Goal: Contribute content: Contribute content

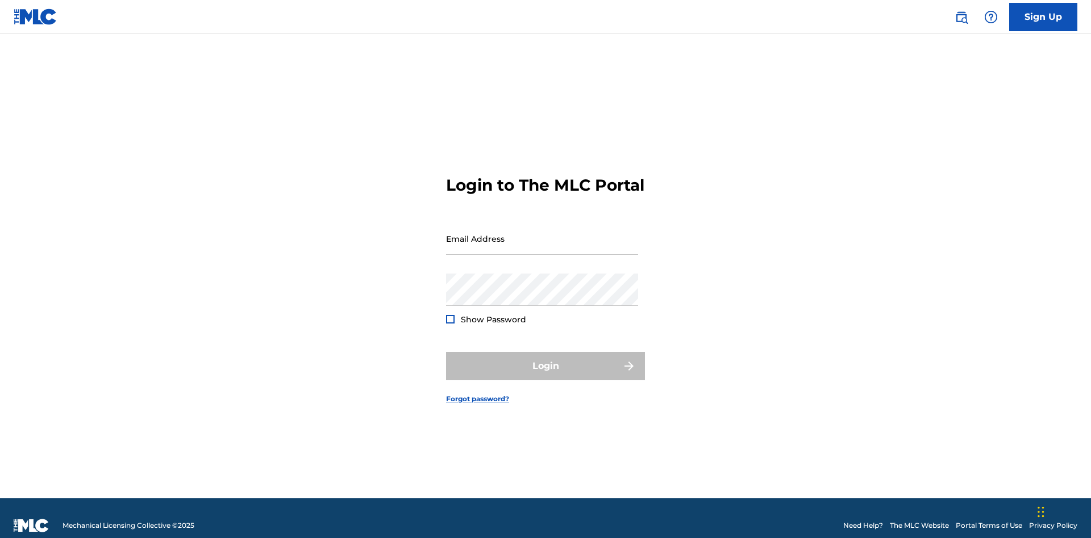
scroll to position [15, 0]
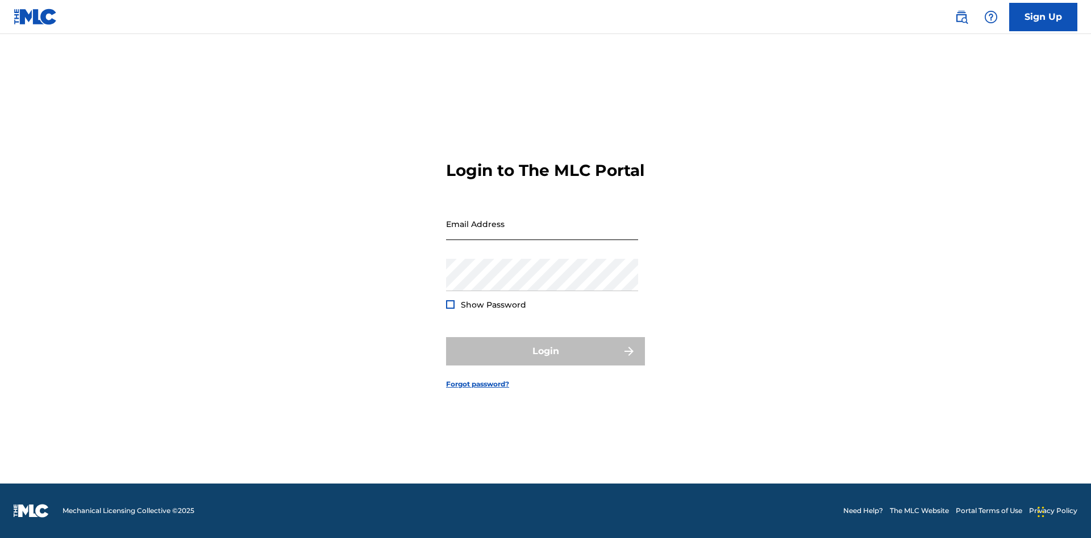
click at [542, 233] on input "Email Address" at bounding box center [542, 224] width 192 height 32
type input "[EMAIL_ADDRESS][DOMAIN_NAME]"
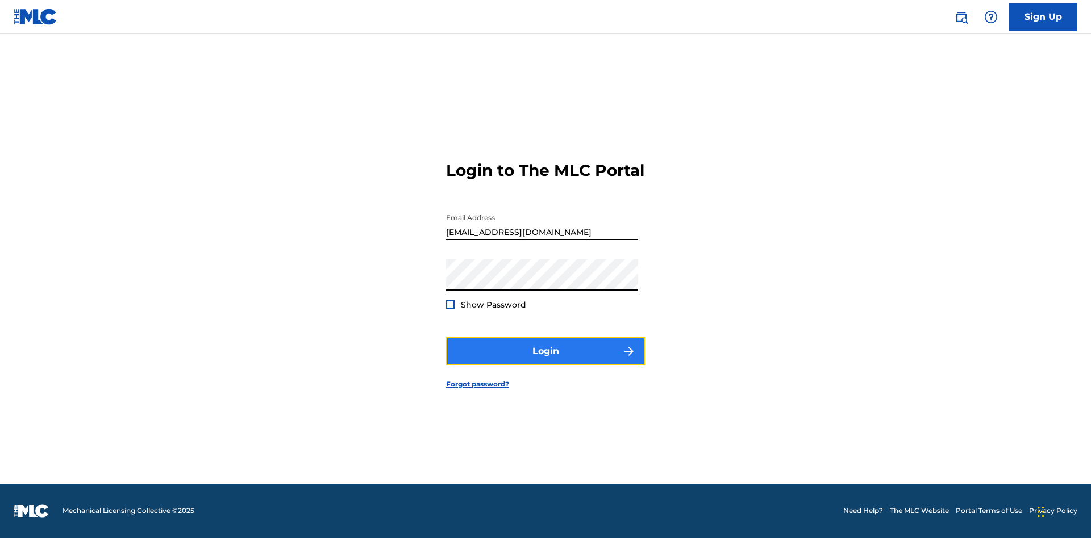
click at [545, 361] on button "Login" at bounding box center [545, 351] width 199 height 28
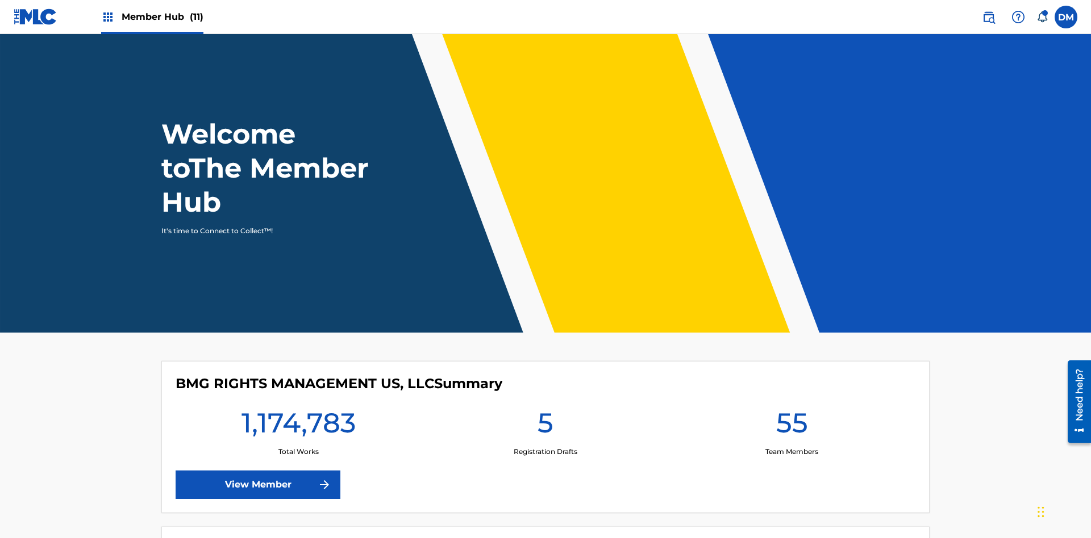
click at [162, 16] on span "Member Hub (11)" at bounding box center [163, 16] width 82 height 13
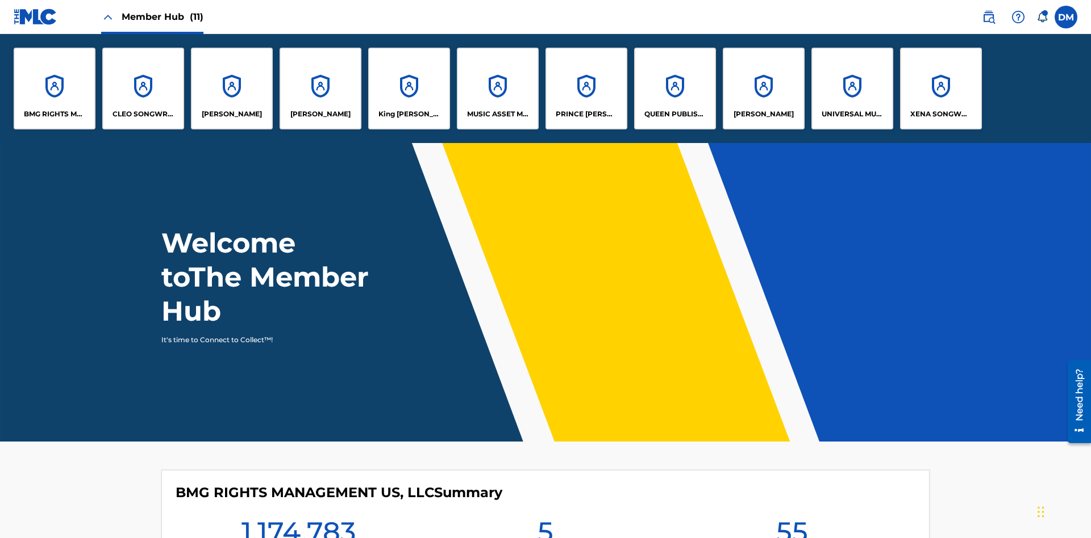
scroll to position [41, 0]
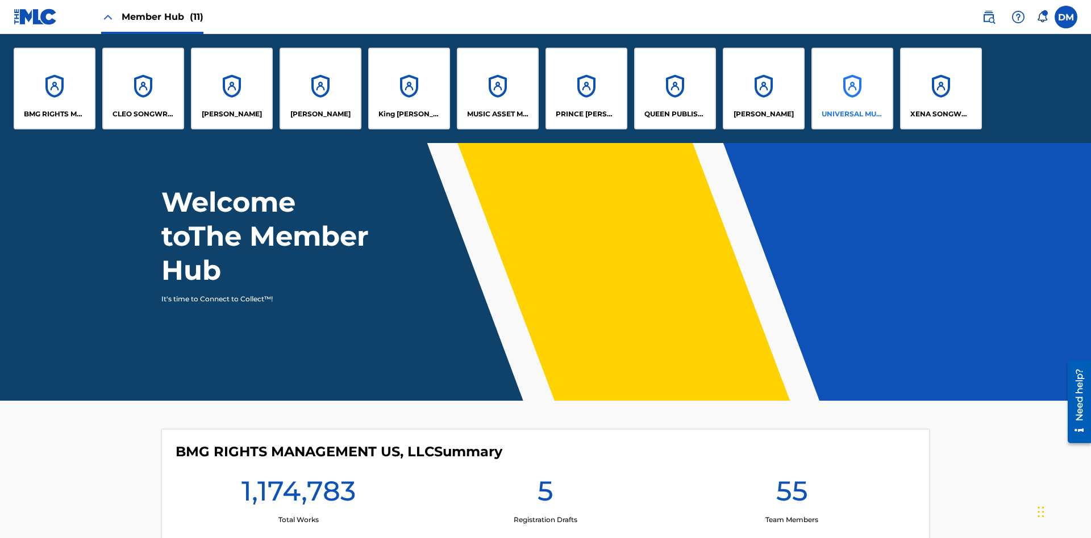
click at [851, 114] on p "UNIVERSAL MUSIC PUB GROUP" at bounding box center [852, 114] width 62 height 10
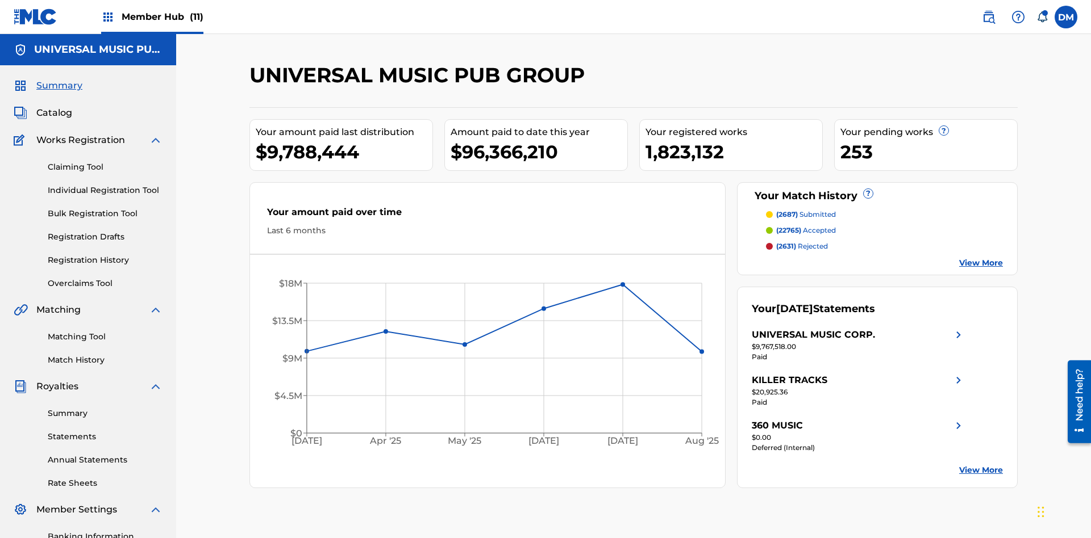
scroll to position [116, 0]
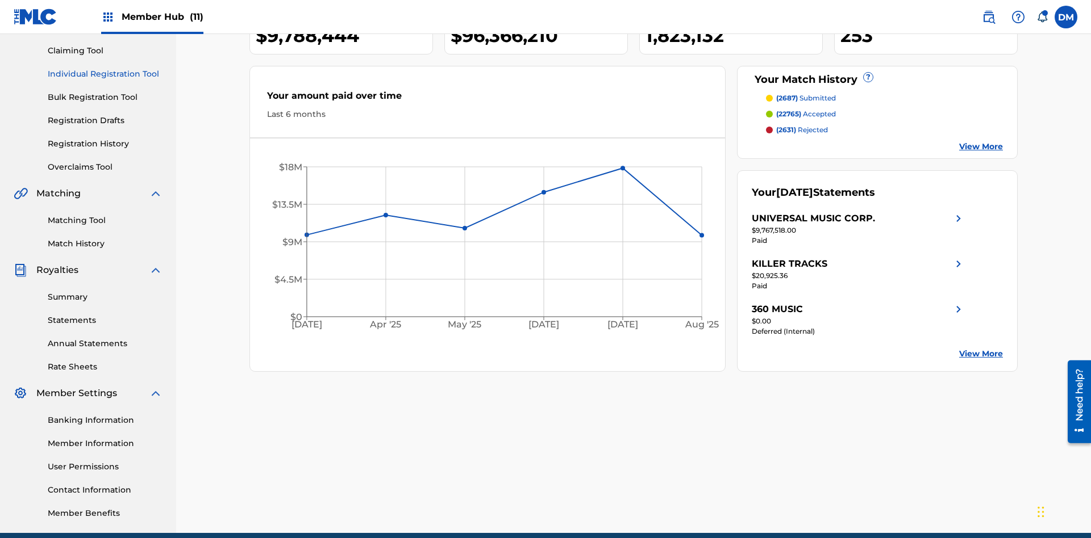
click at [105, 74] on link "Individual Registration Tool" at bounding box center [105, 74] width 115 height 12
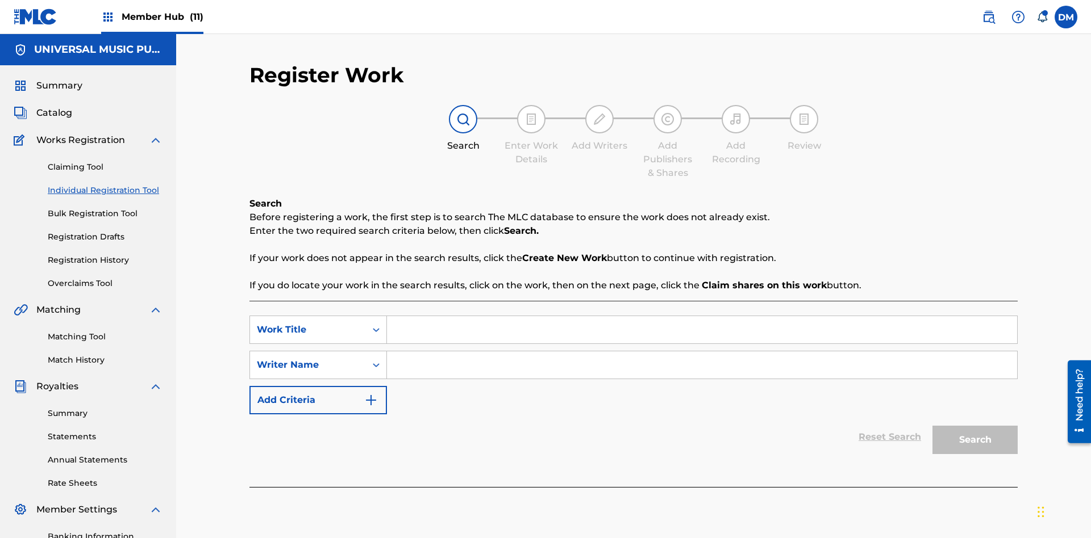
scroll to position [166, 0]
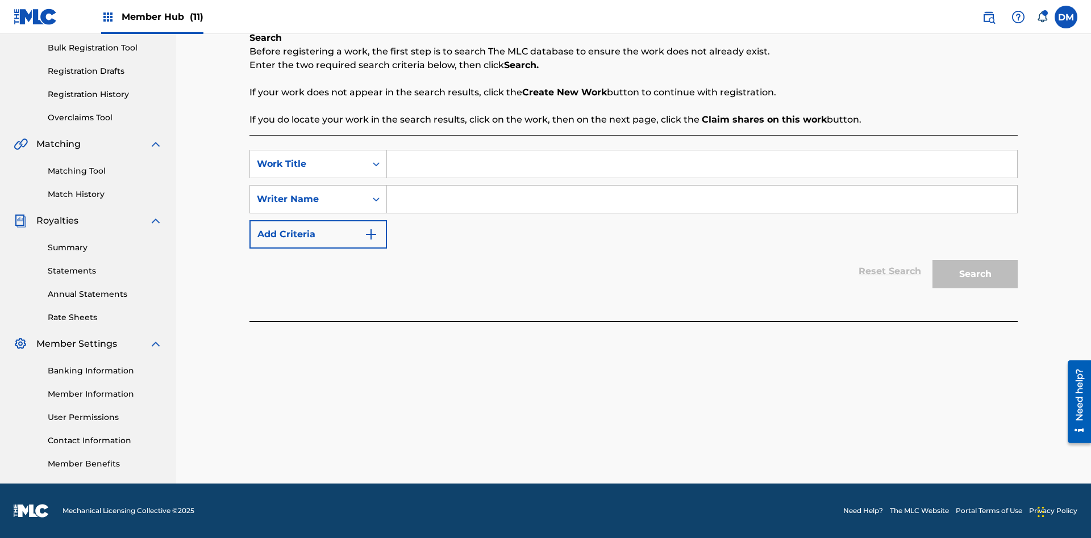
click at [701, 164] on input "Search Form" at bounding box center [702, 164] width 630 height 27
type input "My Favorite Dummy Music Work"
click at [701, 199] on input "Search Form" at bounding box center [702, 199] width 630 height 27
type input "QWERTYUIOP"
click at [975, 274] on button "Search" at bounding box center [974, 274] width 85 height 28
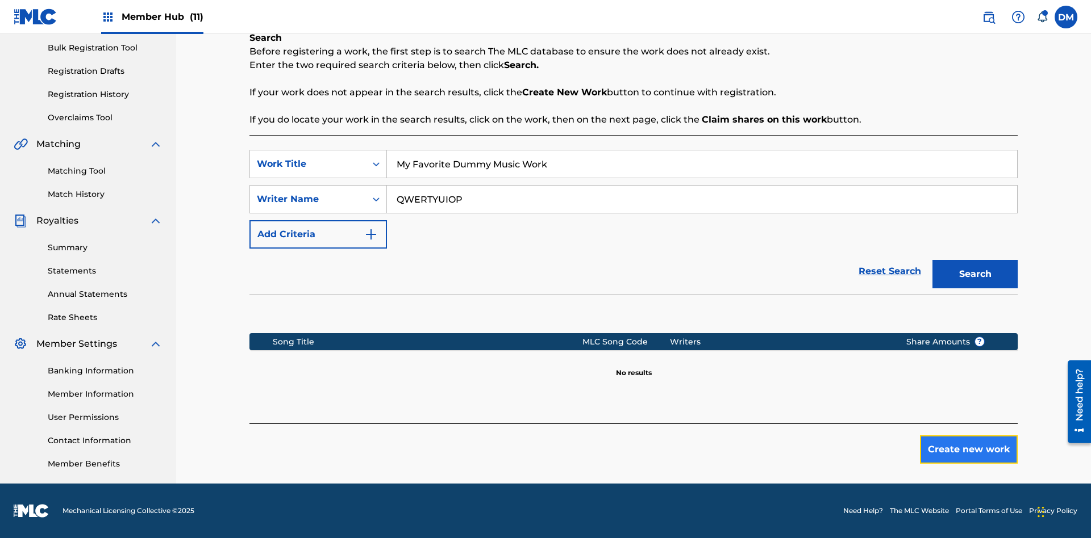
click at [968, 450] on button "Create new work" at bounding box center [969, 450] width 98 height 28
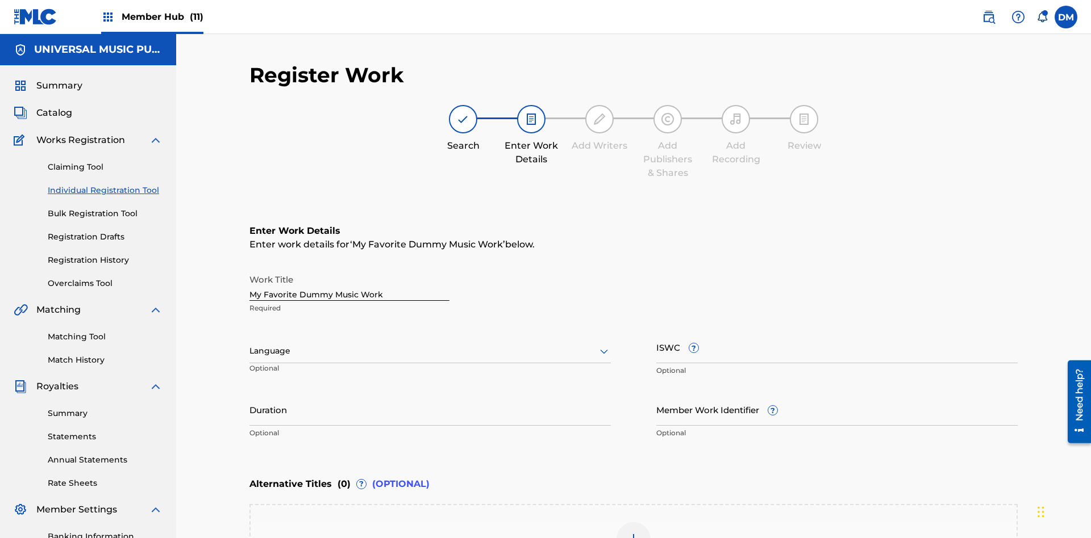
scroll to position [173, 0]
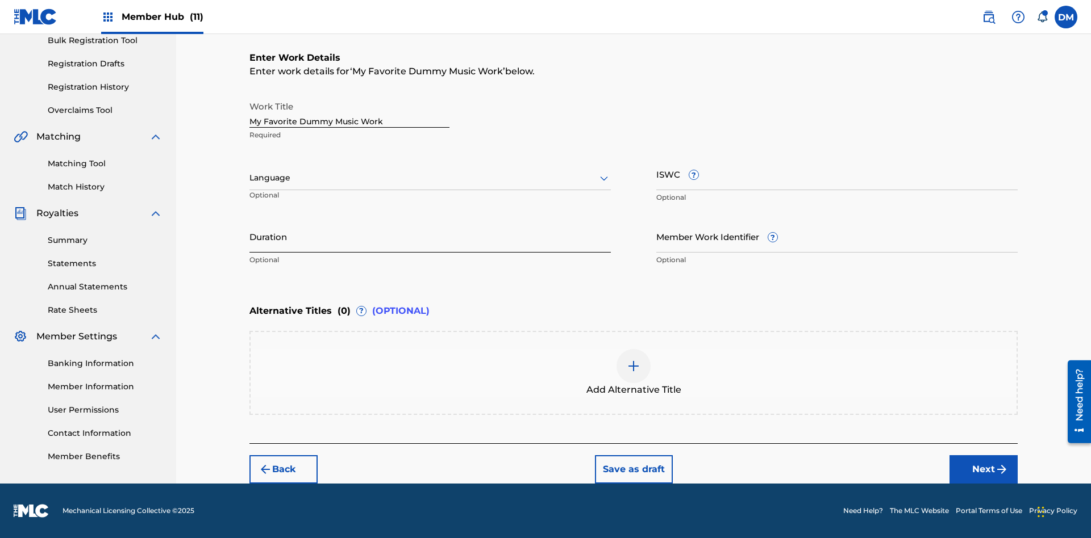
click at [430, 236] on input "Duration" at bounding box center [429, 236] width 361 height 32
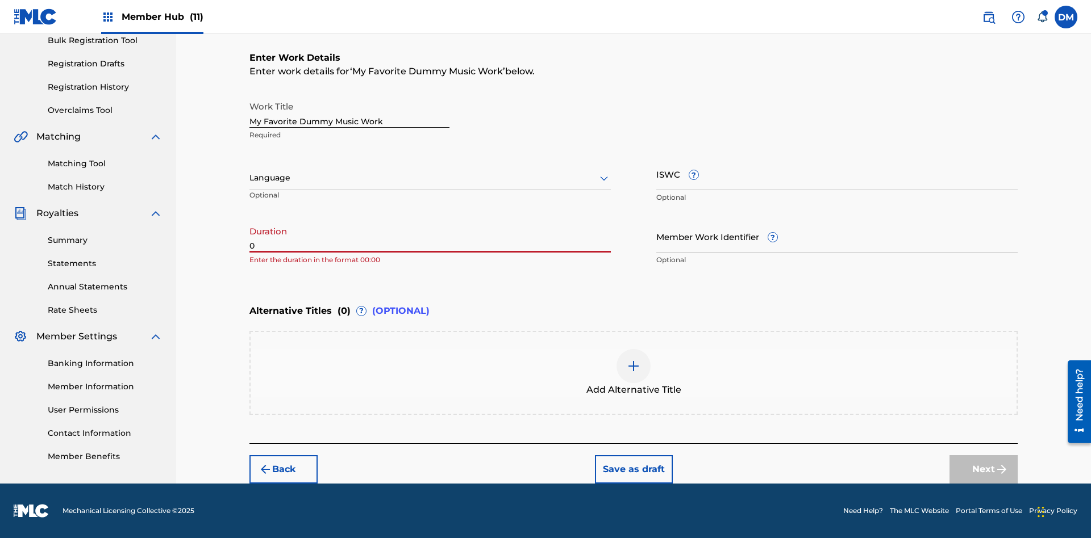
click at [430, 236] on input "0" at bounding box center [429, 236] width 361 height 32
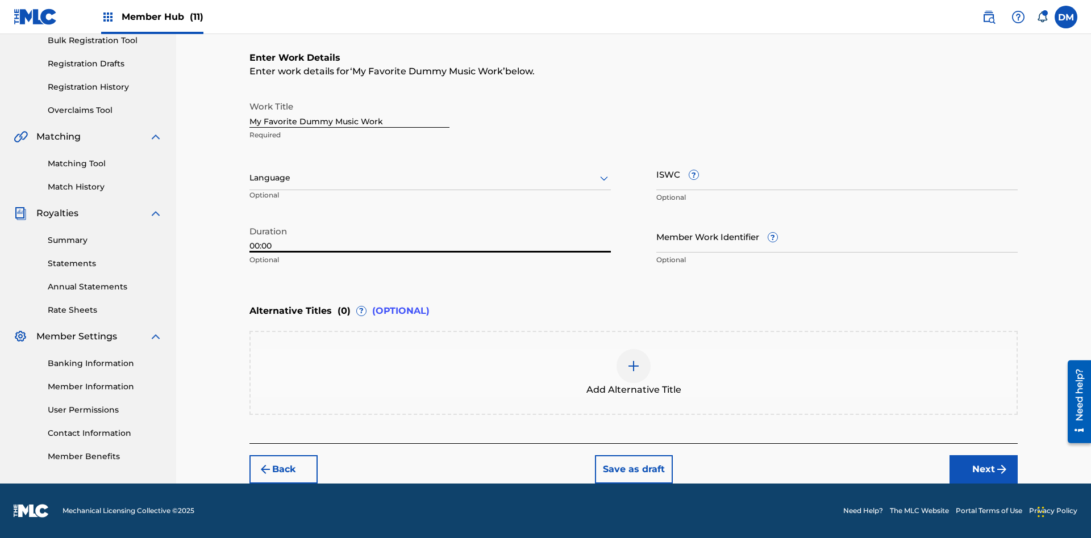
type input "00:00"
click at [604, 178] on icon at bounding box center [604, 179] width 14 height 14
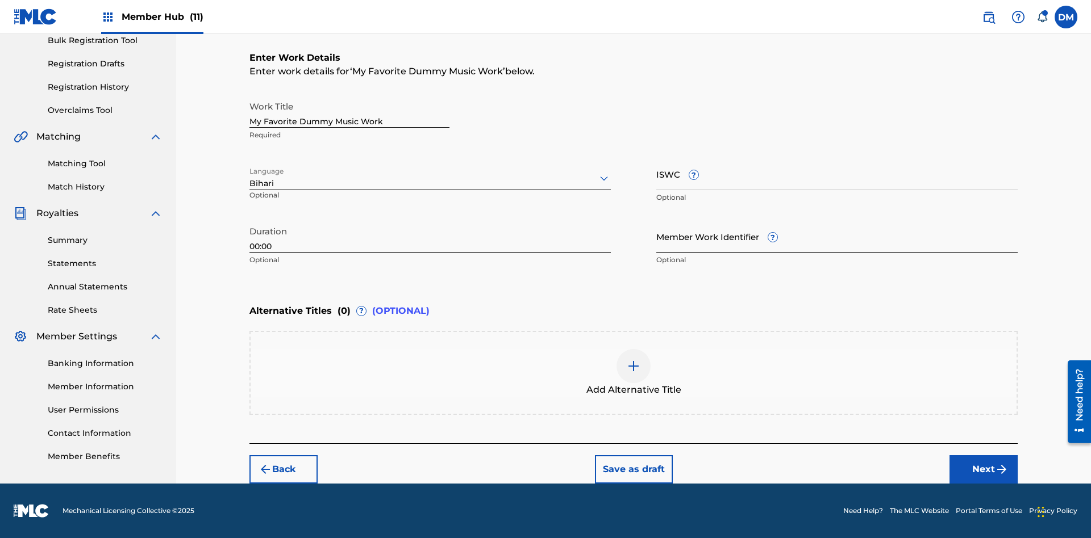
click at [837, 236] on input "Member Work Identifier ?" at bounding box center [836, 236] width 361 height 32
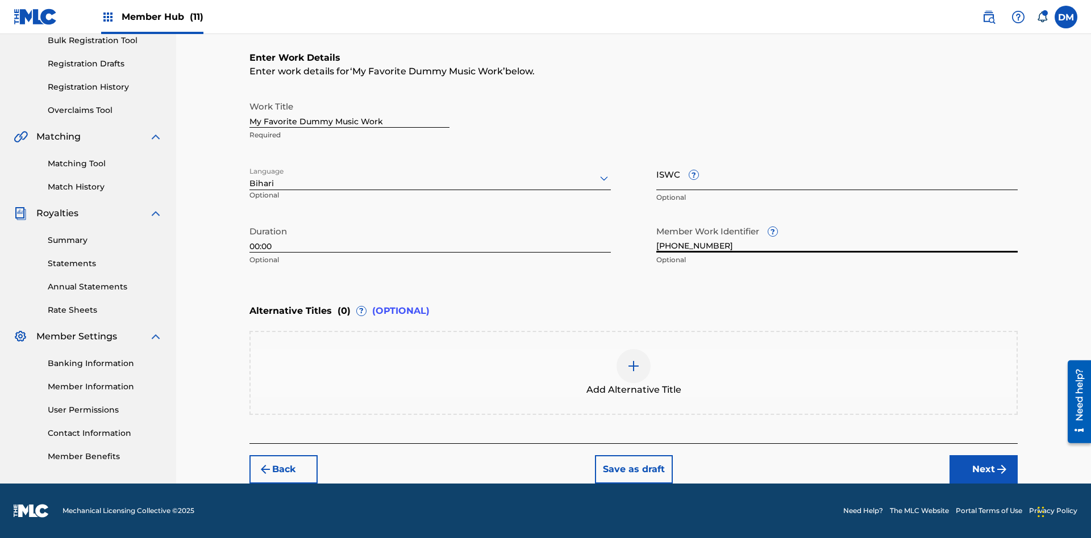
type input "2025.09.23.04"
click at [837, 174] on input "ISWC ?" at bounding box center [836, 174] width 361 height 32
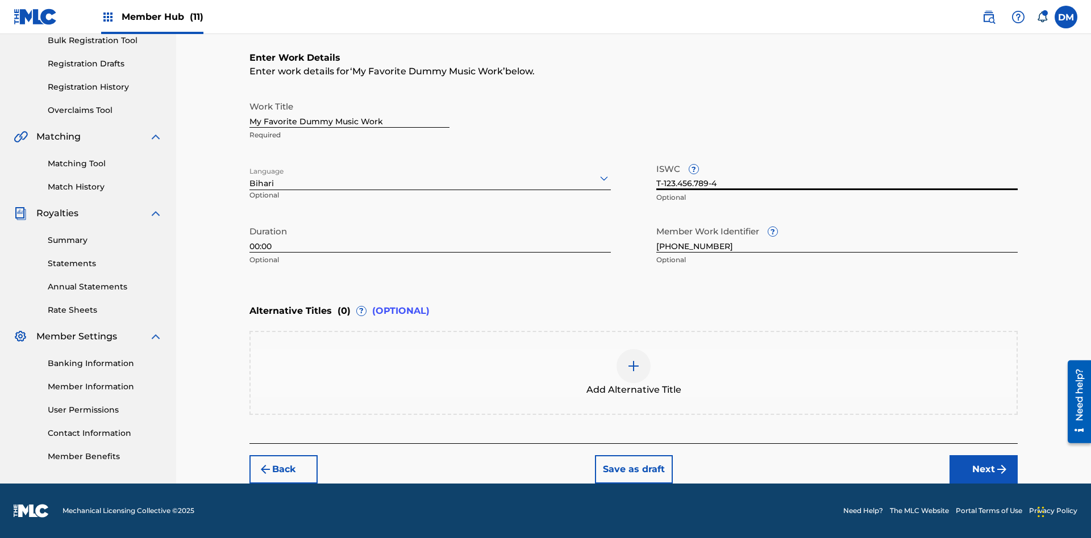
type input "T-123.456.789-4"
click at [633, 373] on img at bounding box center [634, 367] width 14 height 14
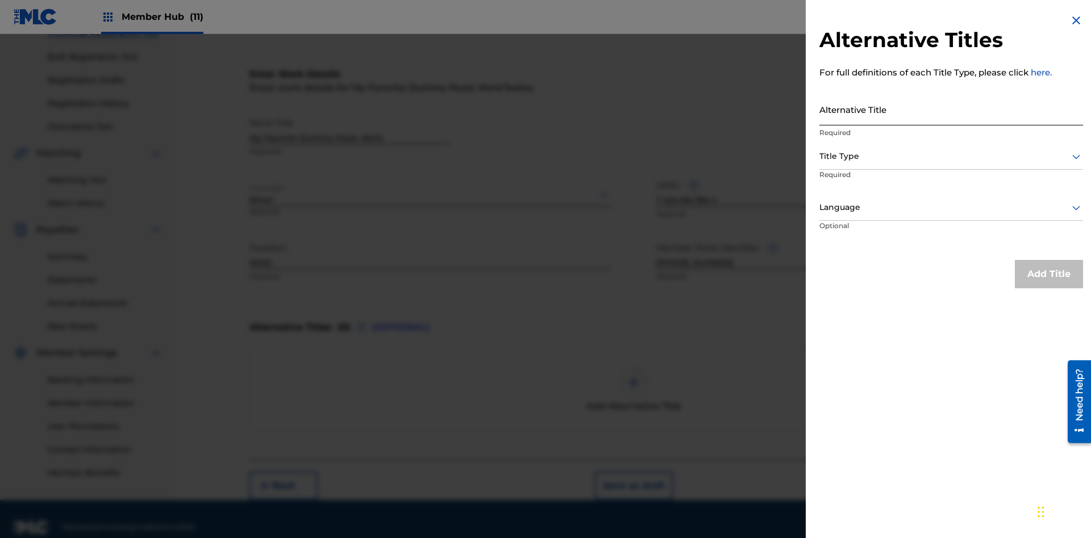
click at [951, 109] on input "Alternative Title" at bounding box center [951, 109] width 264 height 32
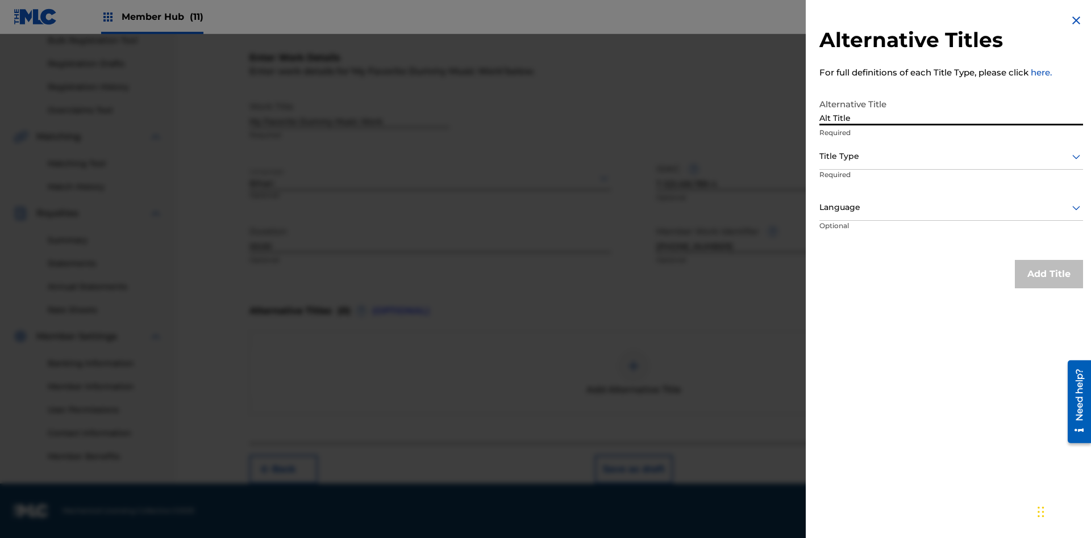
type input "Alt Title"
click at [951, 156] on div at bounding box center [951, 156] width 264 height 14
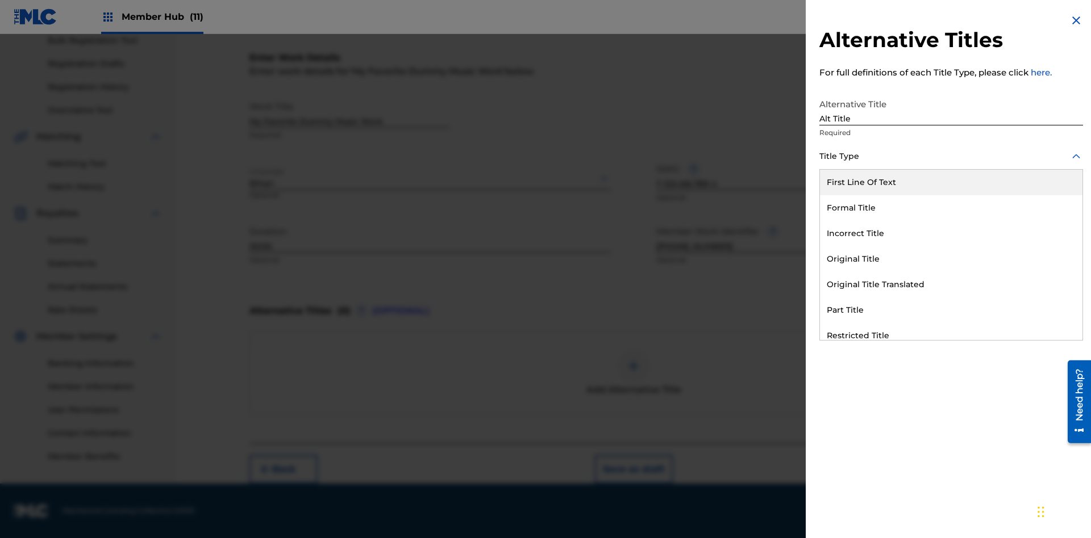
click at [951, 259] on div "Original Title" at bounding box center [951, 260] width 262 height 26
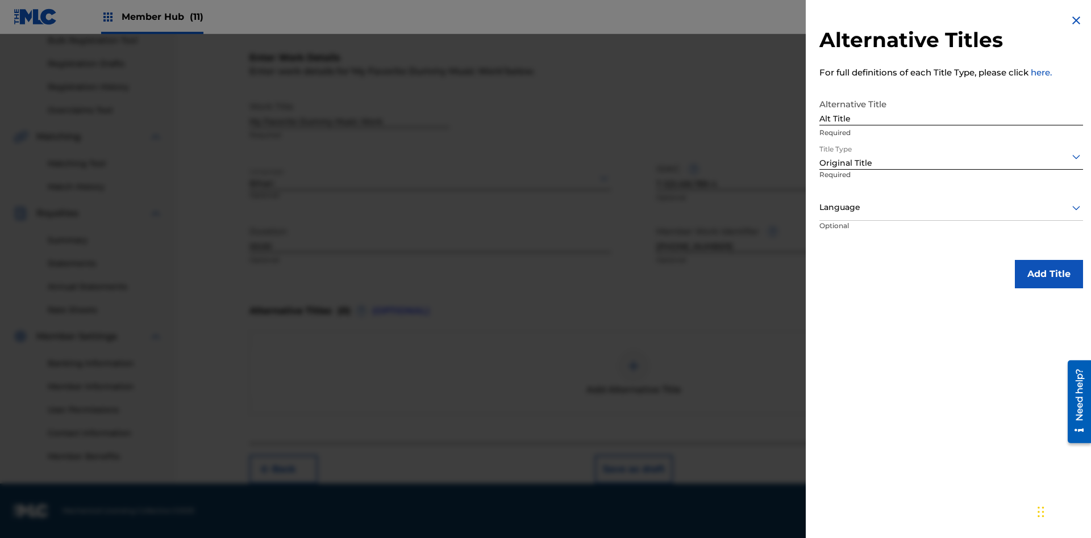
click at [951, 207] on div at bounding box center [951, 208] width 264 height 14
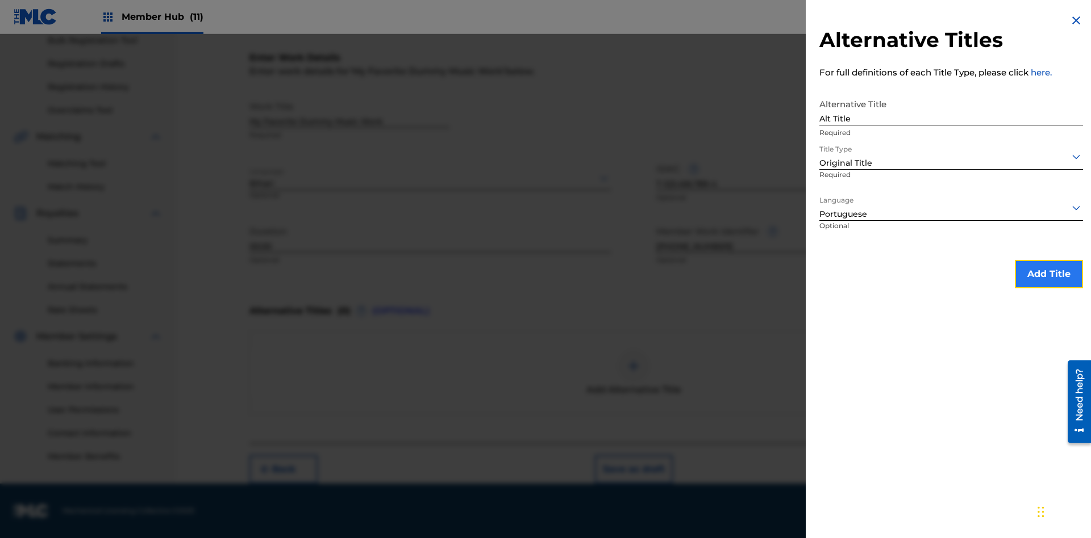
click at [1049, 274] on button "Add Title" at bounding box center [1048, 274] width 68 height 28
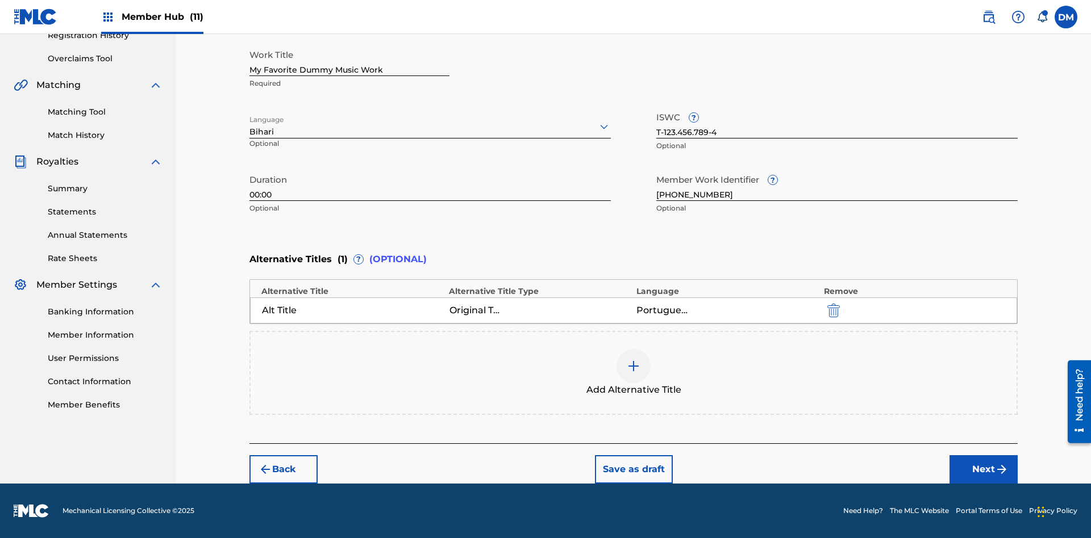
click at [633, 373] on div at bounding box center [633, 366] width 34 height 34
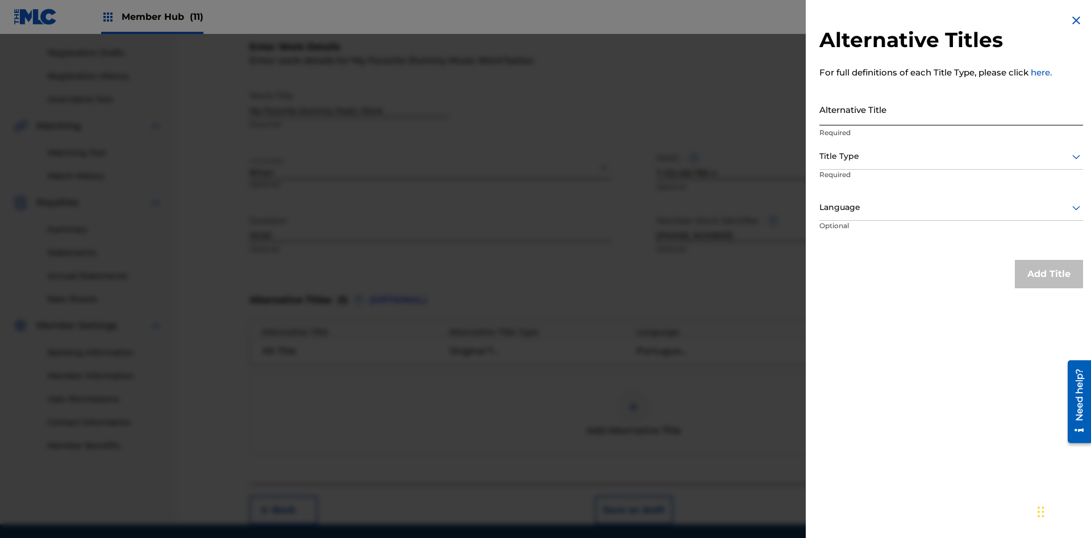
click at [951, 109] on input "Alternative Title" at bounding box center [951, 109] width 264 height 32
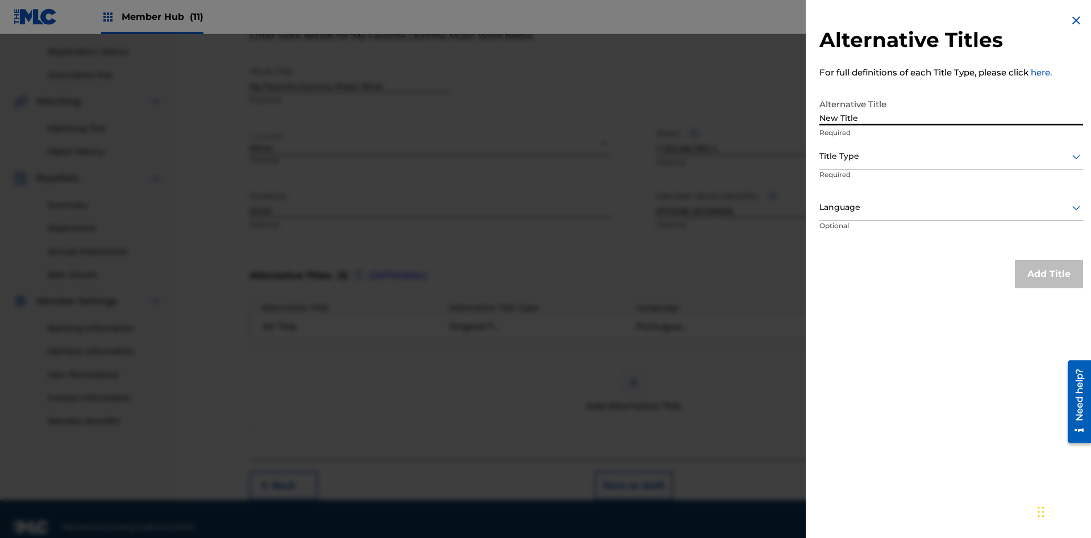
scroll to position [225, 0]
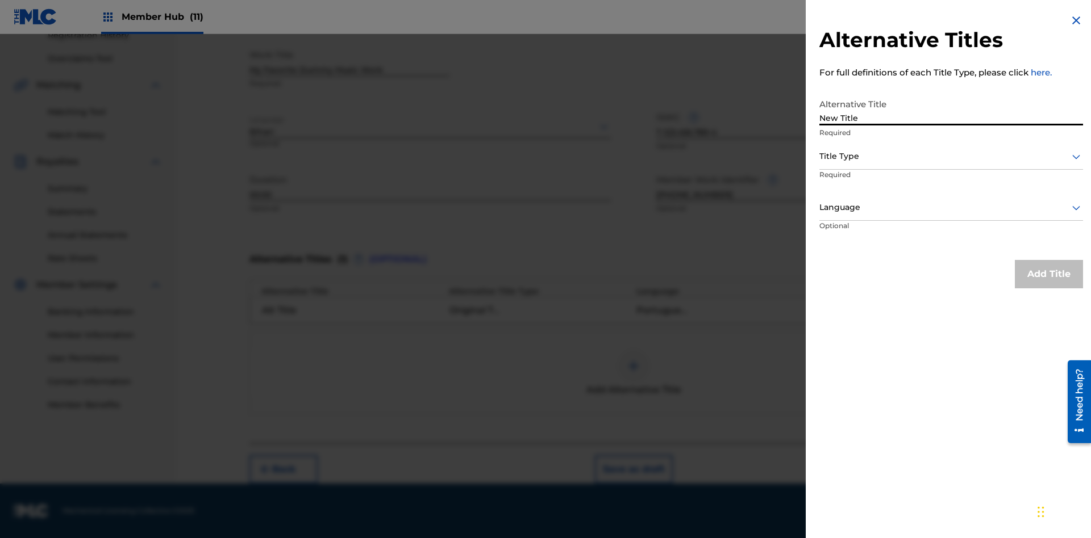
type input "New Title"
click at [951, 156] on div at bounding box center [951, 156] width 264 height 14
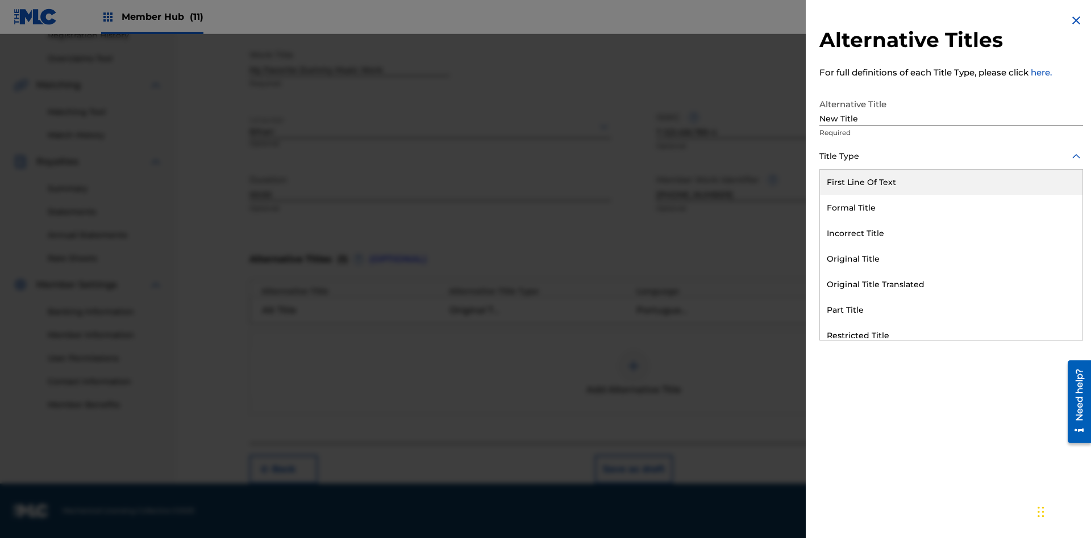
click at [951, 233] on div "Incorrect Title" at bounding box center [951, 234] width 262 height 26
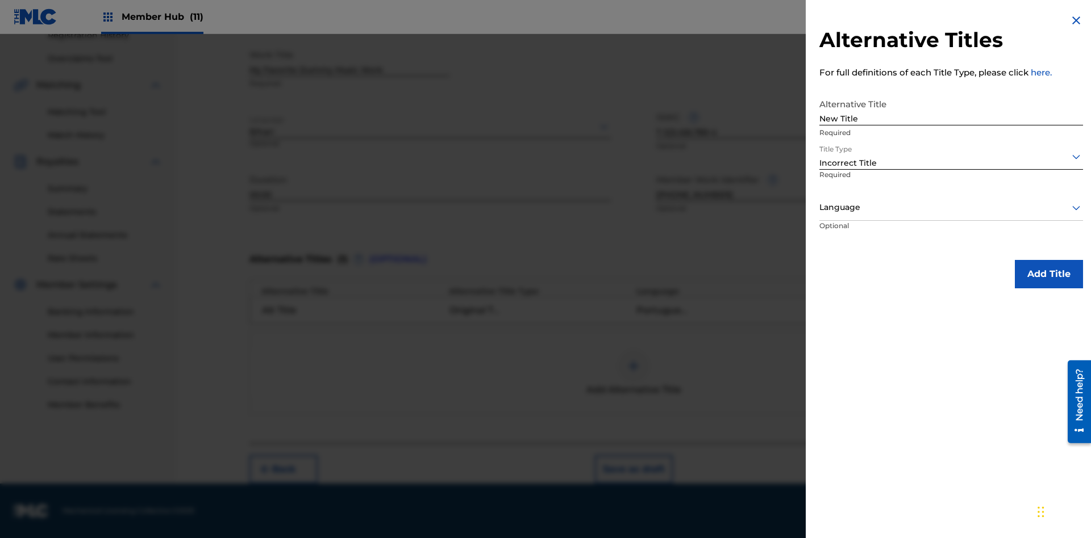
click at [951, 207] on div at bounding box center [951, 208] width 264 height 14
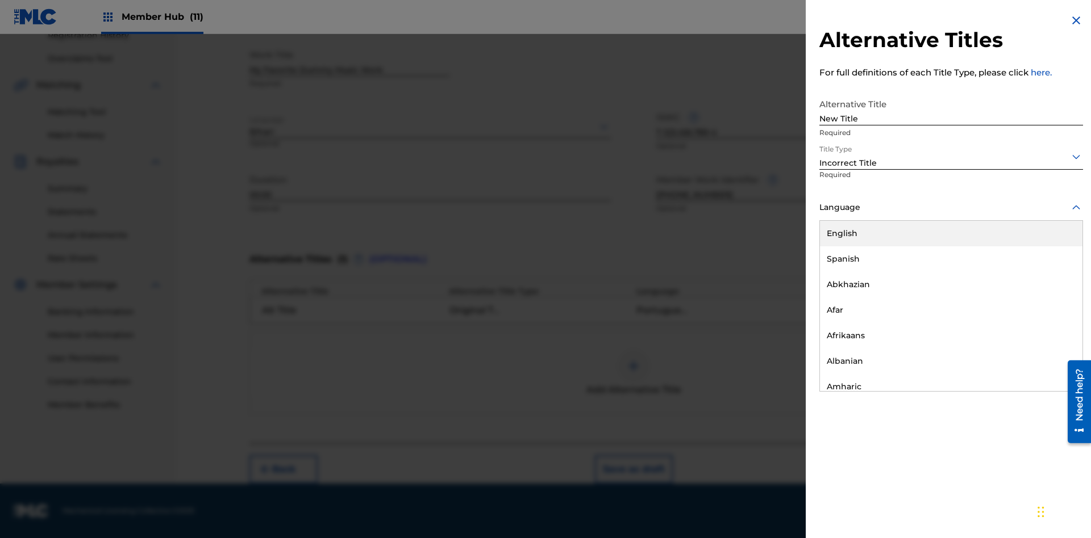
click at [951, 233] on div "English" at bounding box center [951, 234] width 262 height 26
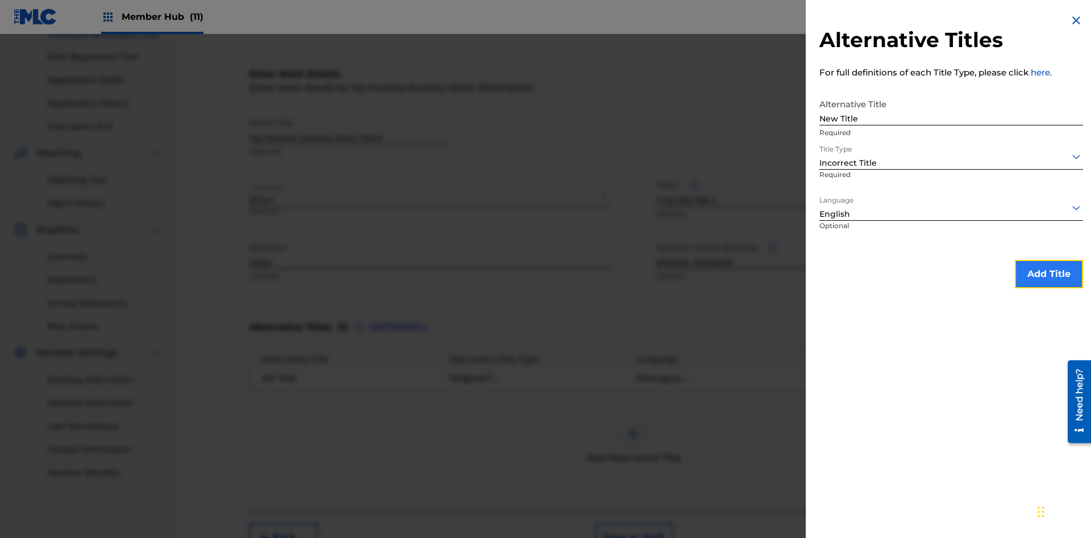
click at [1049, 274] on button "Add Title" at bounding box center [1048, 274] width 68 height 28
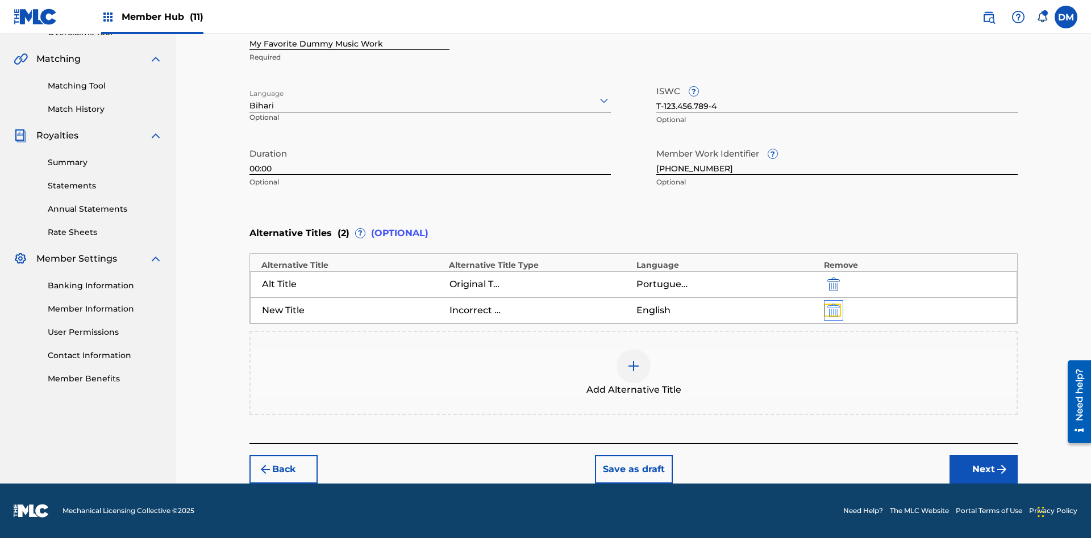
click at [832, 310] on img "submit" at bounding box center [833, 311] width 12 height 14
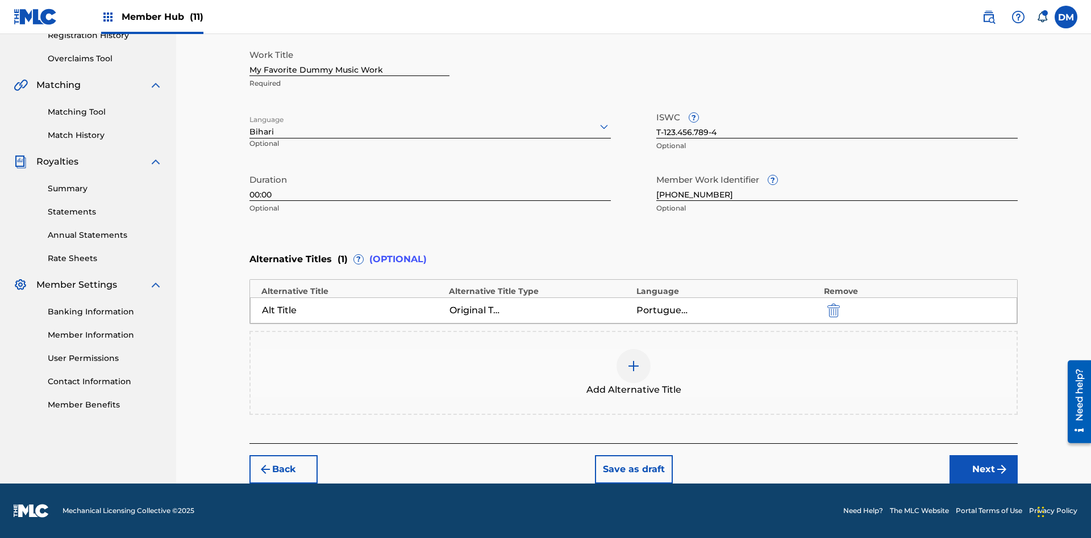
click at [633, 373] on div at bounding box center [633, 366] width 34 height 34
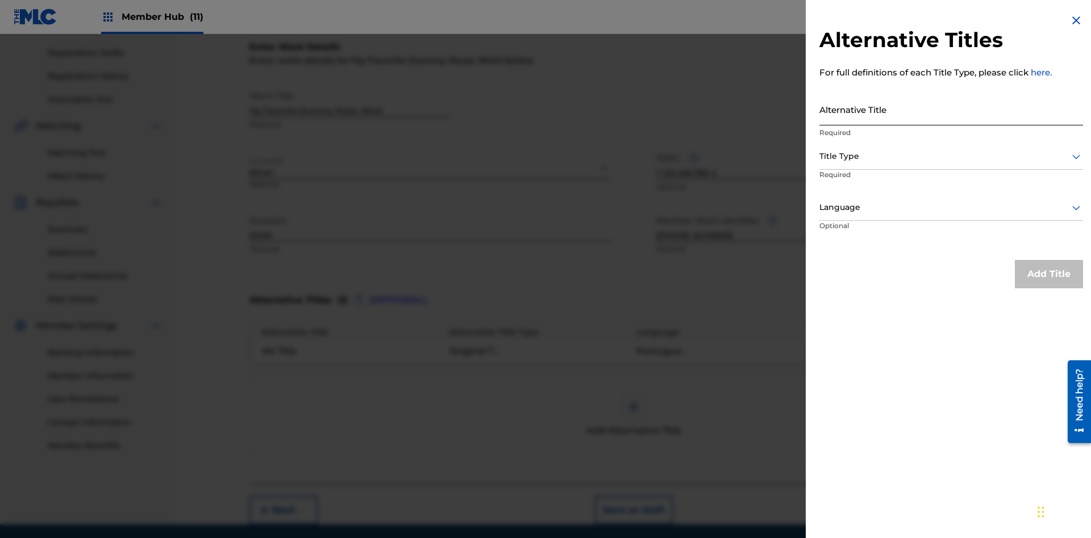
click at [951, 109] on input "Alternative Title" at bounding box center [951, 109] width 264 height 32
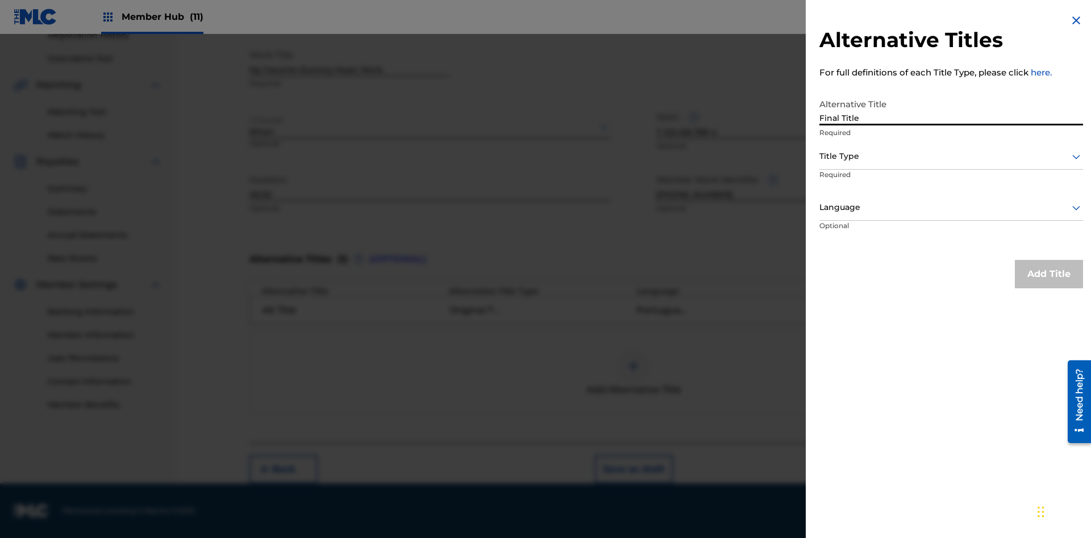
type input "Final Title"
click at [951, 156] on div at bounding box center [951, 156] width 264 height 14
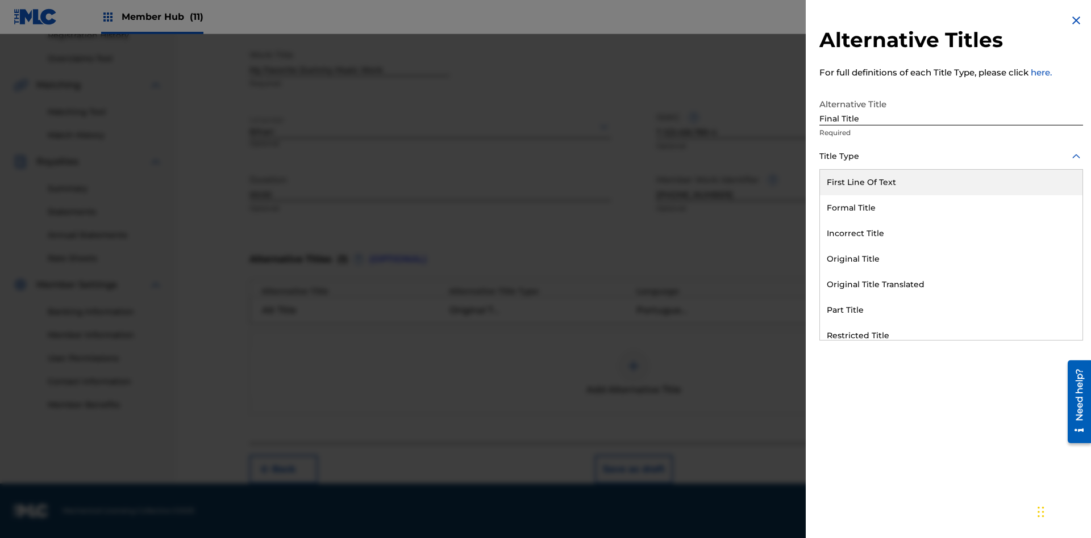
click at [951, 310] on div "Part Title" at bounding box center [951, 311] width 262 height 26
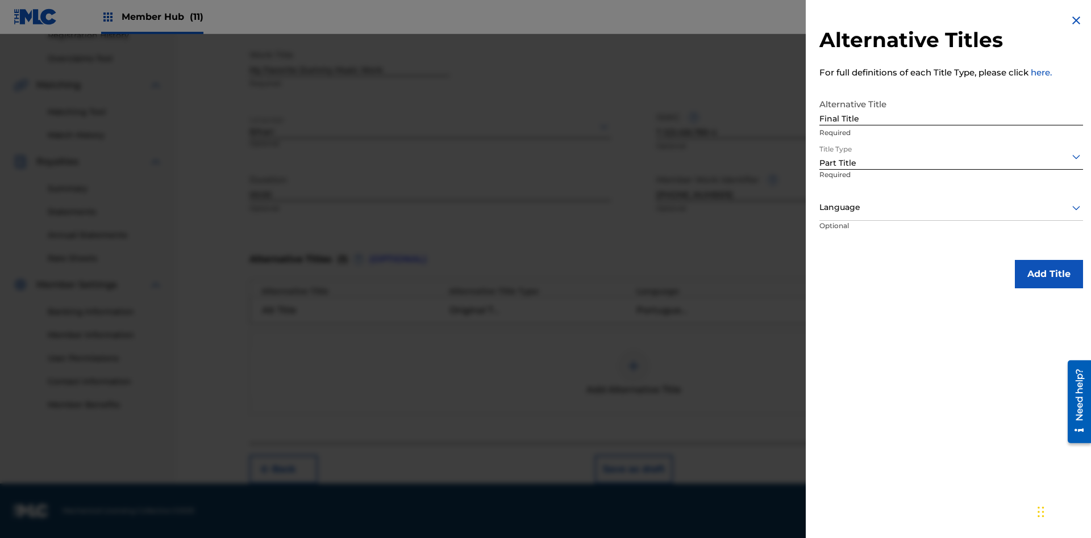
click at [951, 207] on div at bounding box center [951, 208] width 264 height 14
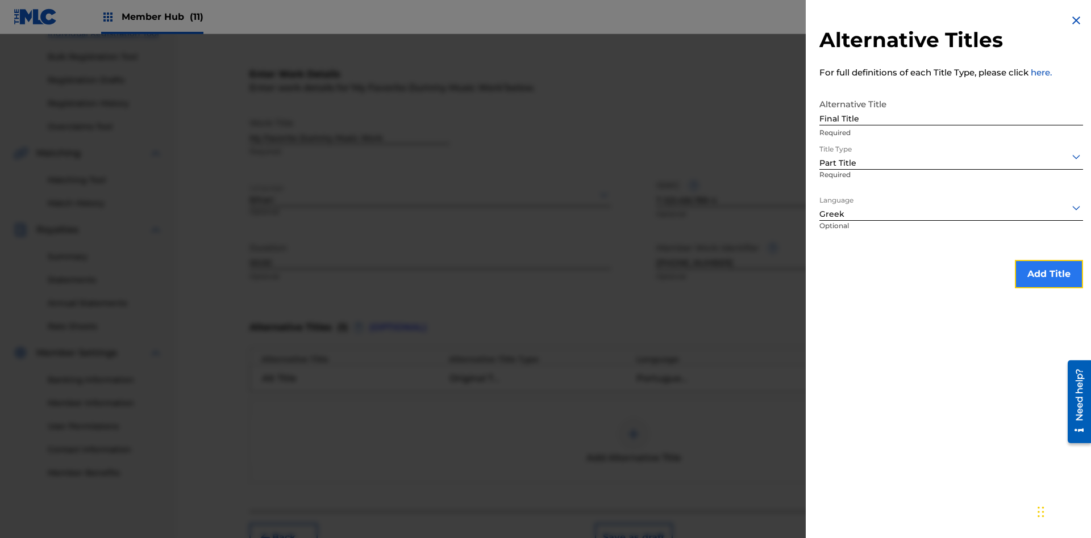
click at [1049, 274] on button "Add Title" at bounding box center [1048, 274] width 68 height 28
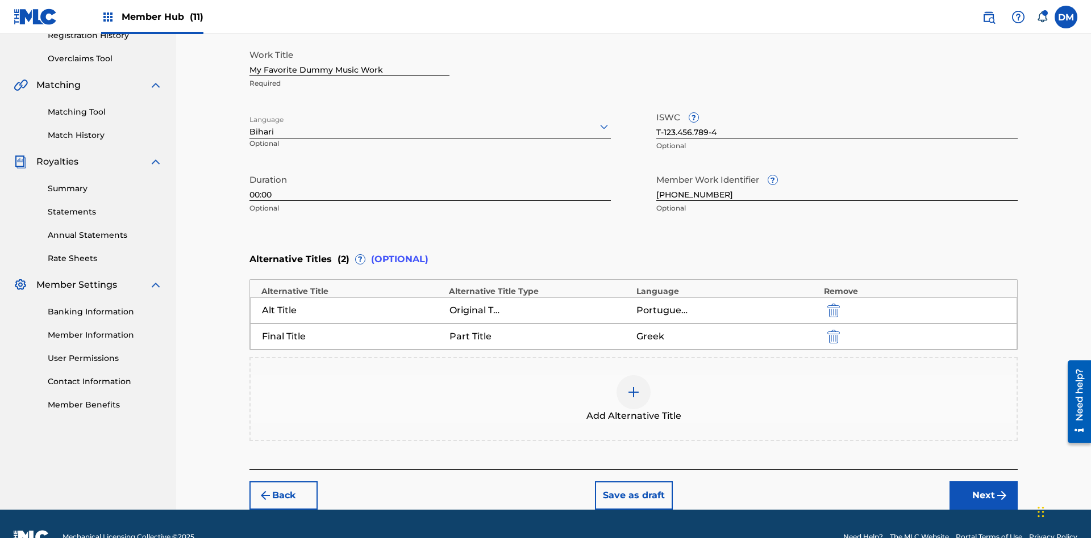
scroll to position [251, 0]
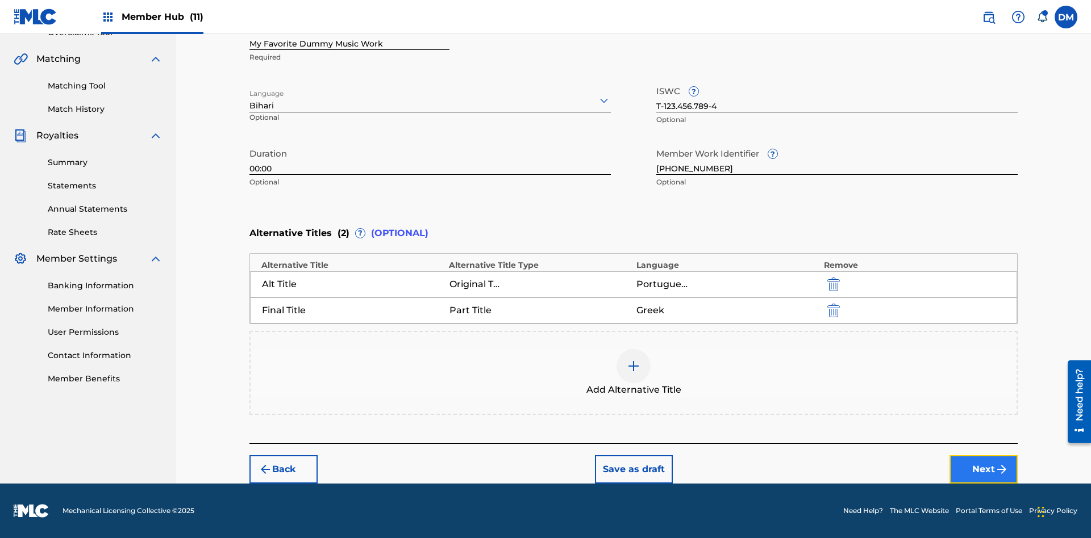
click at [983, 470] on button "Next" at bounding box center [983, 470] width 68 height 28
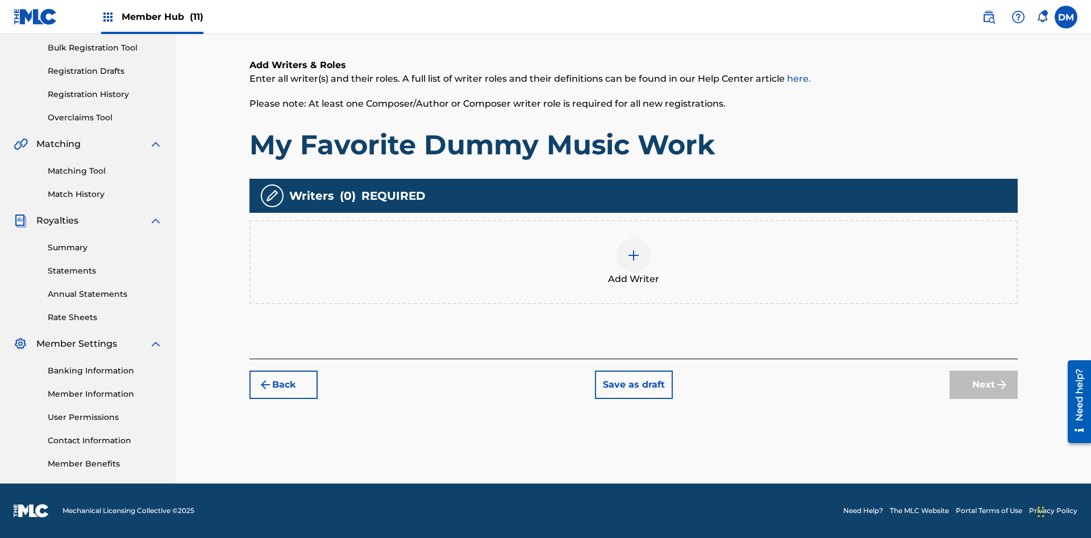
click at [633, 262] on img at bounding box center [634, 256] width 14 height 14
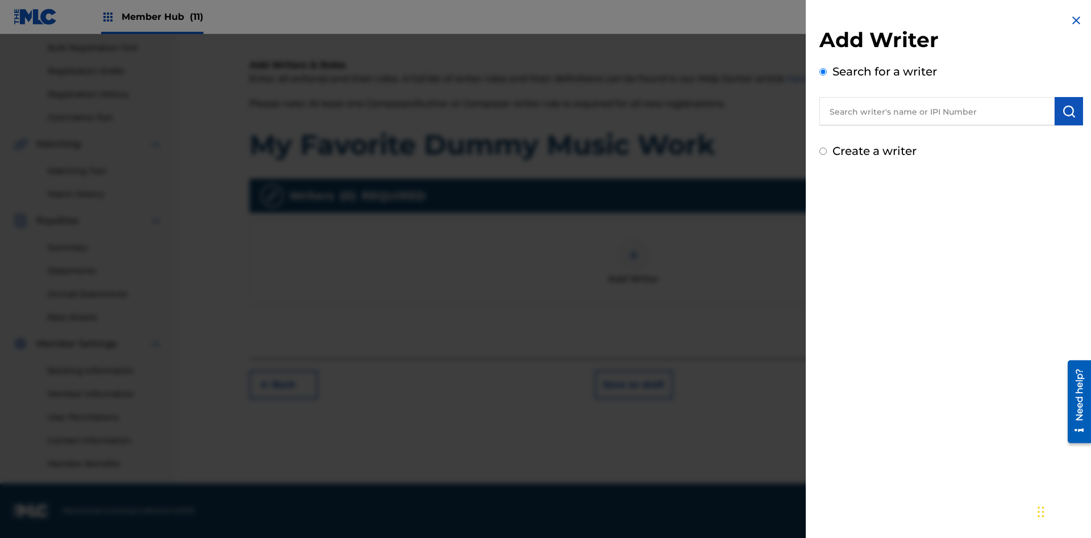
click at [937, 111] on input "text" at bounding box center [936, 111] width 235 height 28
type input "MAXWELL BERKOWITZ"
click at [1068, 111] on img "submit" at bounding box center [1069, 112] width 14 height 14
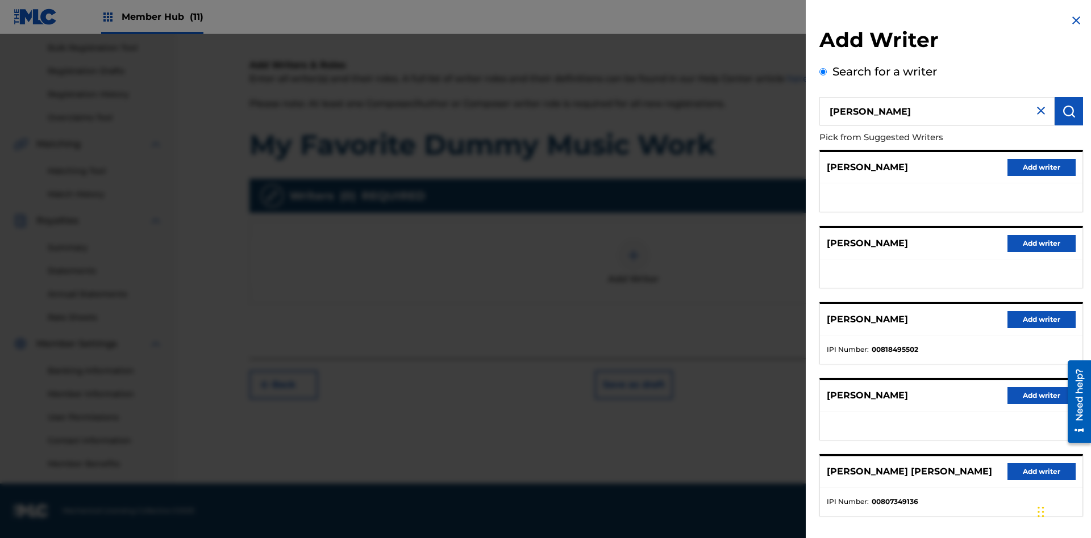
radio input "false"
radio input "true"
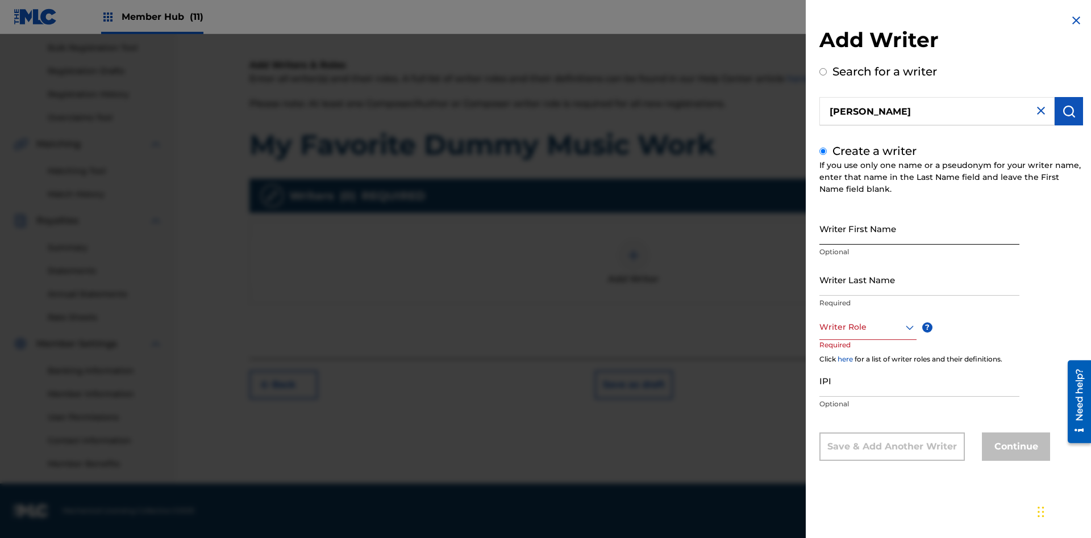
click at [919, 228] on input "Writer First Name" at bounding box center [919, 228] width 200 height 32
type input "MAXWELL"
click at [919, 279] on input "Writer Last Name" at bounding box center [919, 280] width 200 height 32
type input "BERKOWITZ"
click at [919, 381] on input "IPI" at bounding box center [919, 381] width 200 height 32
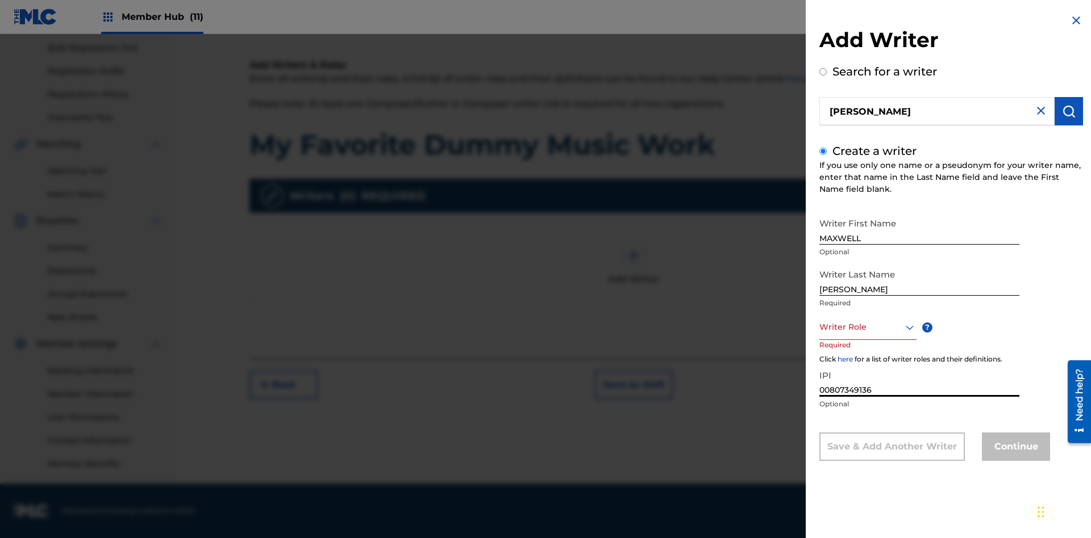
type input "00807349136"
click at [867, 327] on div at bounding box center [867, 327] width 97 height 14
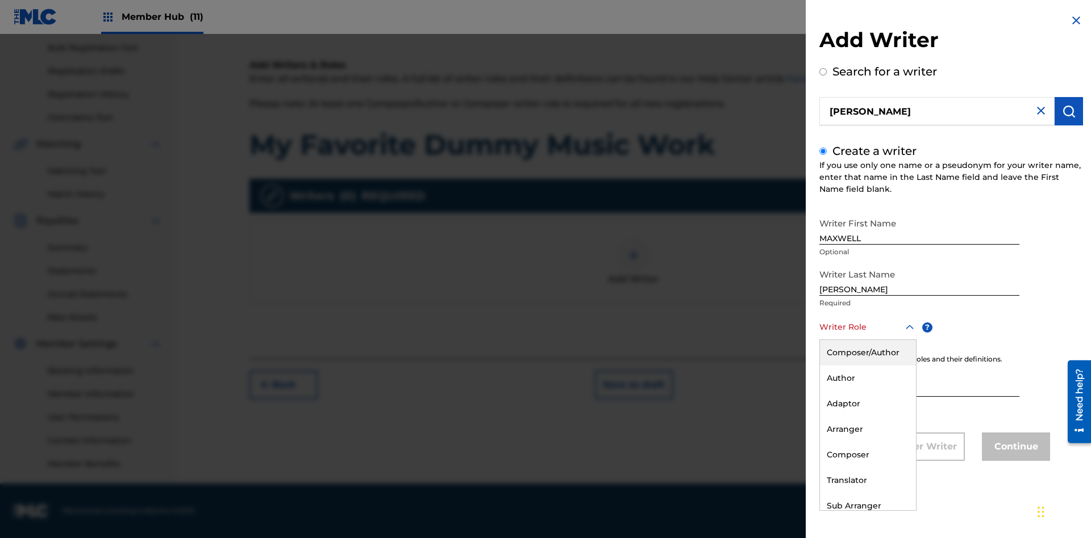
click at [867, 378] on div "Author" at bounding box center [868, 379] width 96 height 26
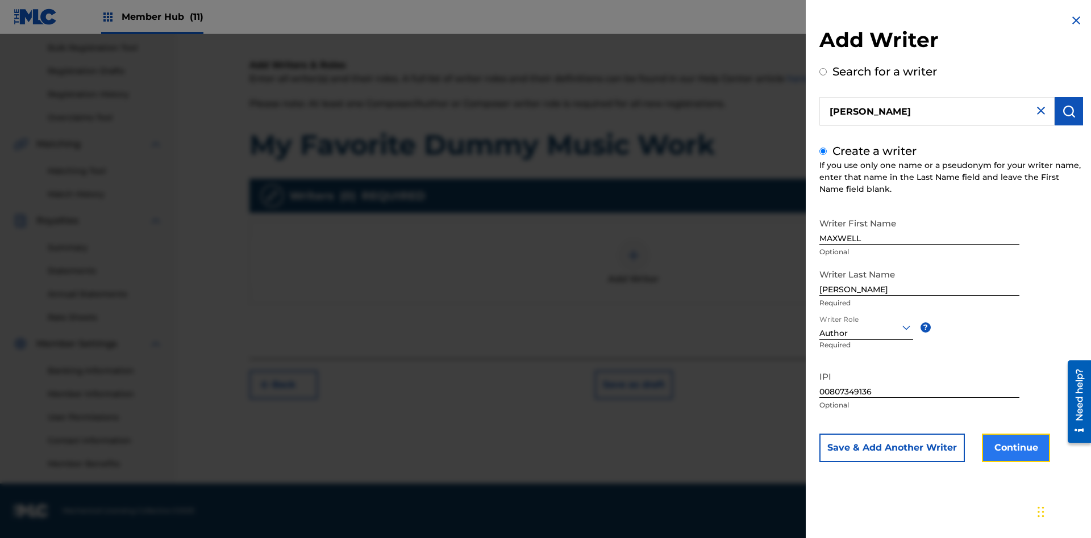
click at [1014, 448] on button "Continue" at bounding box center [1015, 448] width 68 height 28
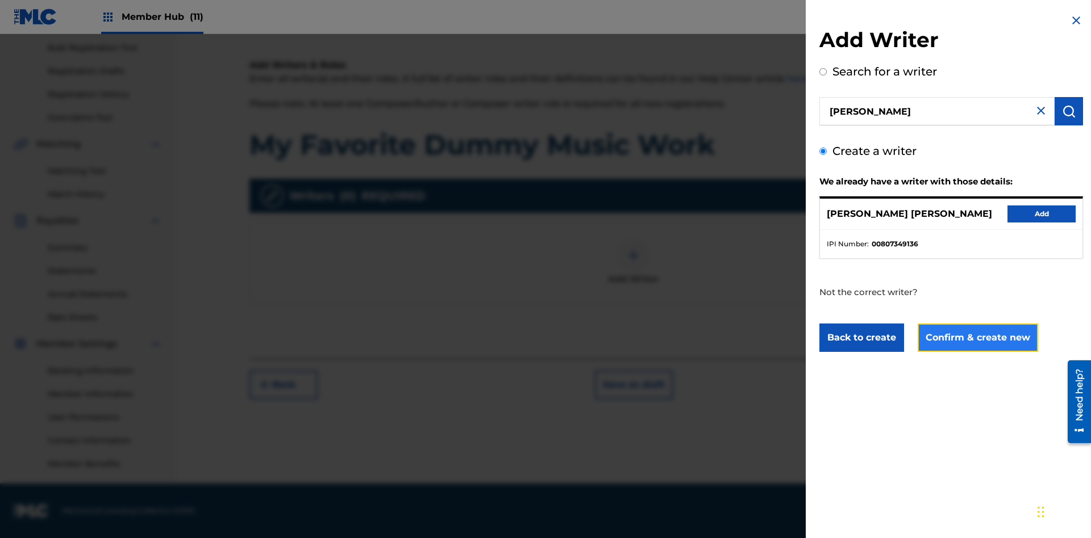
click at [976, 338] on button "Confirm & create new" at bounding box center [977, 338] width 120 height 28
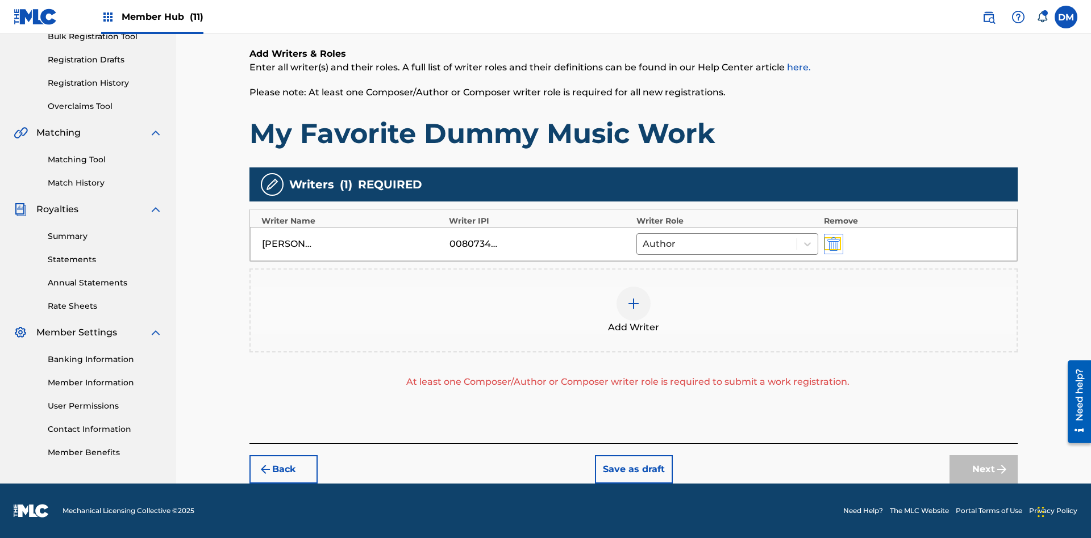
click at [832, 244] on img "submit" at bounding box center [833, 244] width 12 height 14
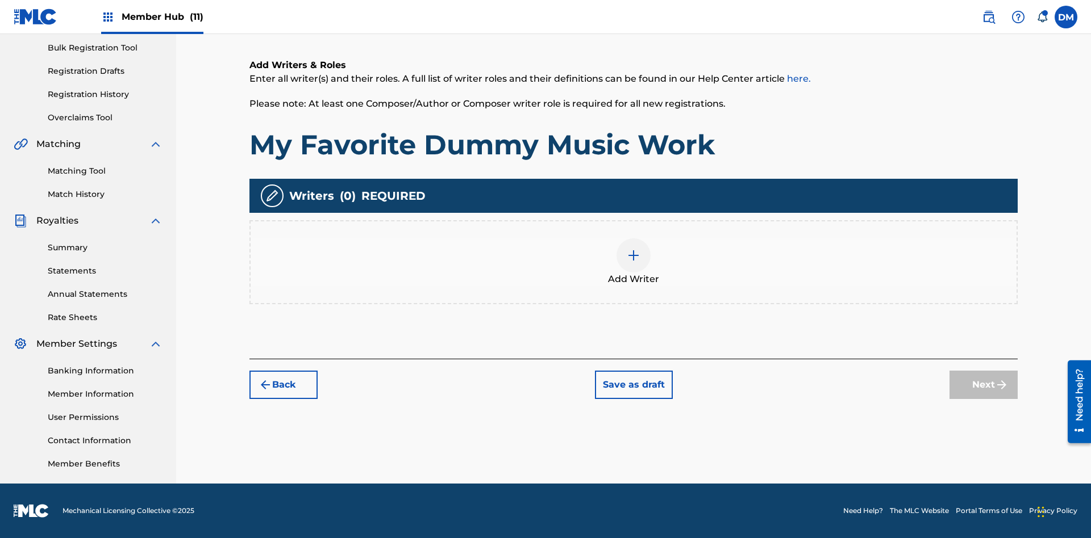
click at [633, 262] on img at bounding box center [634, 256] width 14 height 14
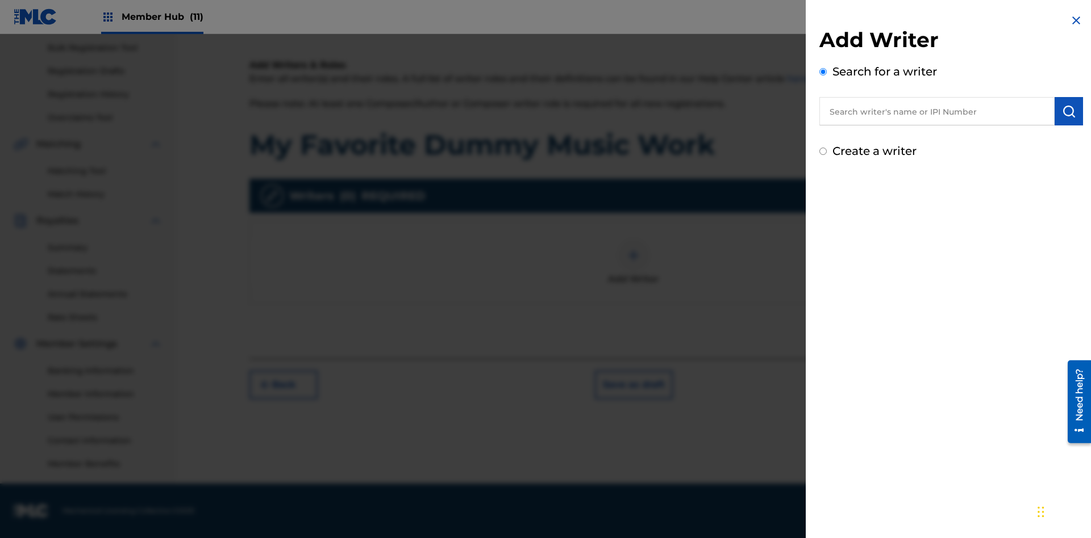
click at [937, 111] on input "text" at bounding box center [936, 111] width 235 height 28
type input "MARK STEVEN BERKOWITZ"
click at [1068, 111] on img "submit" at bounding box center [1069, 112] width 14 height 14
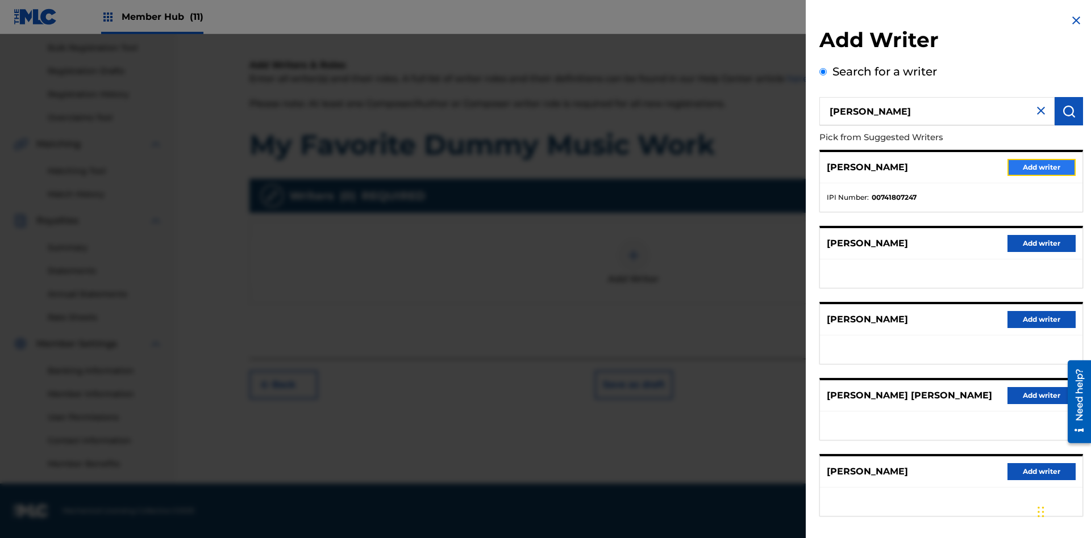
click at [1041, 167] on button "Add writer" at bounding box center [1041, 167] width 68 height 17
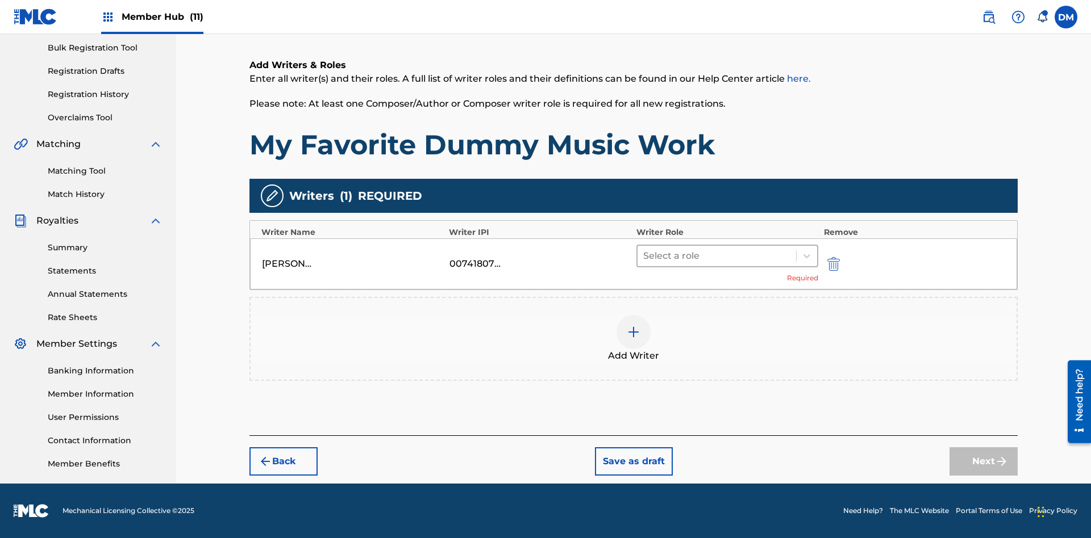
click at [644, 256] on input "text" at bounding box center [644, 256] width 2 height 14
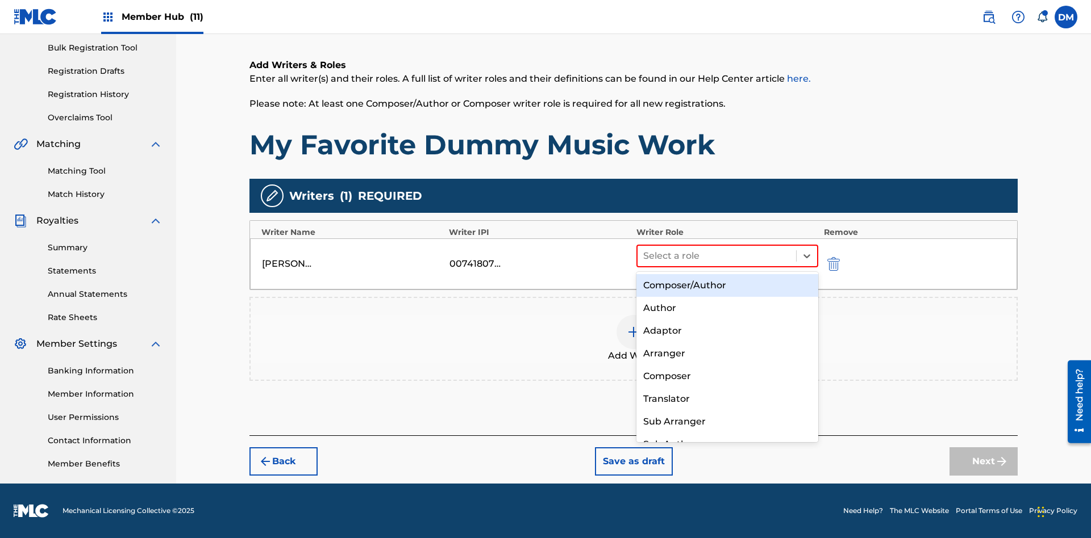
click at [726, 399] on div "Translator" at bounding box center [727, 399] width 182 height 23
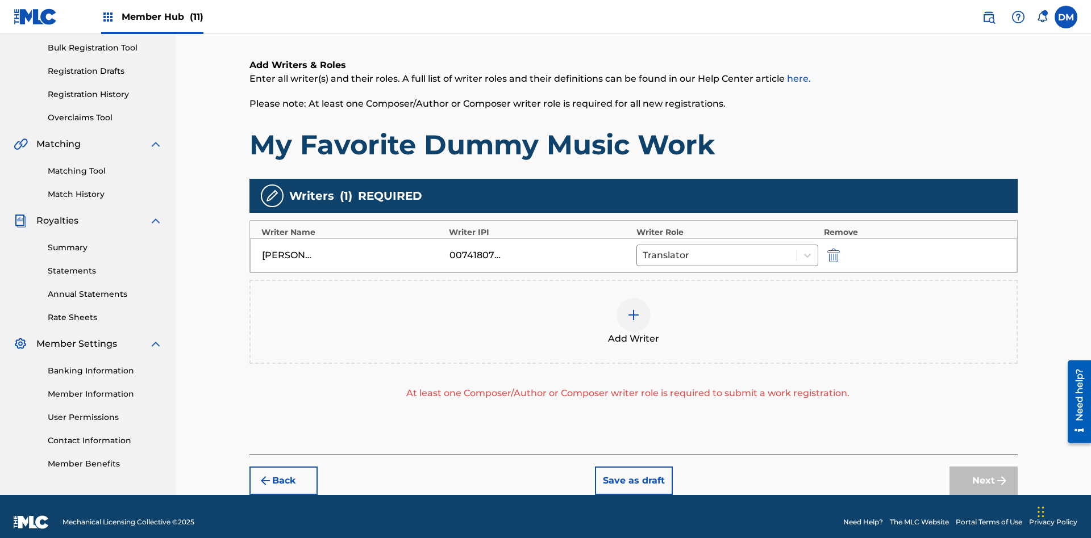
scroll to position [177, 0]
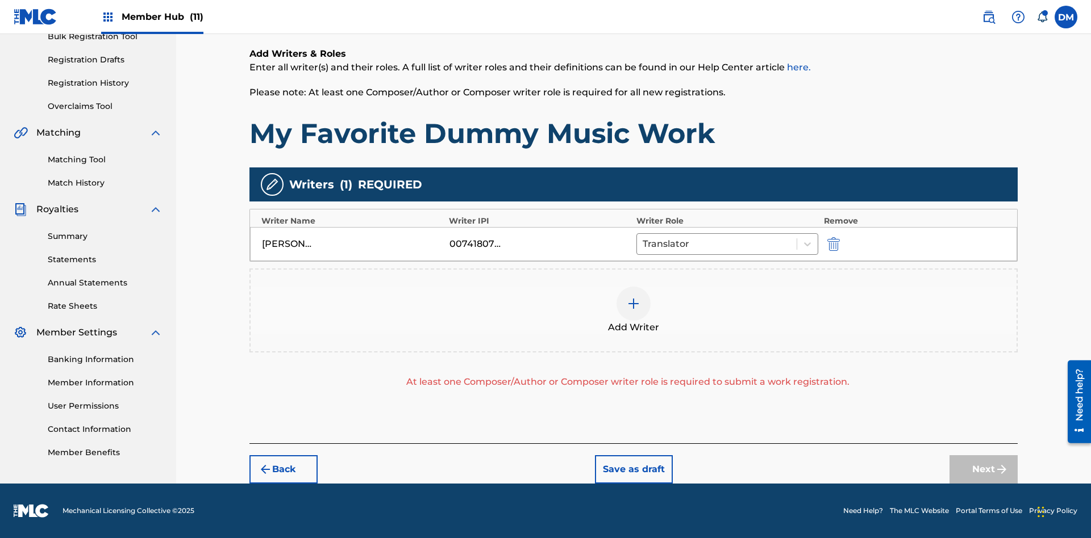
click at [633, 311] on div at bounding box center [633, 304] width 34 height 34
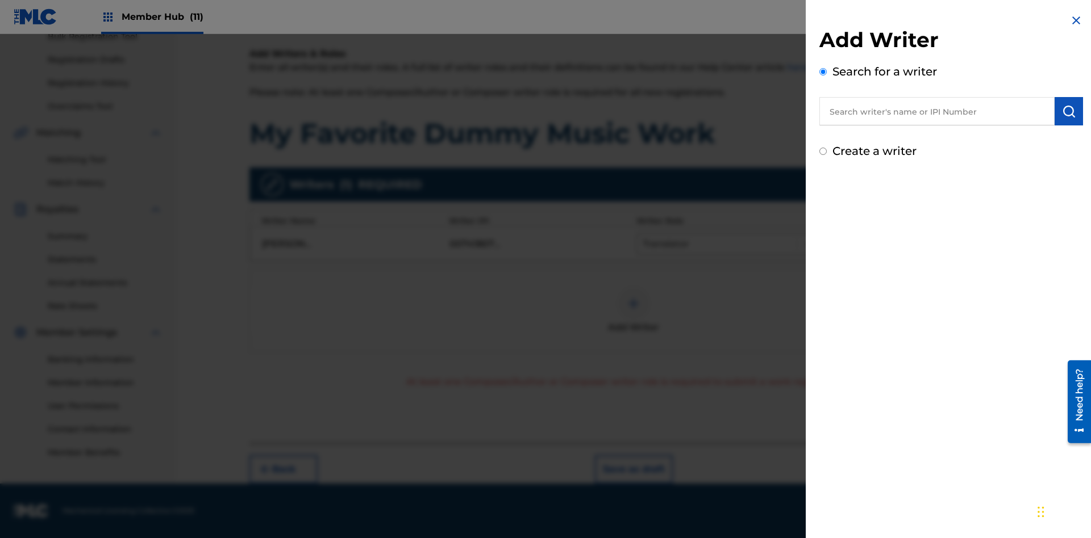
click at [937, 111] on input "text" at bounding box center [936, 111] width 235 height 28
type input "Test2025.09.23.04.29.22"
click at [1068, 111] on img "submit" at bounding box center [1069, 112] width 14 height 14
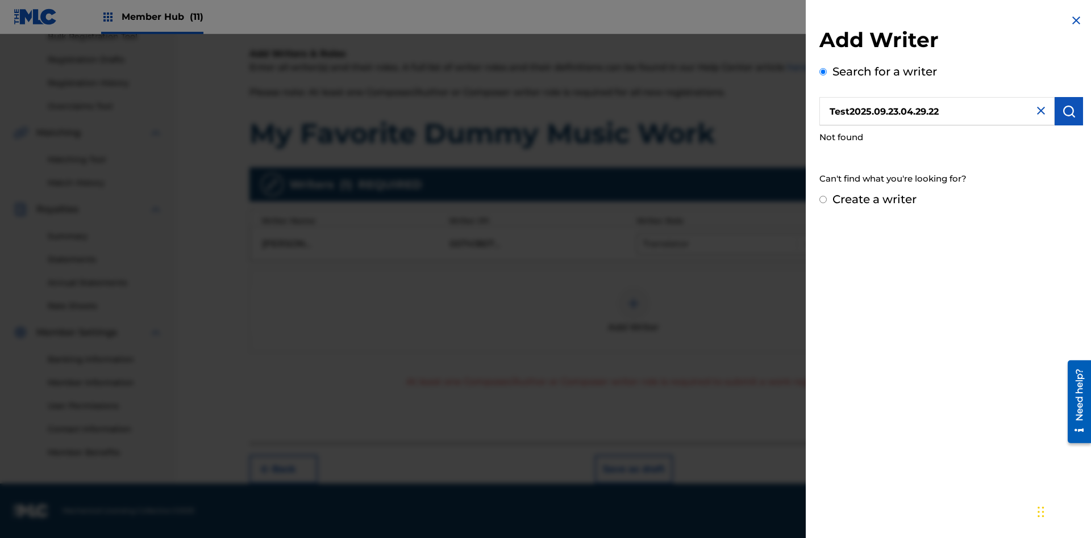
click at [823, 200] on input "Create a writer" at bounding box center [822, 199] width 7 height 7
radio input "false"
radio input "true"
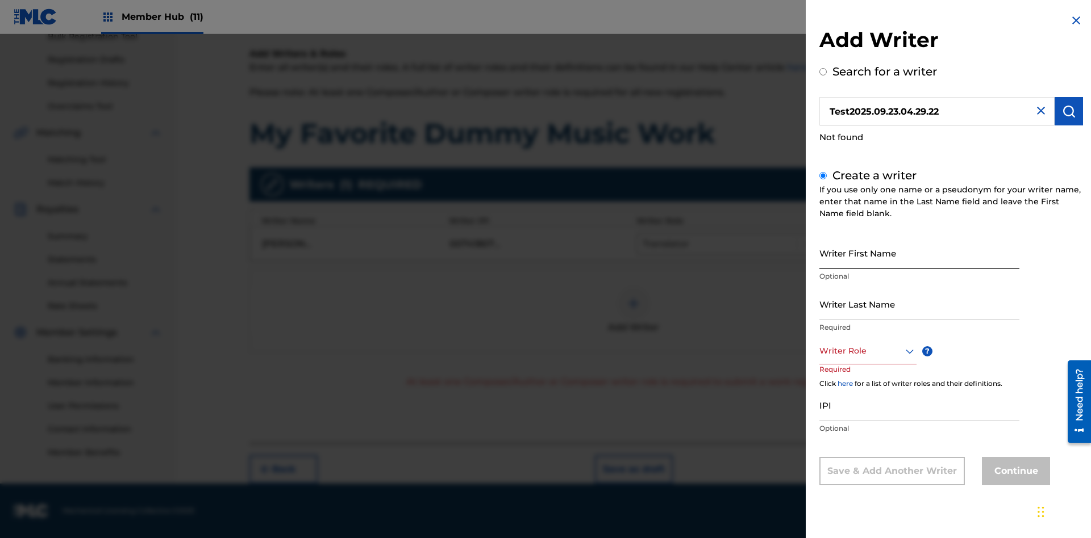
click at [919, 253] on input "Writer First Name" at bounding box center [919, 253] width 200 height 32
type input "Test2025.09.23.04.29.25"
click at [919, 304] on input "Writer Last Name" at bounding box center [919, 304] width 200 height 32
type input "Test2025.09.23.04.29.26"
click at [867, 351] on div at bounding box center [867, 351] width 97 height 14
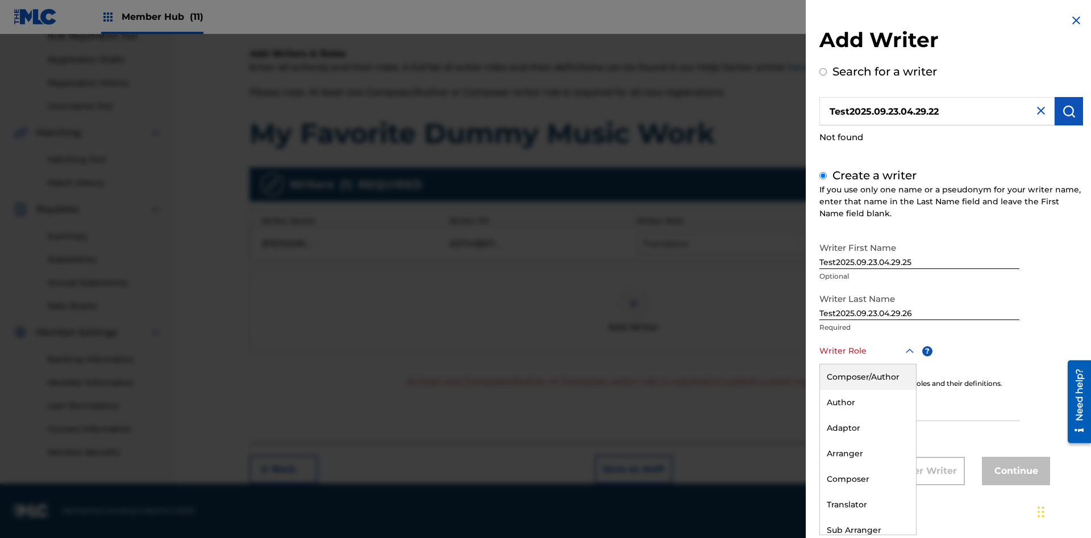
click at [867, 479] on div "Composer" at bounding box center [868, 480] width 96 height 26
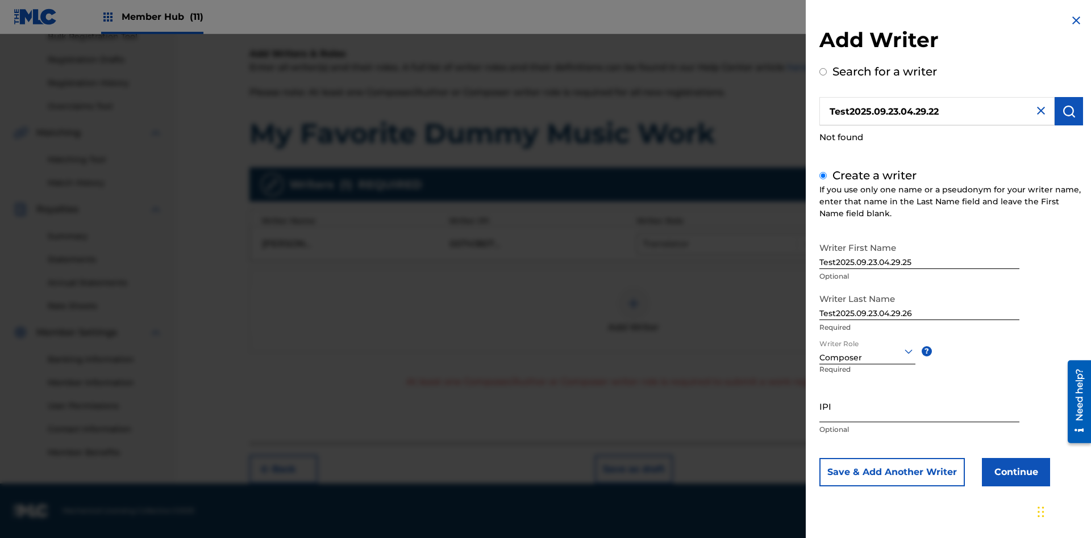
click at [919, 406] on input "IPI" at bounding box center [919, 406] width 200 height 32
type input "595839777"
click at [1014, 472] on button "Continue" at bounding box center [1015, 472] width 68 height 28
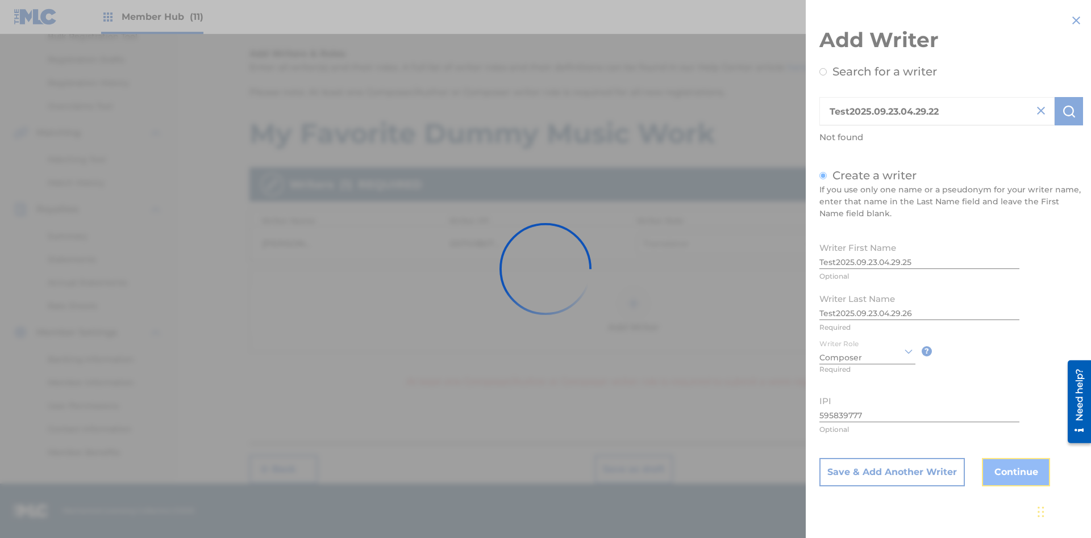
scroll to position [175, 0]
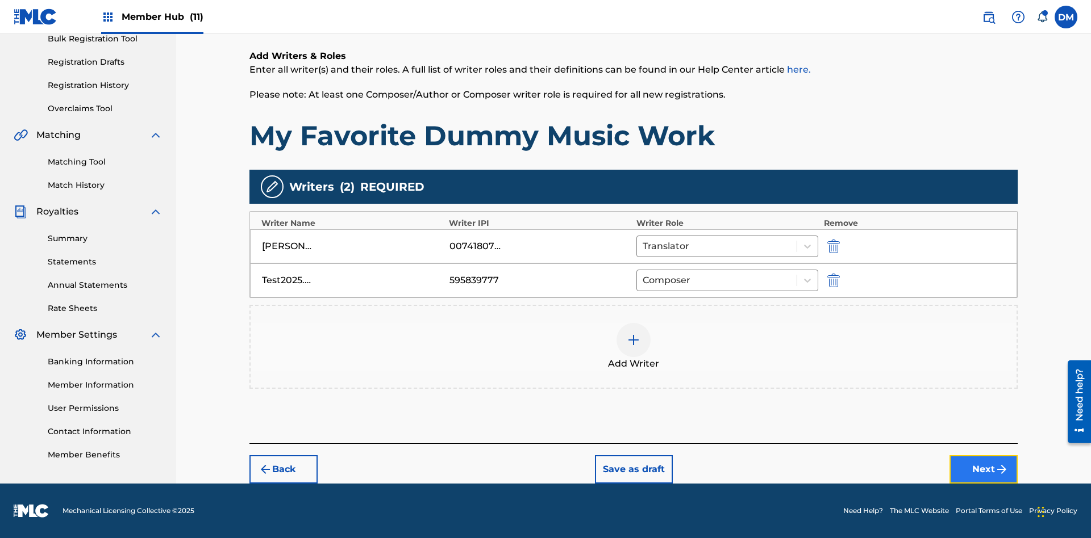
click at [983, 470] on button "Next" at bounding box center [983, 470] width 68 height 28
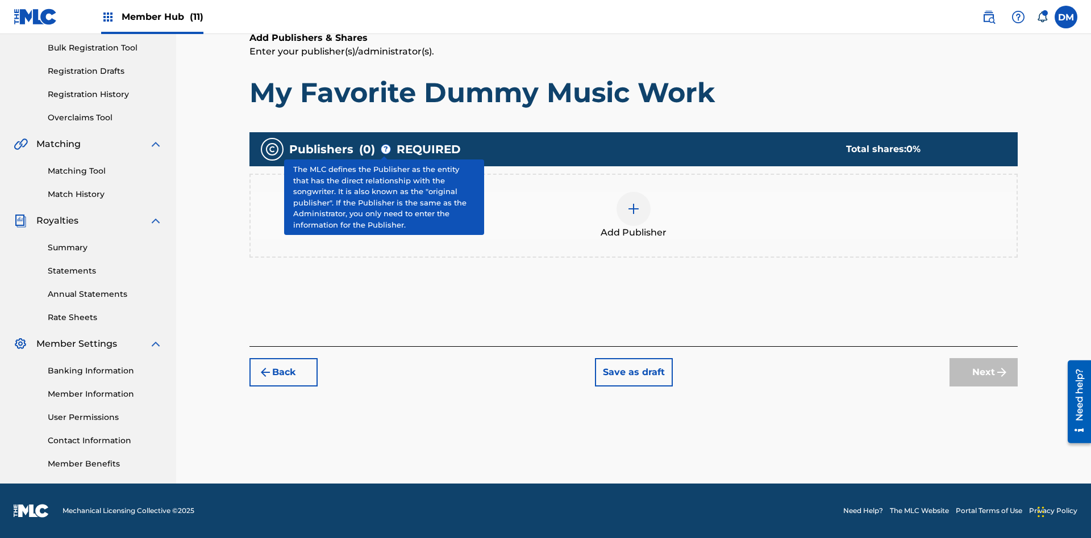
click at [633, 208] on img at bounding box center [634, 209] width 14 height 14
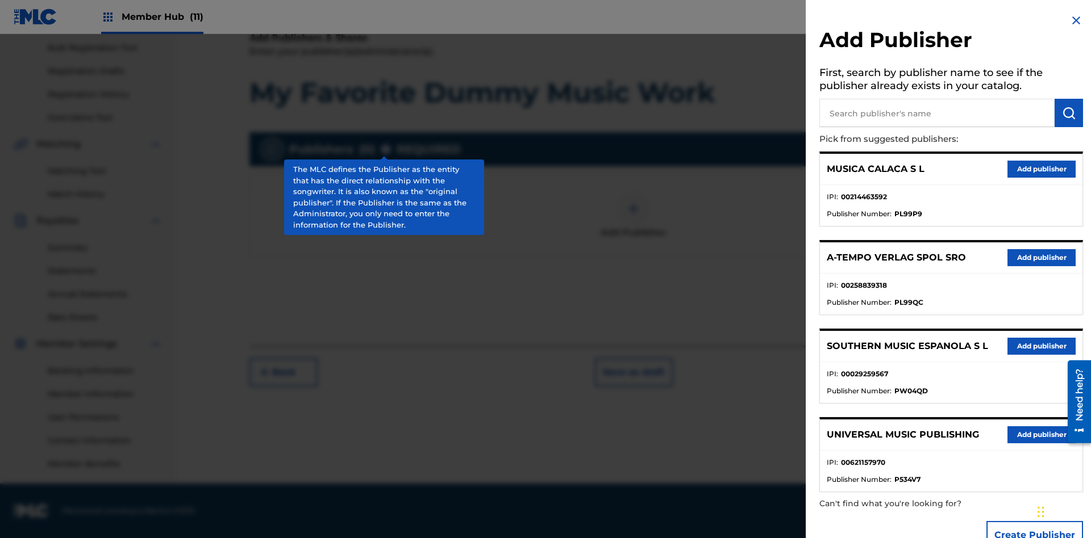
click at [937, 113] on input "text" at bounding box center [936, 113] width 235 height 28
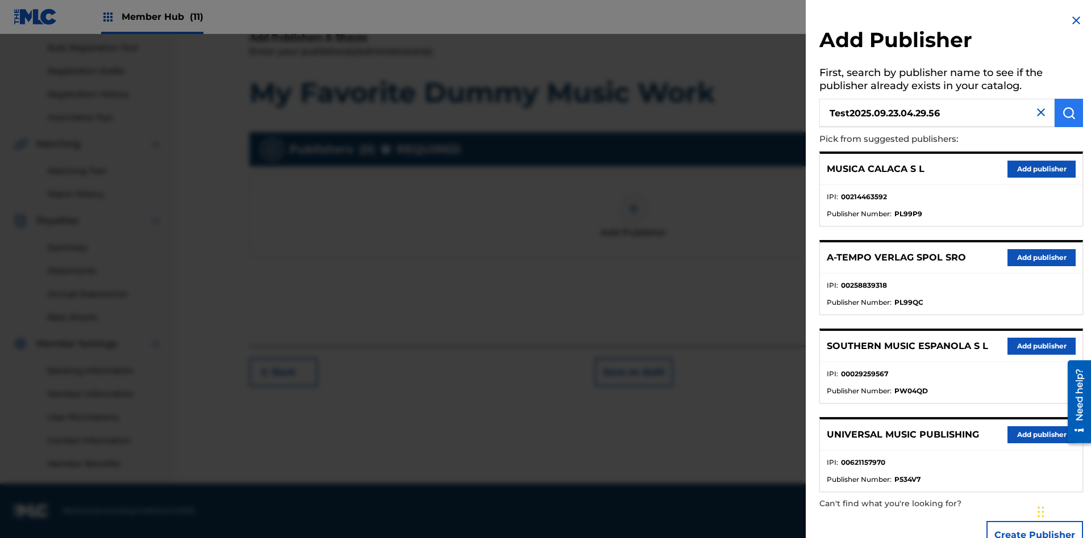
type input "Test2025.09.23.04.29.56"
click at [1068, 113] on img "submit" at bounding box center [1069, 113] width 14 height 14
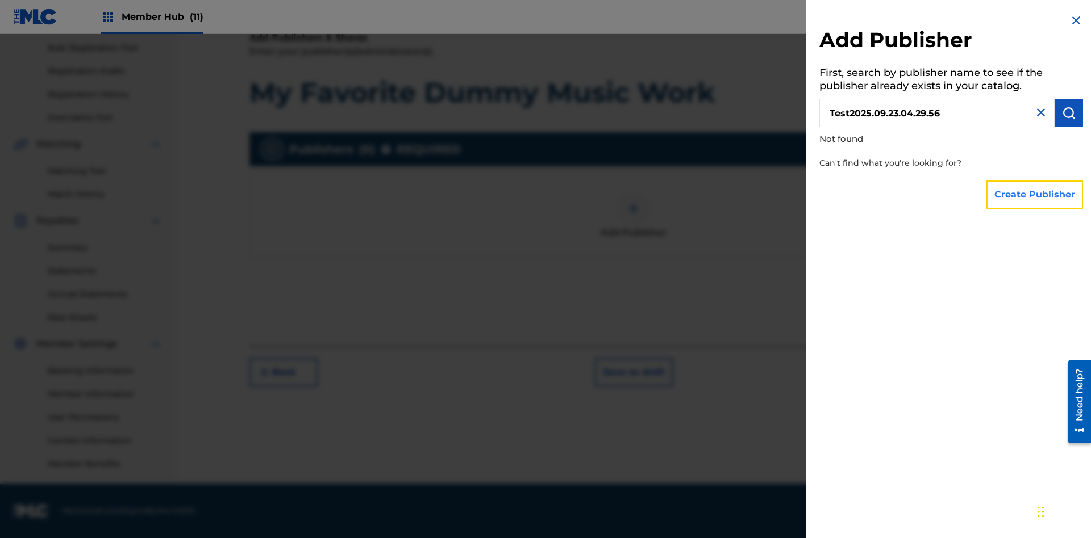
click at [1035, 194] on button "Create Publisher" at bounding box center [1034, 195] width 97 height 28
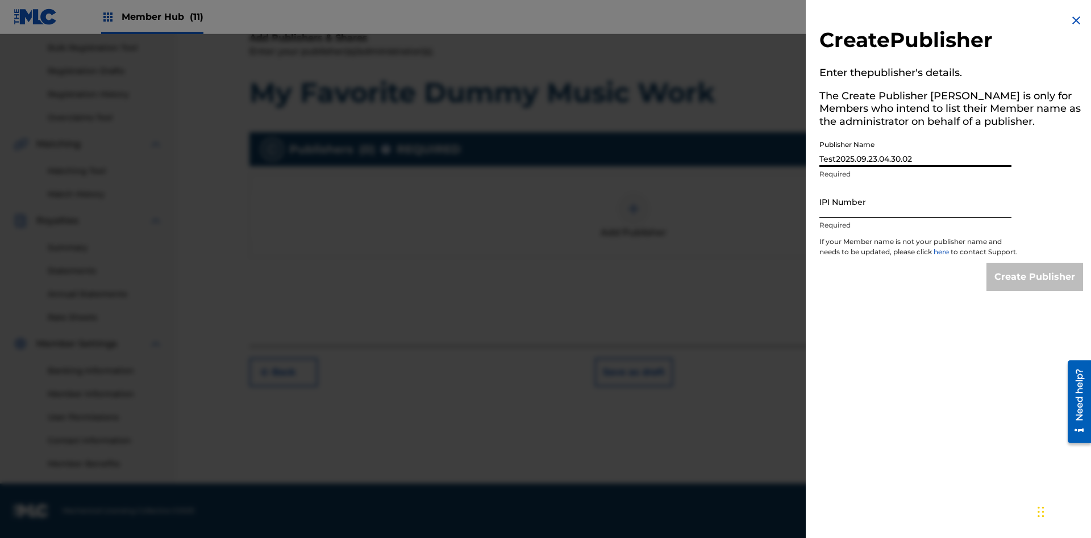
click at [915, 202] on input "IPI Number" at bounding box center [915, 202] width 192 height 32
click at [1035, 287] on input "Create Publisher" at bounding box center [1034, 277] width 97 height 28
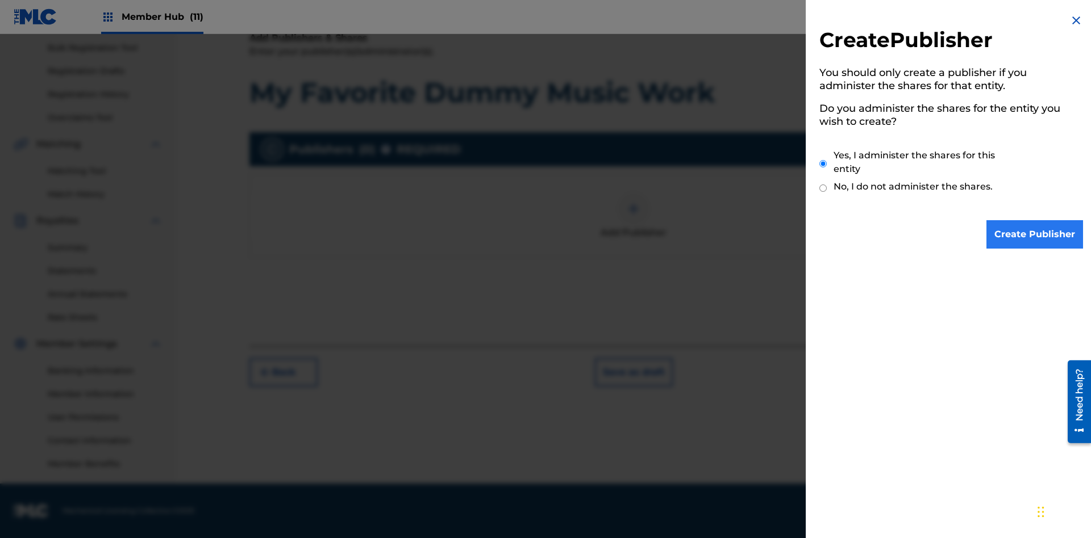
click at [823, 164] on input "Yes, I administer the shares for this entity" at bounding box center [822, 164] width 7 height 24
click at [1035, 235] on input "Create Publisher" at bounding box center [1034, 234] width 97 height 28
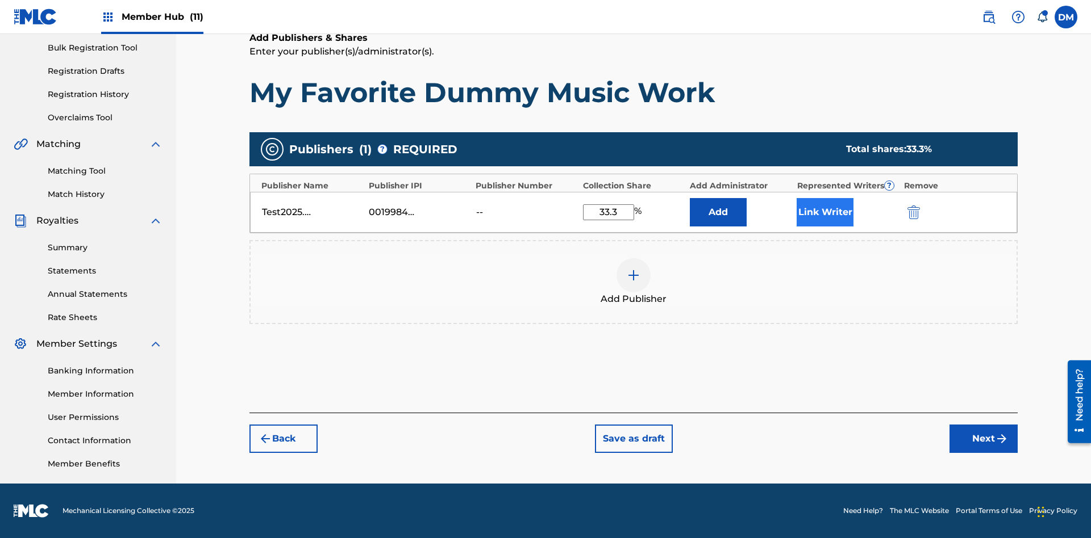
type input "33.3"
click at [825, 212] on button "Link Writer" at bounding box center [824, 212] width 57 height 28
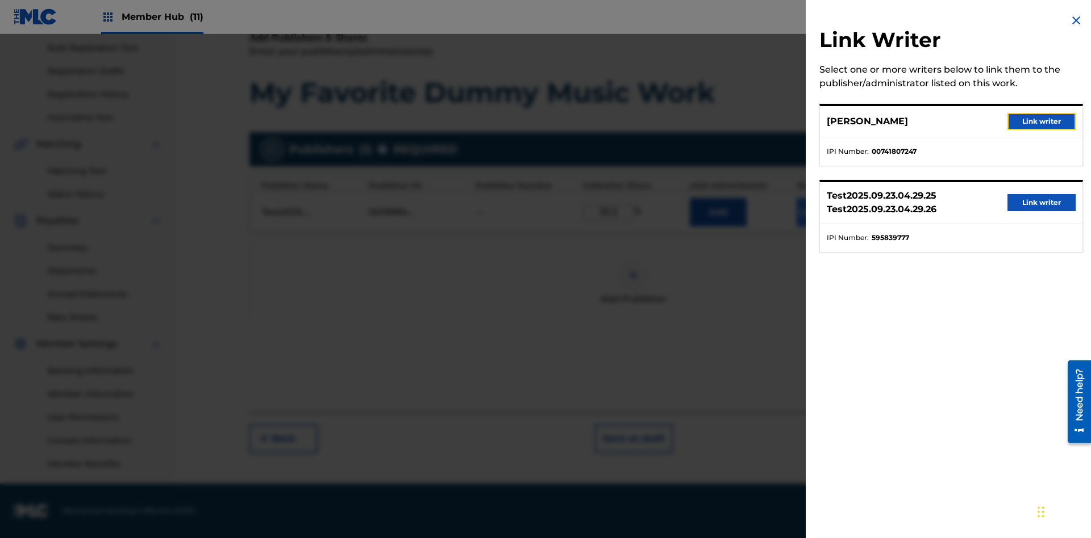
click at [1041, 122] on button "Link writer" at bounding box center [1041, 121] width 68 height 17
click at [825, 227] on button "Link Writer" at bounding box center [824, 212] width 57 height 28
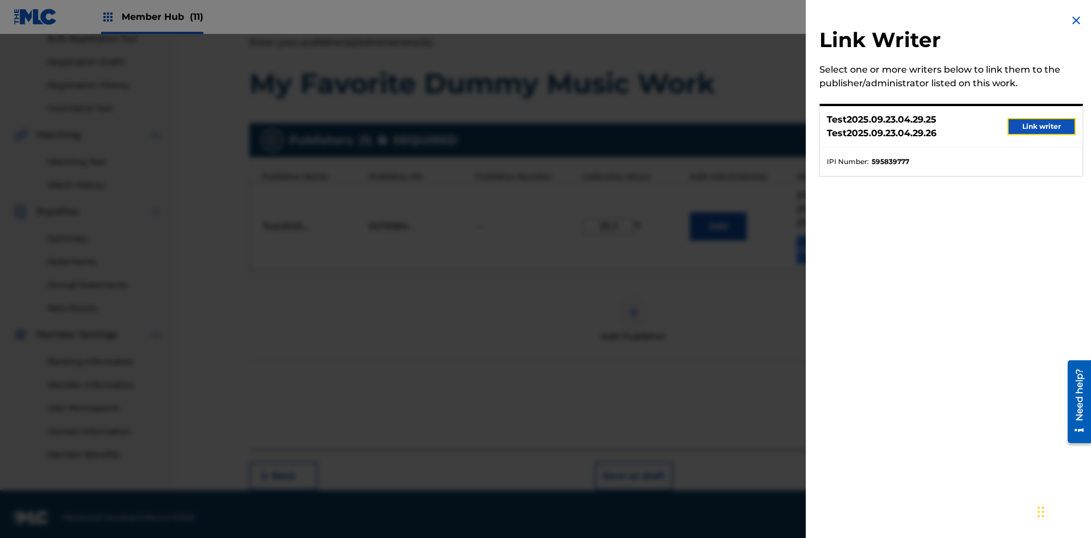
click at [1041, 127] on button "Link writer" at bounding box center [1041, 126] width 68 height 17
click at [825, 243] on button "Link Writer" at bounding box center [824, 250] width 57 height 28
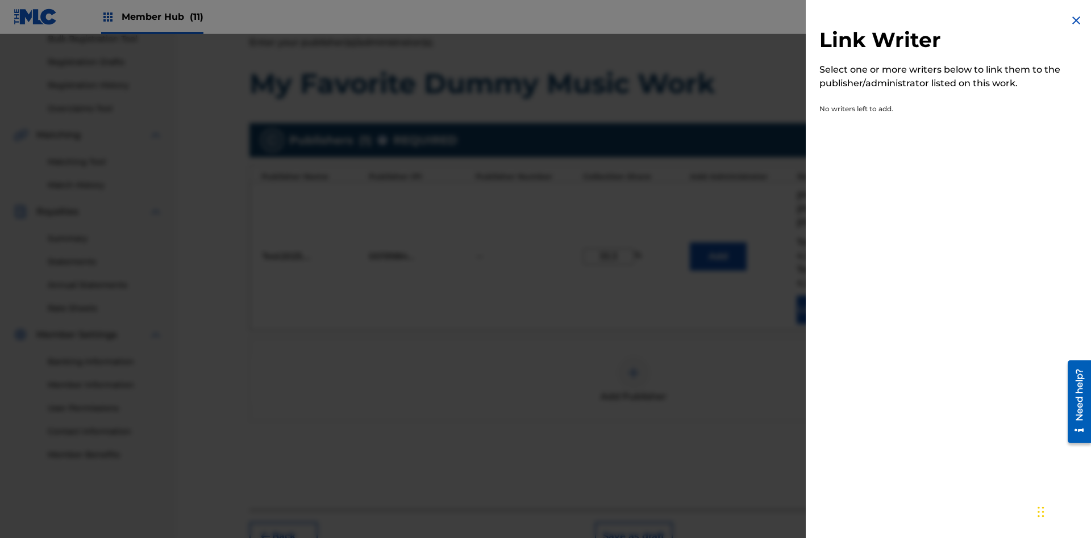
click at [1076, 20] on img at bounding box center [1076, 21] width 14 height 14
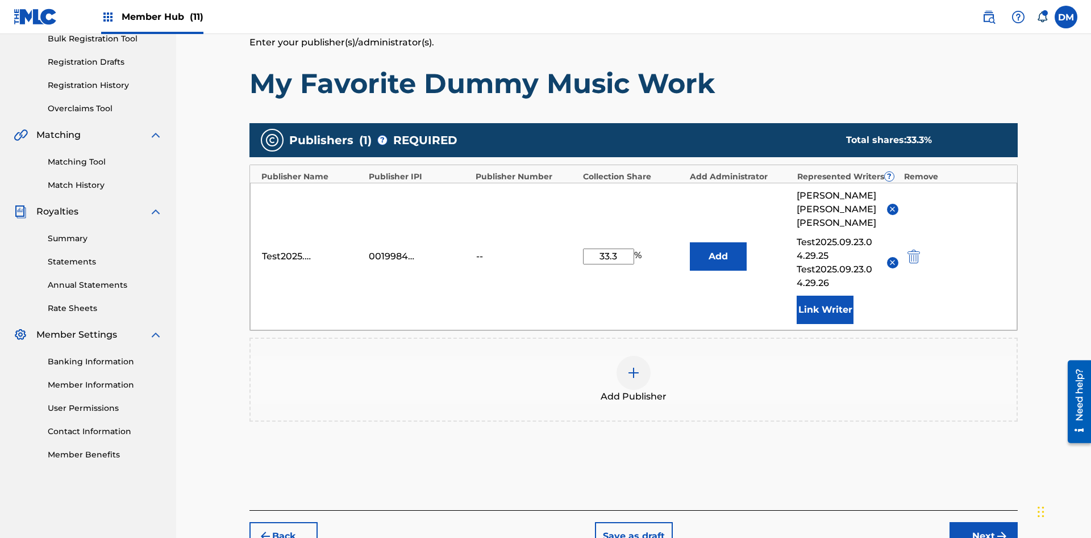
click at [633, 366] on img at bounding box center [634, 373] width 14 height 14
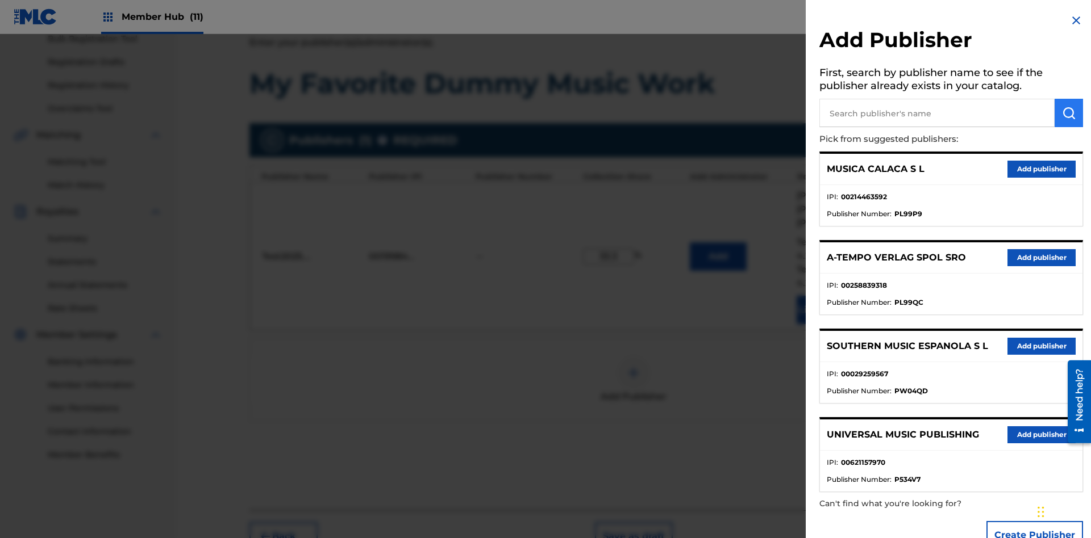
click at [937, 113] on input "text" at bounding box center [936, 113] width 235 height 28
type input "MUSICA CALACA S L"
click at [1068, 113] on img "submit" at bounding box center [1069, 113] width 14 height 14
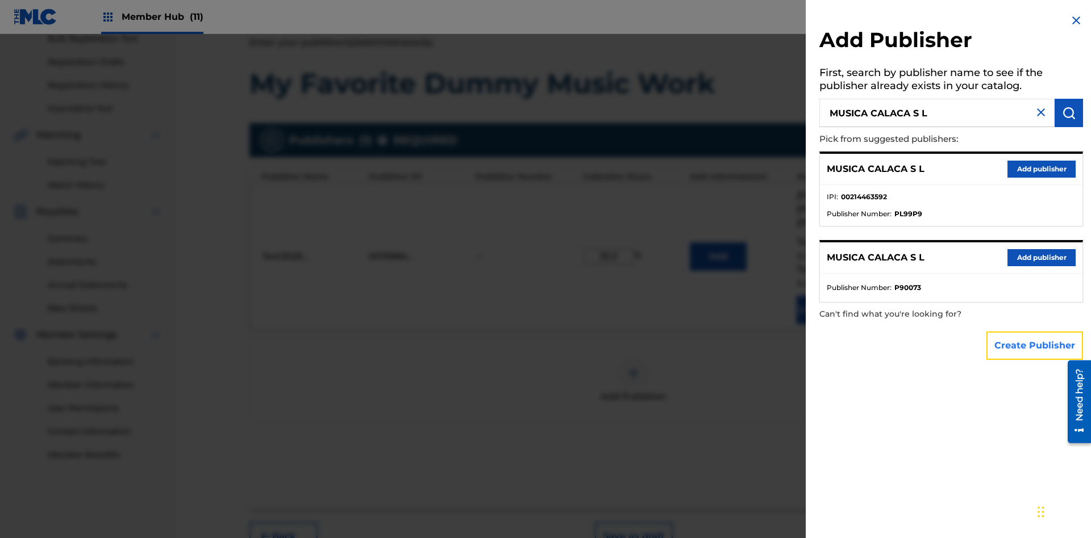
click at [1035, 345] on button "Create Publisher" at bounding box center [1034, 346] width 97 height 28
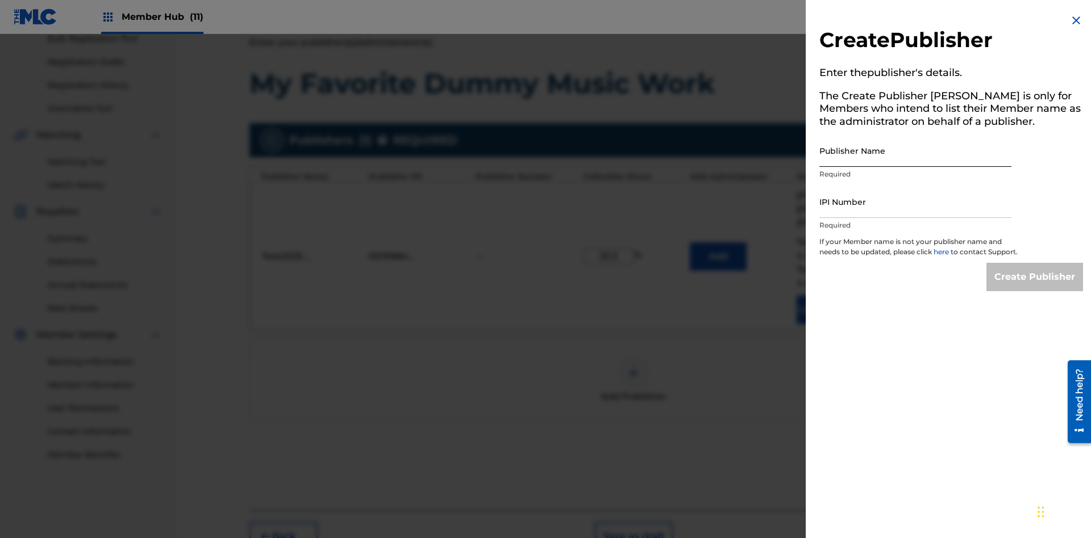
click at [915, 151] on input "Publisher Name" at bounding box center [915, 151] width 192 height 32
click at [915, 202] on input "IPI Number" at bounding box center [915, 202] width 192 height 32
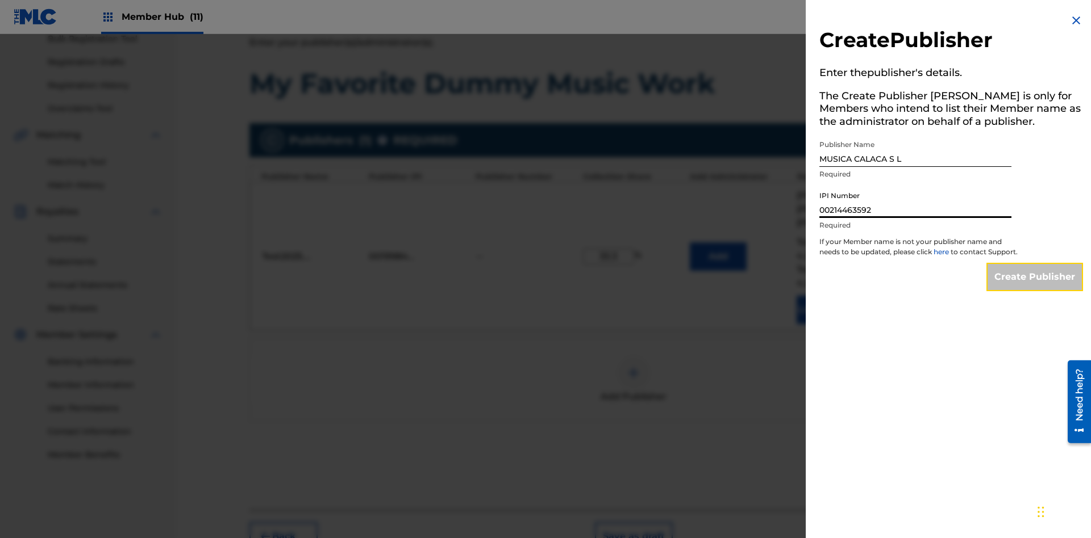
click at [1035, 287] on input "Create Publisher" at bounding box center [1034, 277] width 97 height 28
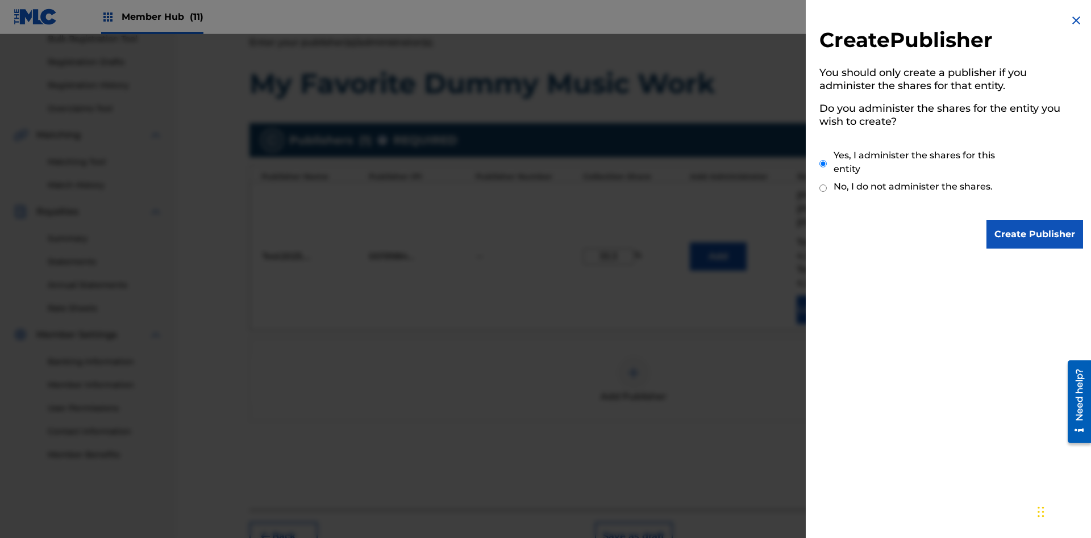
click at [823, 164] on input "Yes, I administer the shares for this entity" at bounding box center [822, 164] width 7 height 24
click at [1035, 235] on input "Create Publisher" at bounding box center [1034, 234] width 97 height 28
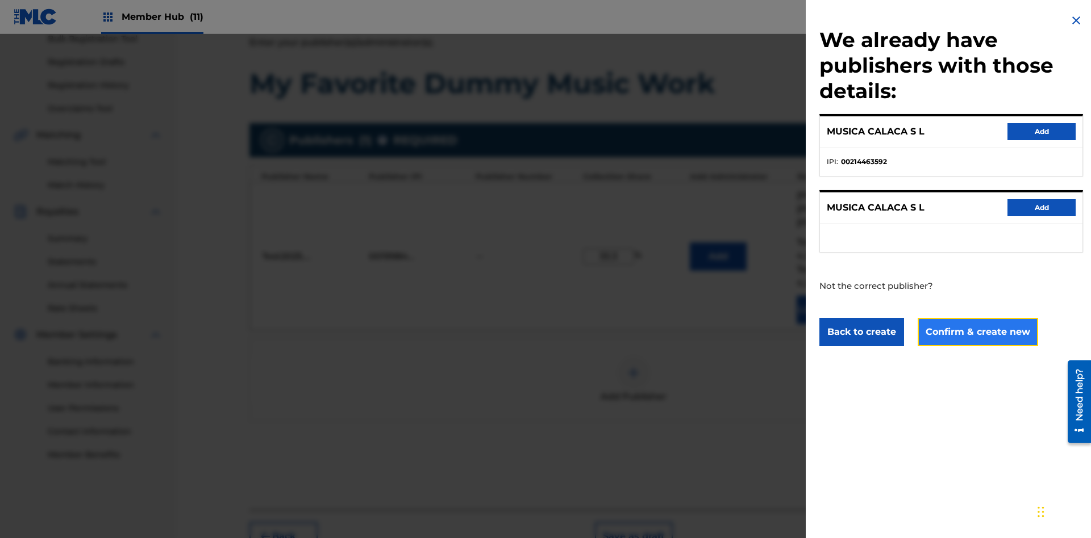
click at [976, 332] on button "Confirm & create new" at bounding box center [977, 332] width 120 height 28
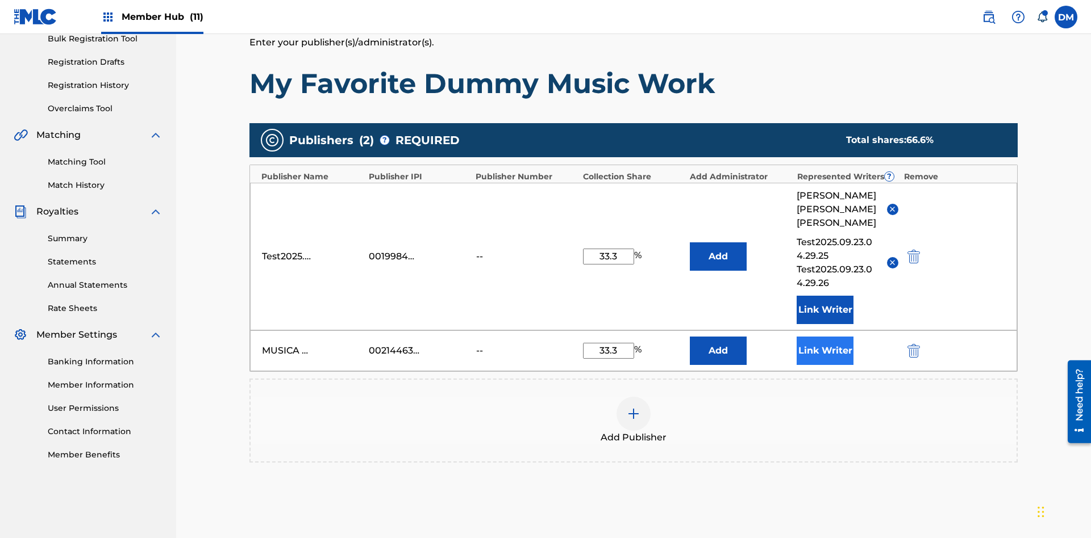
type input "33.3"
click at [825, 337] on button "Link Writer" at bounding box center [824, 351] width 57 height 28
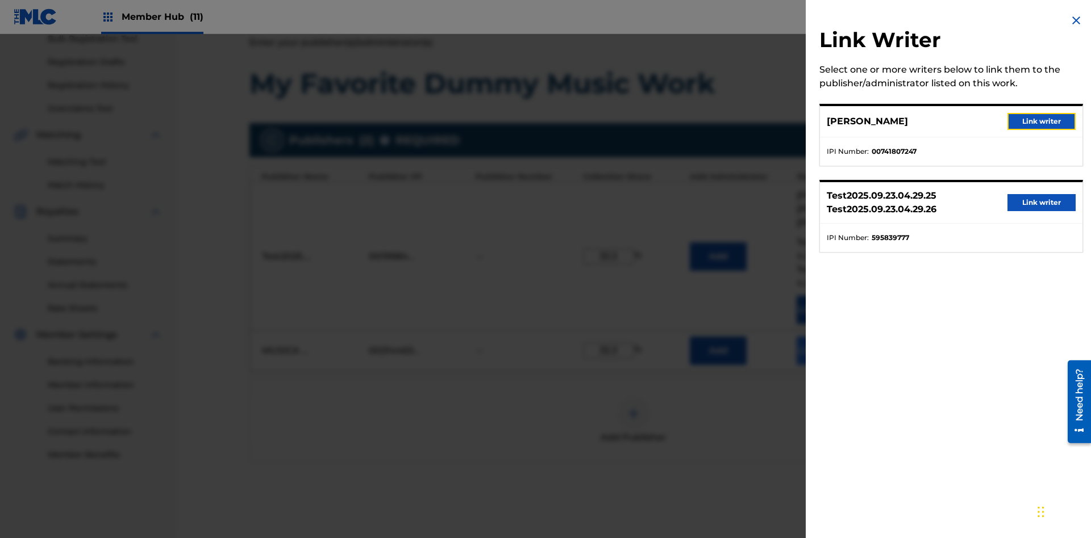
click at [1041, 122] on button "Link writer" at bounding box center [1041, 121] width 68 height 17
click at [825, 337] on button "Link Writer" at bounding box center [824, 351] width 57 height 28
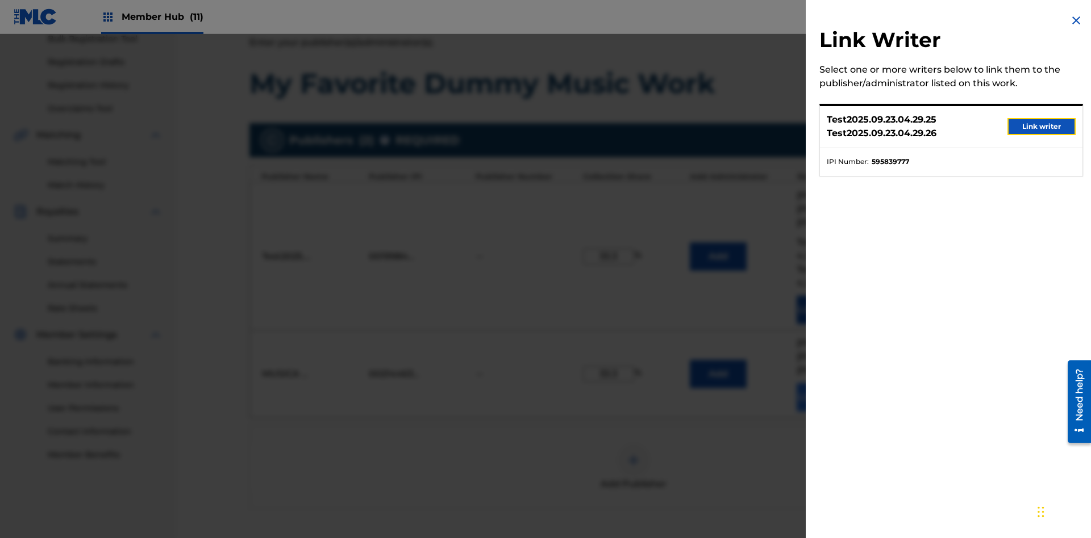
click at [1041, 127] on button "Link writer" at bounding box center [1041, 126] width 68 height 17
click at [825, 383] on button "Link Writer" at bounding box center [824, 397] width 57 height 28
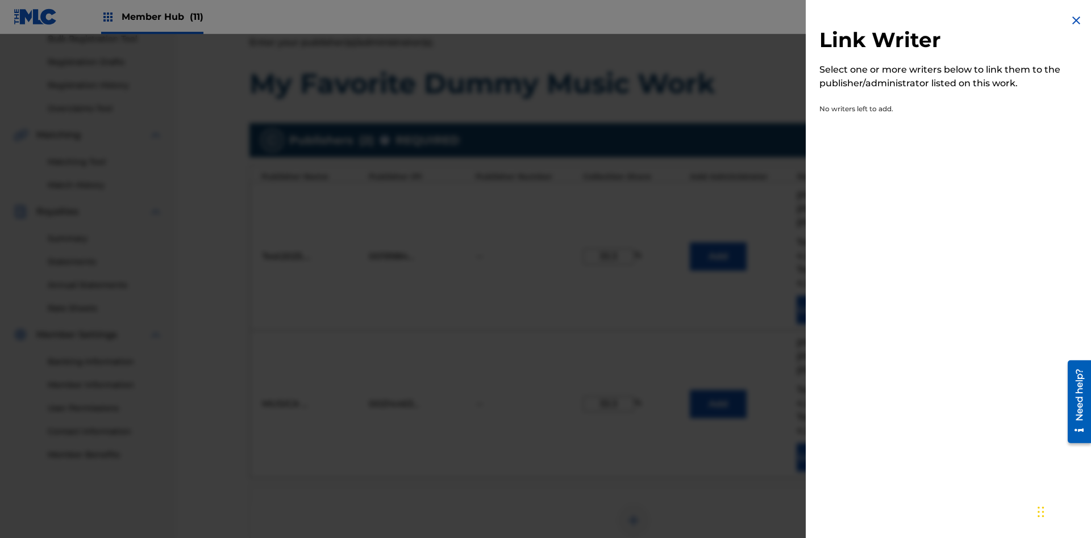
click at [1076, 20] on img at bounding box center [1076, 21] width 14 height 14
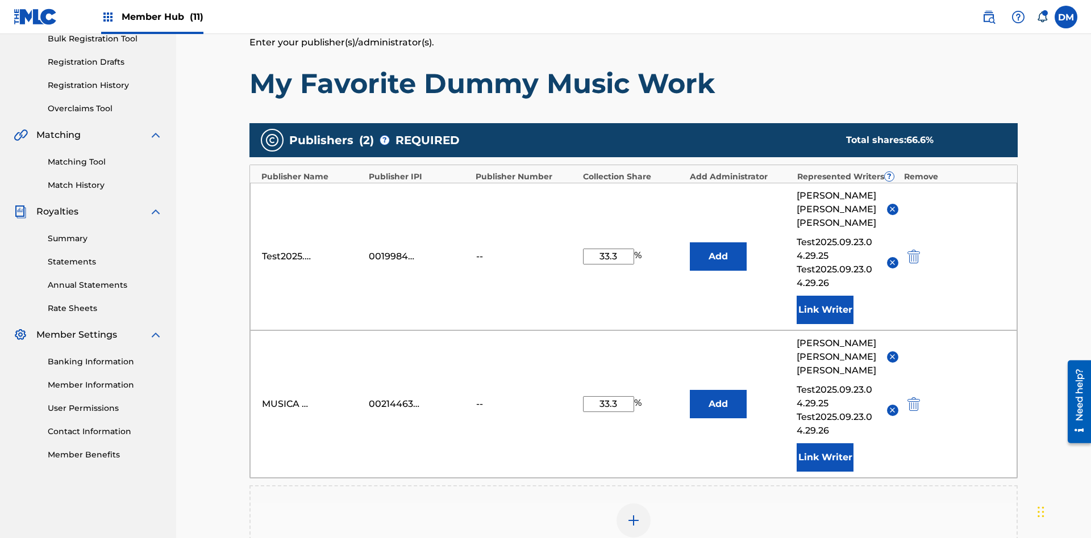
click at [633, 514] on img at bounding box center [634, 521] width 14 height 14
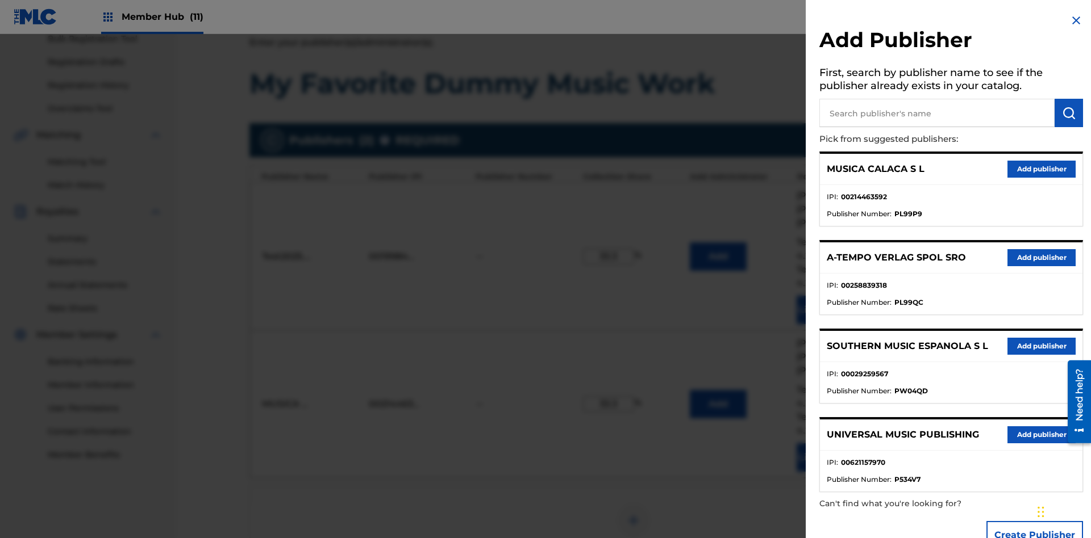
click at [937, 113] on input "text" at bounding box center [936, 113] width 235 height 28
type input "Test2025.09.23.04.31.10"
click at [1068, 113] on img "submit" at bounding box center [1069, 113] width 14 height 14
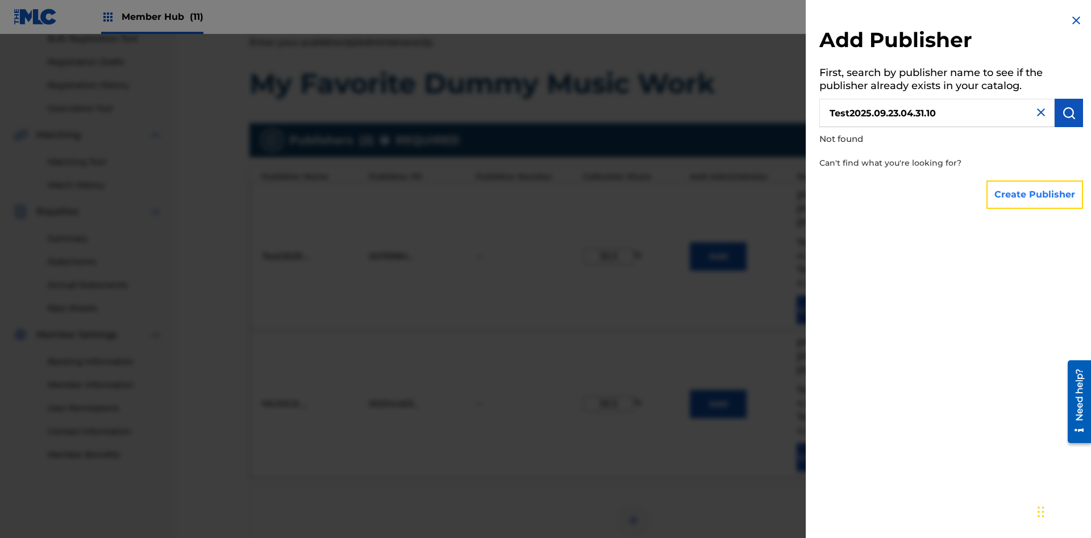
click at [1035, 194] on button "Create Publisher" at bounding box center [1034, 195] width 97 height 28
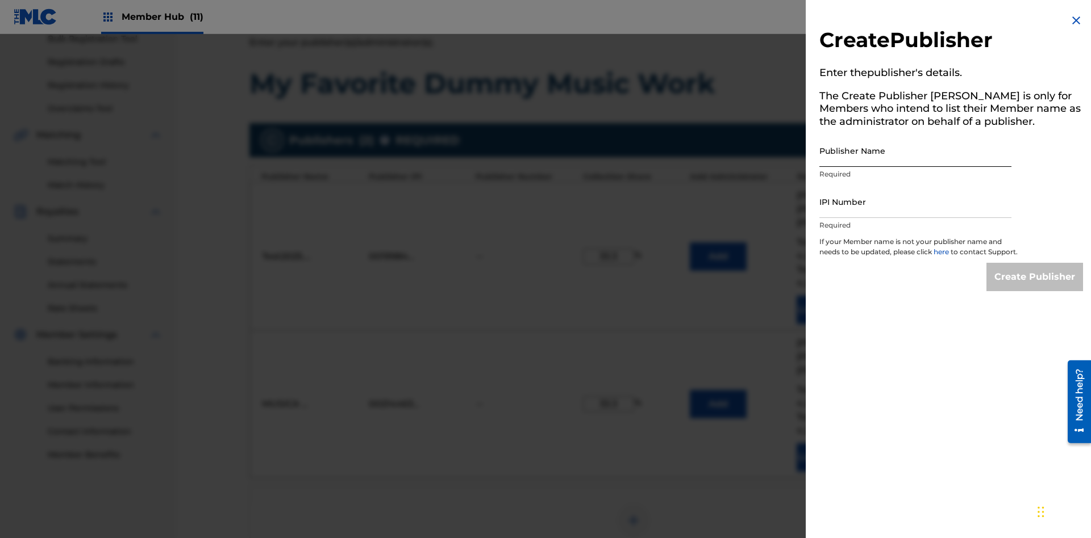
click at [915, 151] on input "Publisher Name" at bounding box center [915, 151] width 192 height 32
click at [915, 202] on input "IPI Number" at bounding box center [915, 202] width 192 height 32
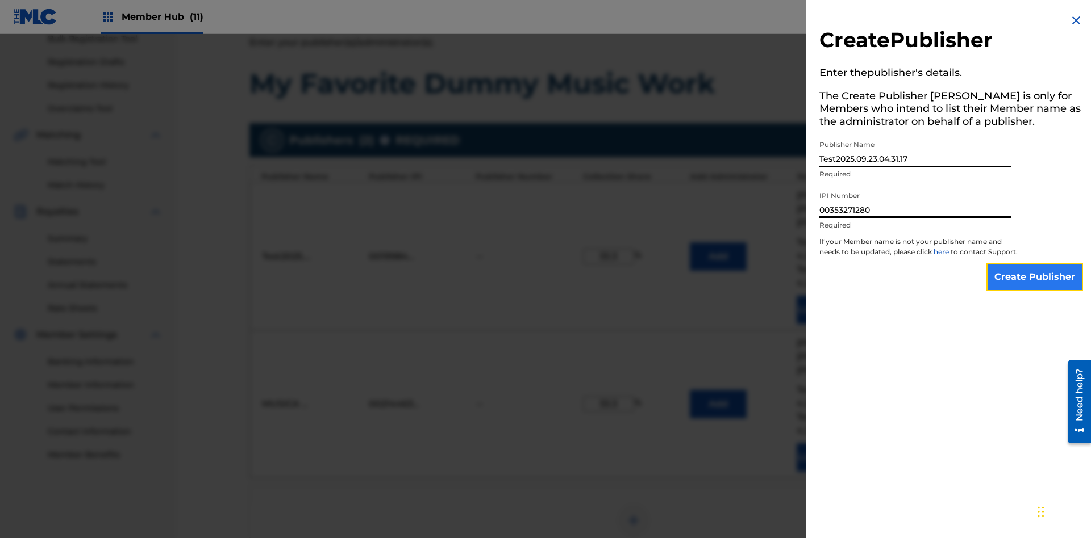
click at [1035, 287] on input "Create Publisher" at bounding box center [1034, 277] width 97 height 28
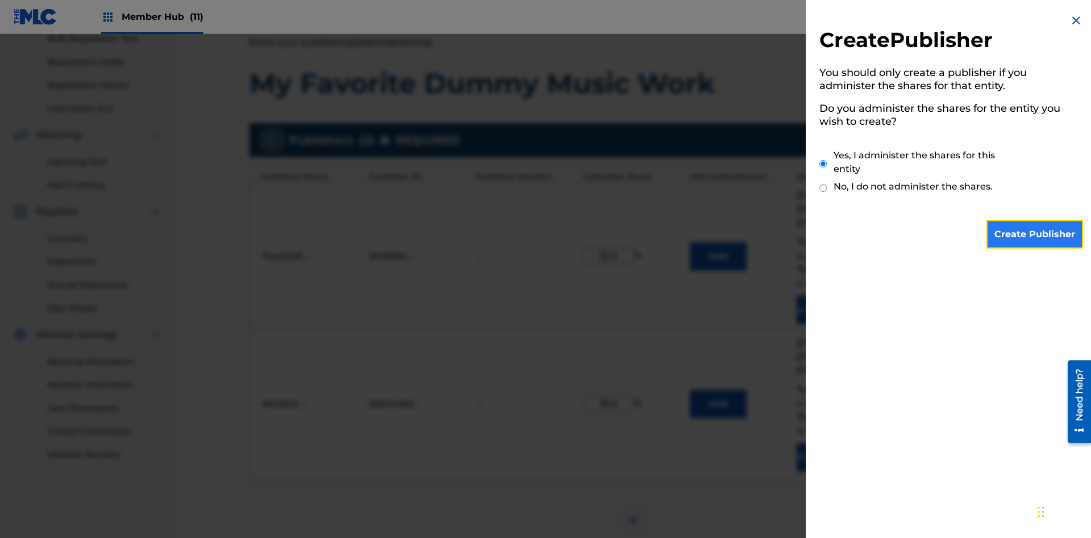
click at [1035, 235] on input "Create Publisher" at bounding box center [1034, 234] width 97 height 28
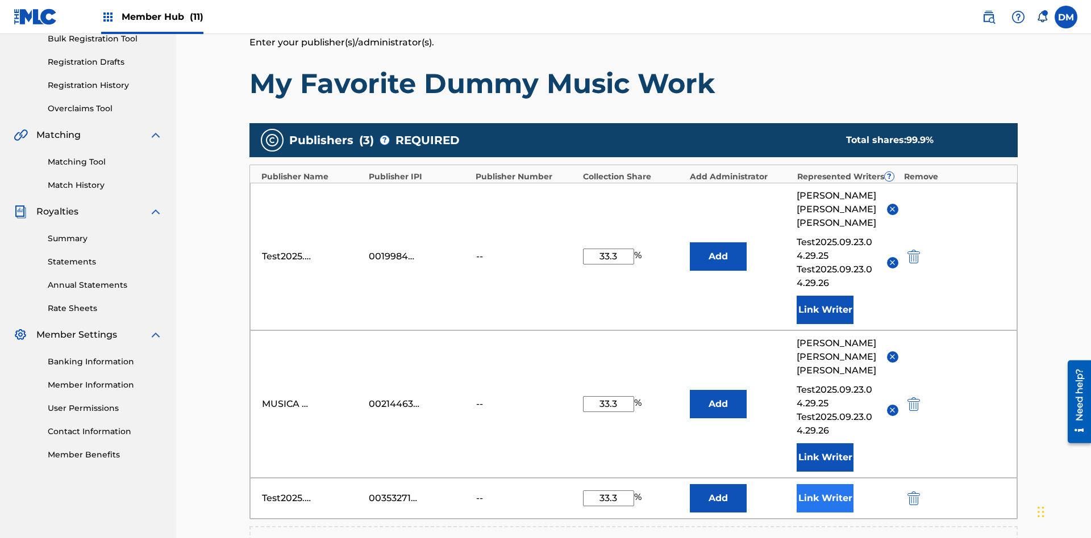
type input "33.3"
click at [825, 485] on button "Link Writer" at bounding box center [824, 499] width 57 height 28
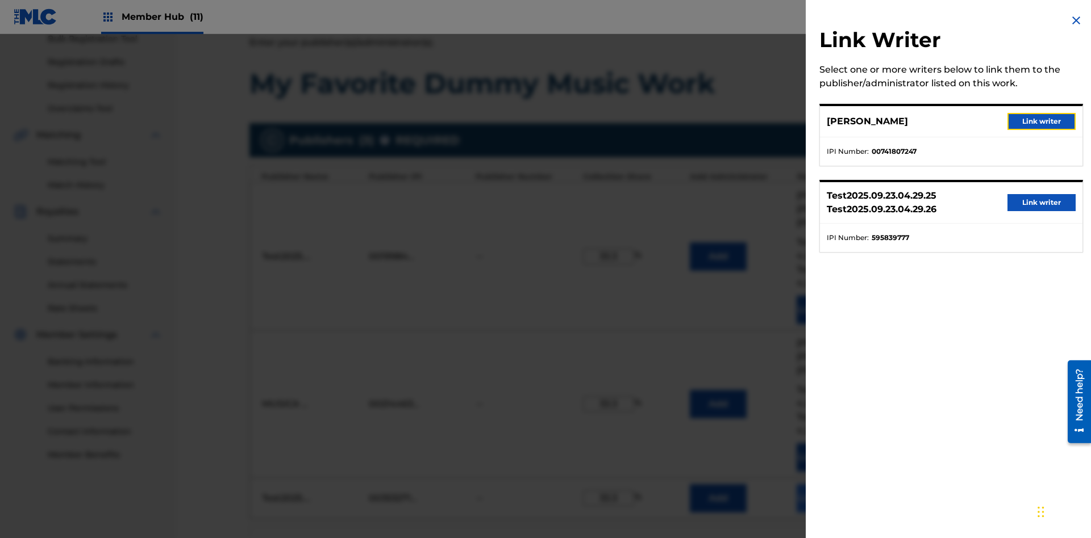
click at [1041, 122] on button "Link writer" at bounding box center [1041, 121] width 68 height 17
click at [825, 485] on button "Link Writer" at bounding box center [824, 499] width 57 height 28
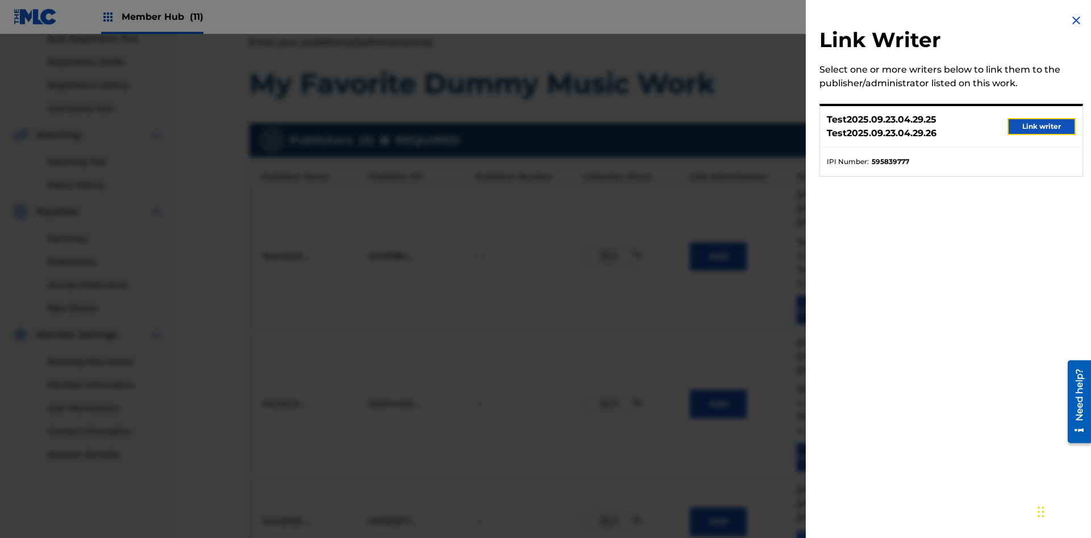
click at [1041, 127] on button "Link writer" at bounding box center [1041, 126] width 68 height 17
click at [825, 531] on button "Link Writer" at bounding box center [824, 545] width 57 height 28
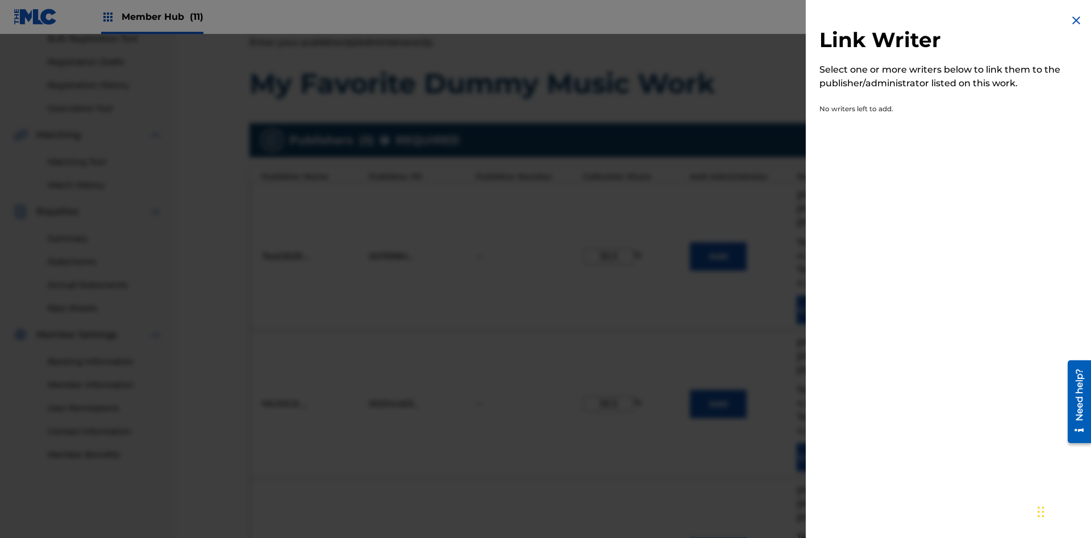
click at [1076, 20] on img at bounding box center [1076, 21] width 14 height 14
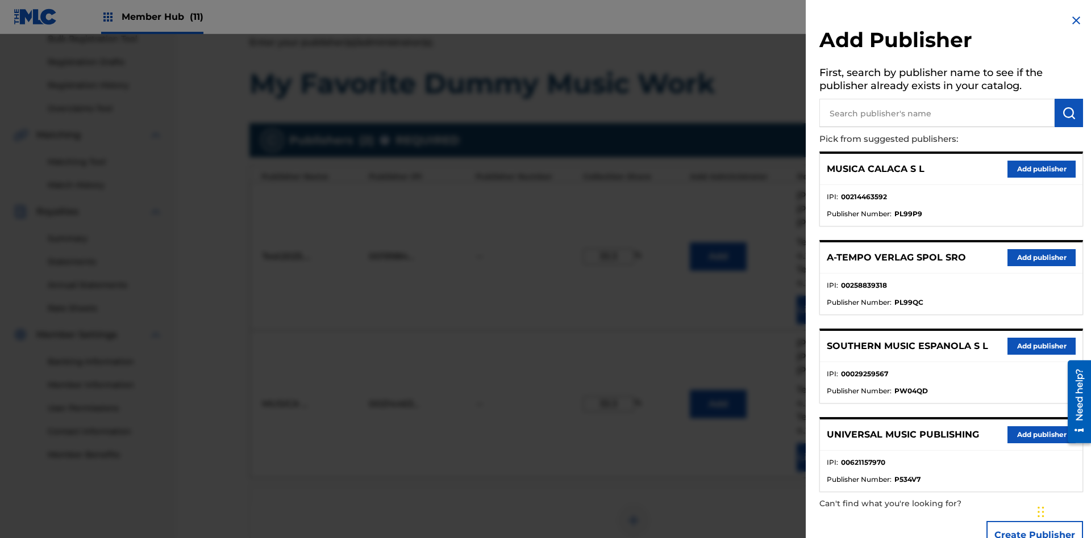
click at [937, 113] on input "text" at bounding box center [936, 113] width 235 height 28
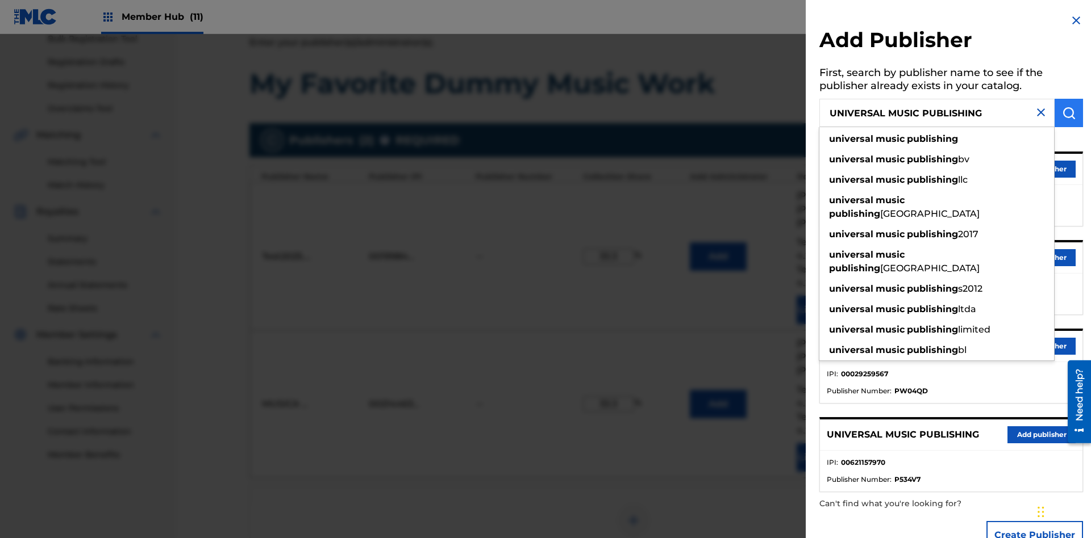
type input "UNIVERSAL MUSIC PUBLISHING"
click at [1068, 113] on img "submit" at bounding box center [1069, 113] width 14 height 14
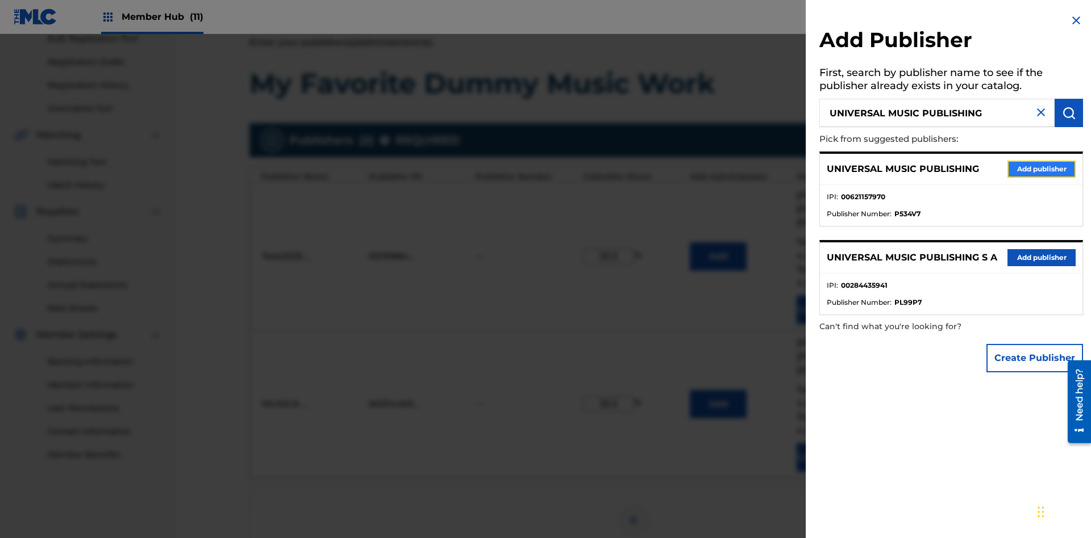
click at [1041, 169] on button "Add publisher" at bounding box center [1041, 169] width 68 height 17
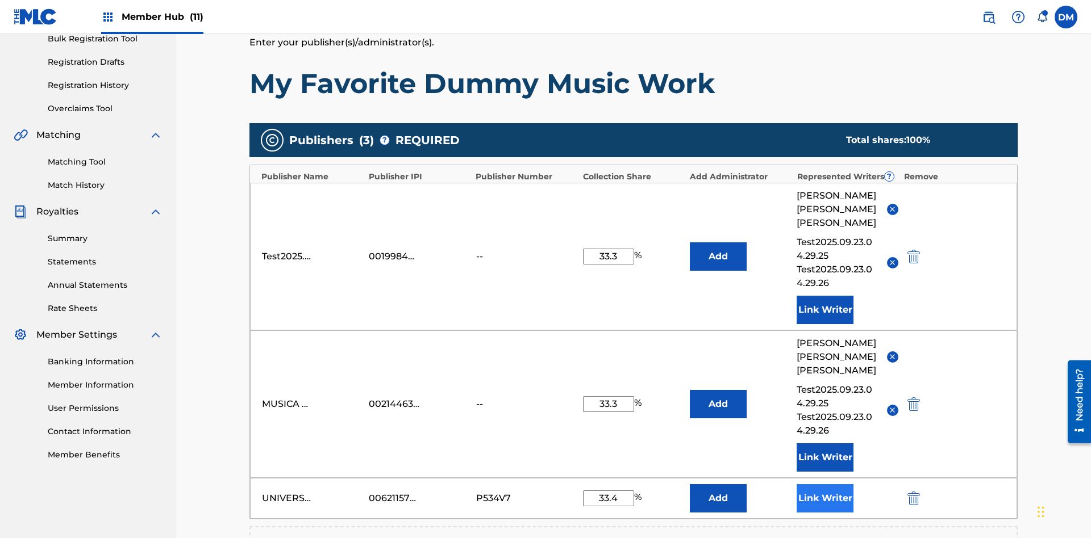
type input "33.4"
click at [825, 485] on button "Link Writer" at bounding box center [824, 499] width 57 height 28
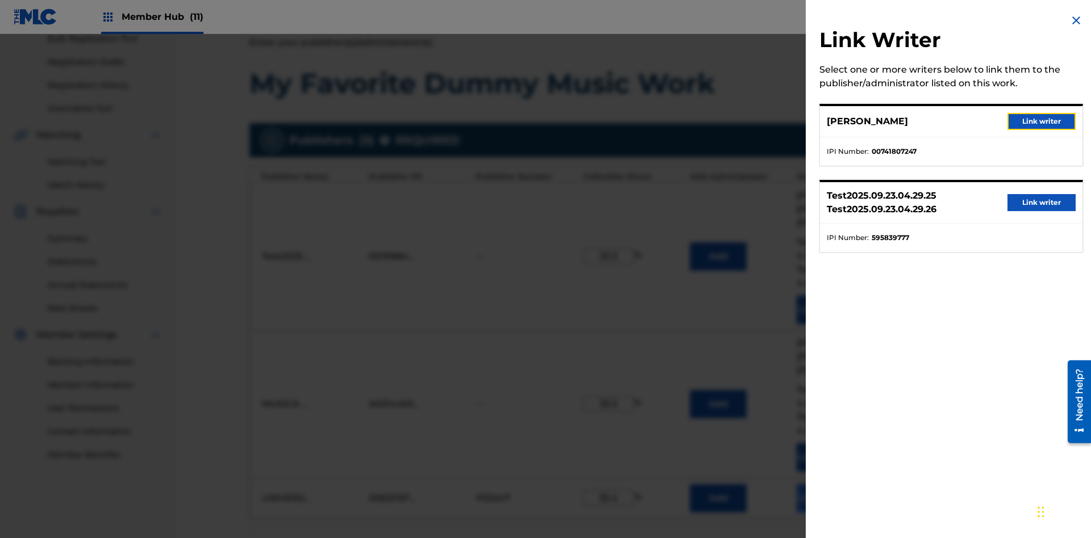
click at [1041, 122] on button "Link writer" at bounding box center [1041, 121] width 68 height 17
click at [825, 485] on button "Link Writer" at bounding box center [824, 499] width 57 height 28
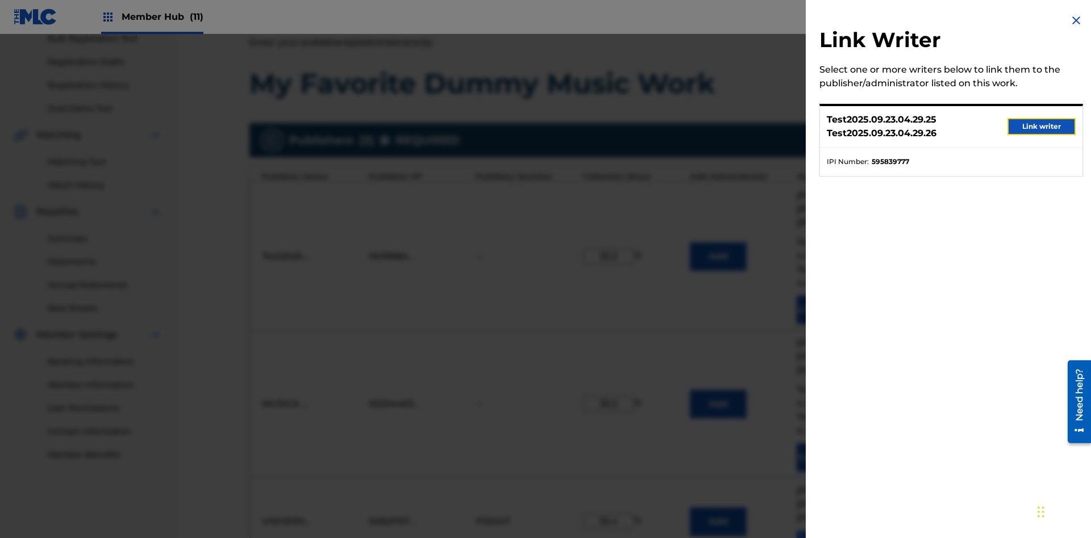
click at [1041, 127] on button "Link writer" at bounding box center [1041, 126] width 68 height 17
click at [825, 531] on button "Link Writer" at bounding box center [824, 545] width 57 height 28
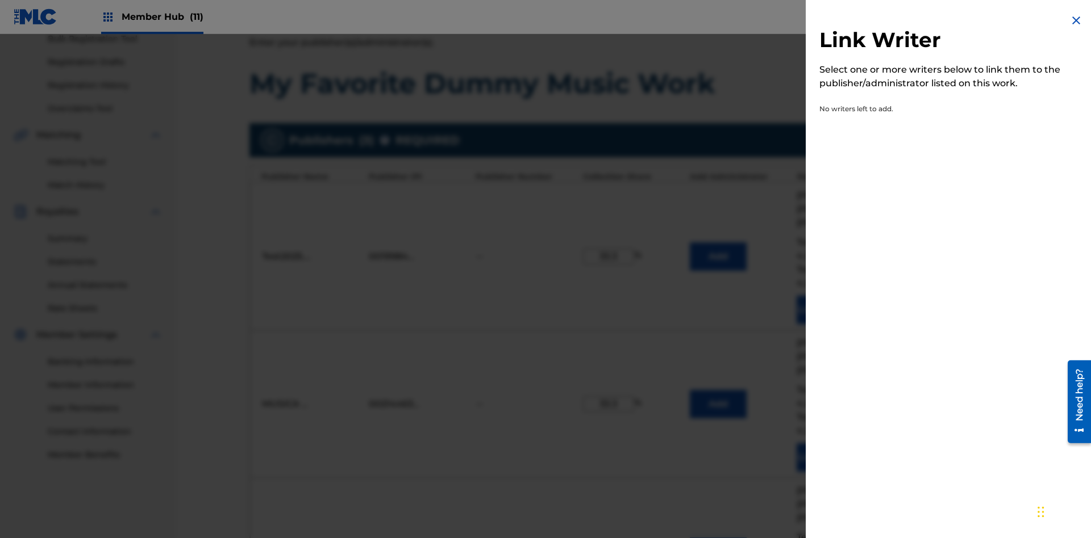
click at [1076, 20] on img at bounding box center [1076, 21] width 14 height 14
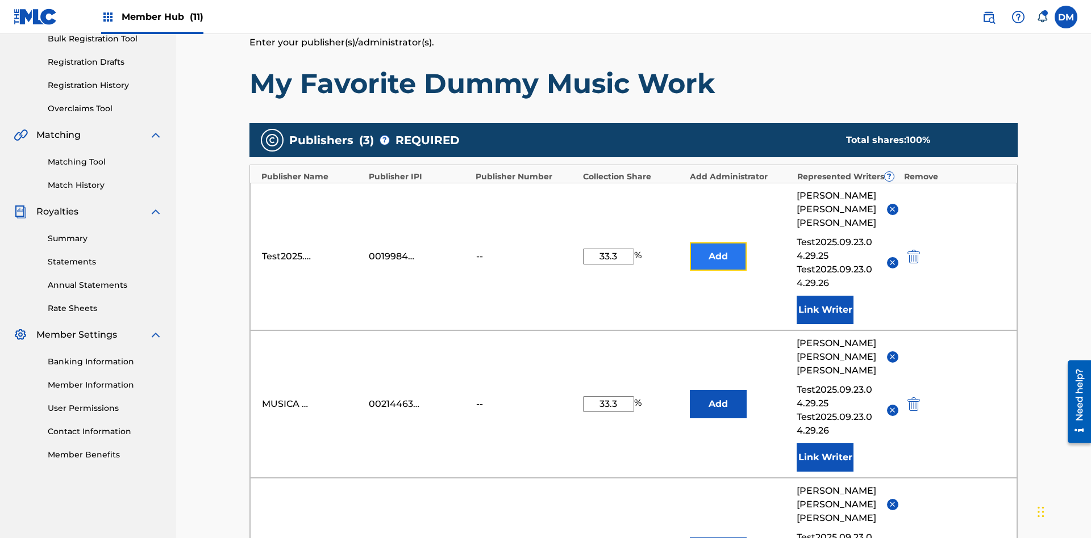
click at [718, 243] on button "Add" at bounding box center [718, 257] width 57 height 28
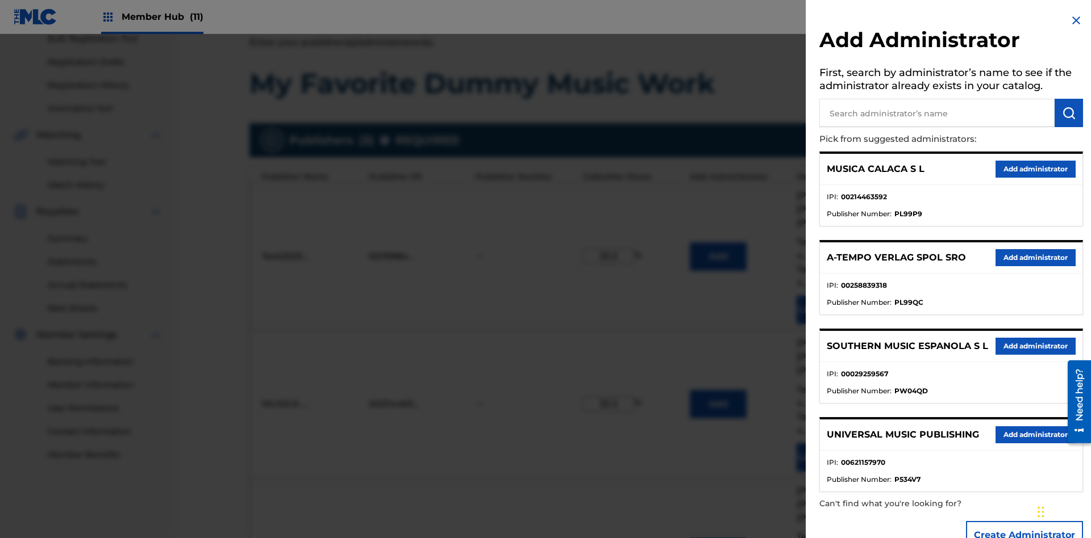
click at [937, 113] on input "text" at bounding box center [936, 113] width 235 height 28
type input "Test2025.09.23.04.32.38"
click at [1068, 113] on img "submit" at bounding box center [1069, 113] width 14 height 14
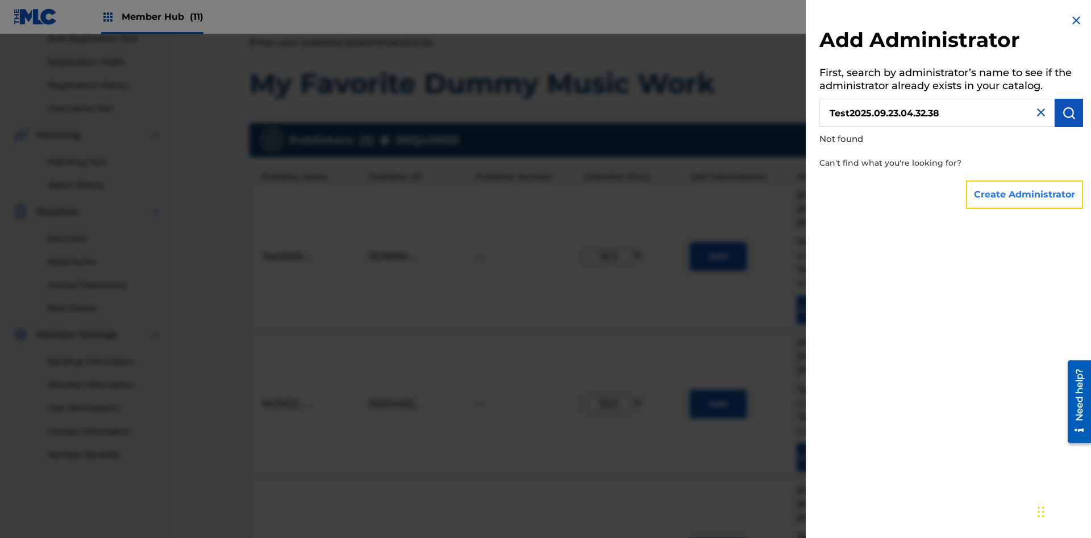
click at [1025, 194] on button "Create Administrator" at bounding box center [1024, 195] width 117 height 28
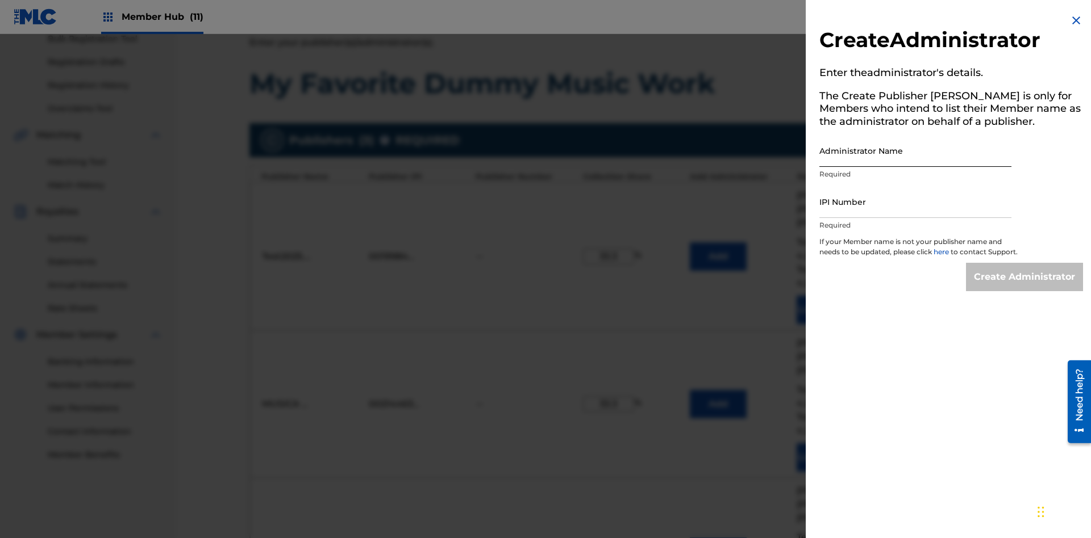
click at [915, 151] on input "Administrator Name" at bounding box center [915, 151] width 192 height 32
click at [915, 202] on input "IPI Number" at bounding box center [915, 202] width 192 height 32
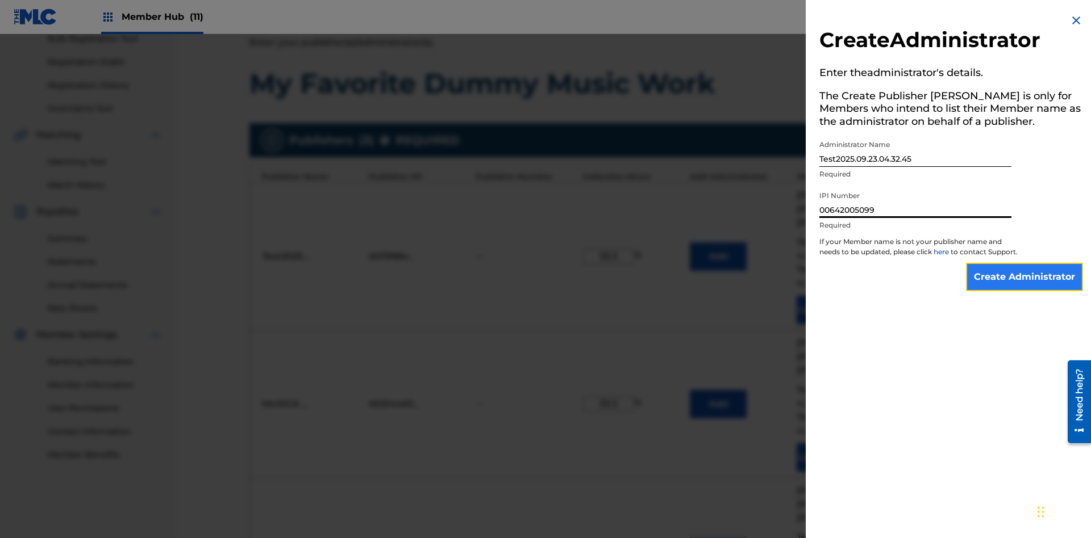
click at [1025, 287] on input "Create Administrator" at bounding box center [1024, 277] width 117 height 28
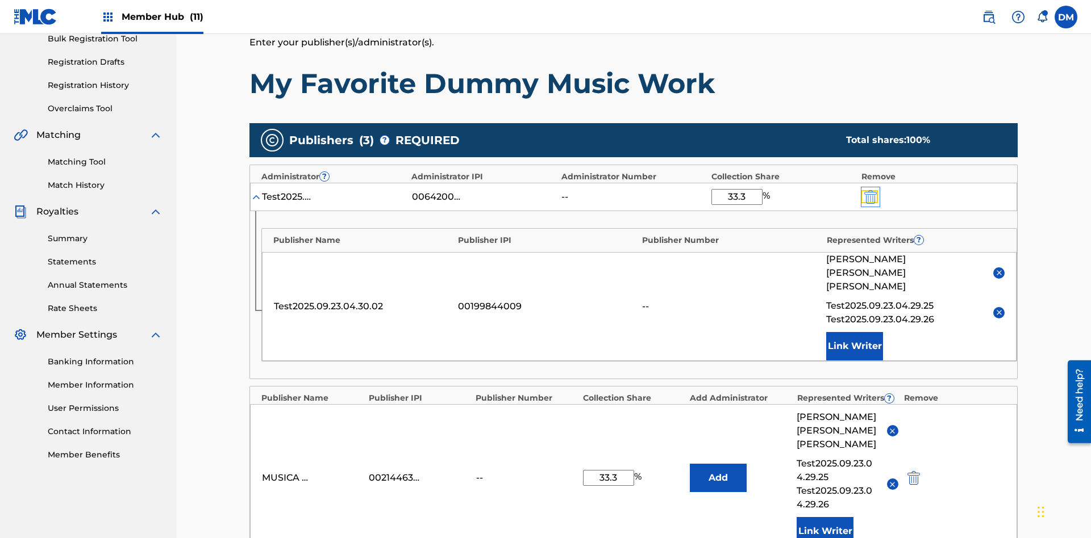
click at [869, 190] on img "submit" at bounding box center [870, 197] width 12 height 14
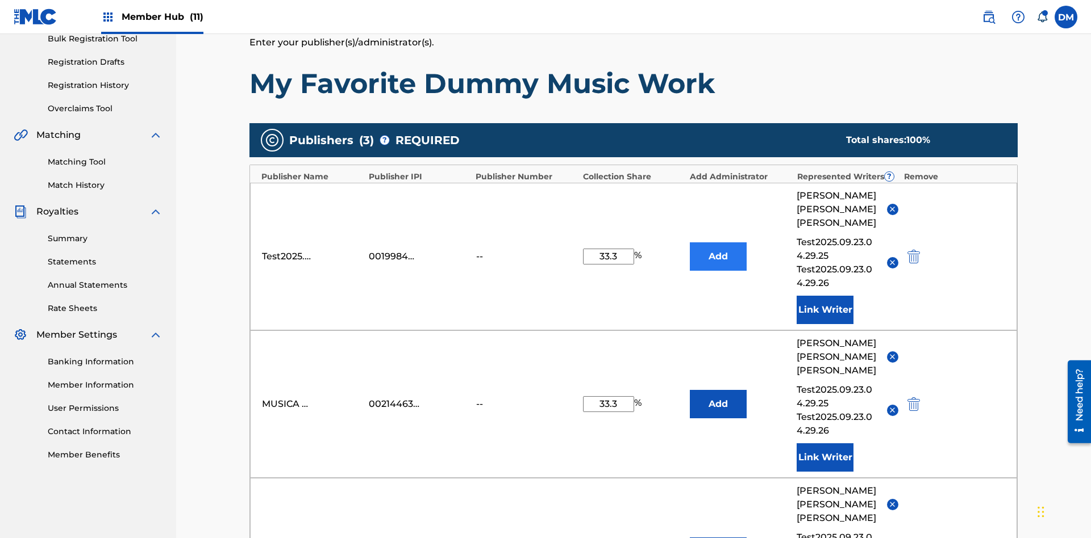
type input "33.3"
click at [718, 243] on button "Add" at bounding box center [718, 257] width 57 height 28
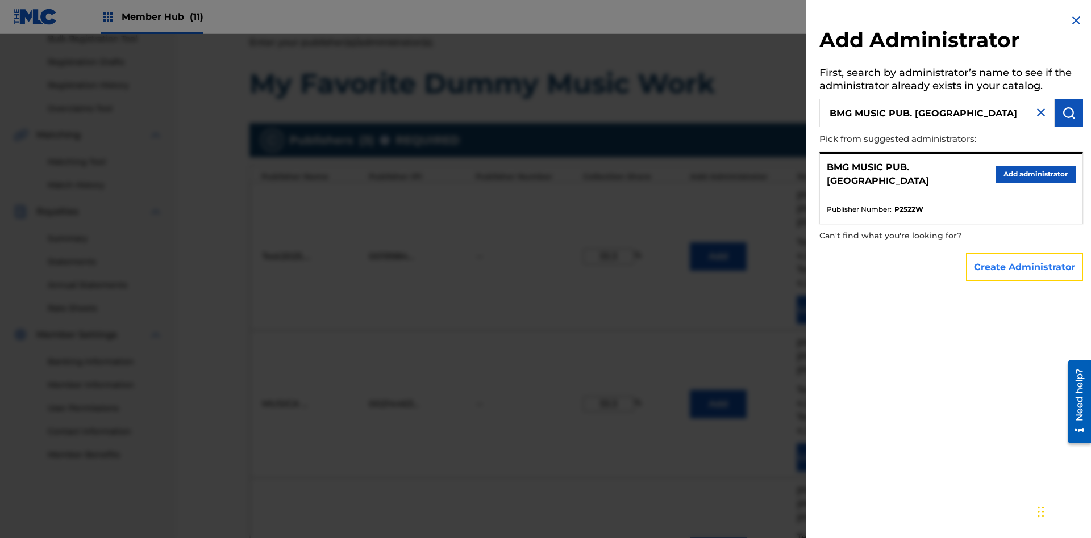
click at [1025, 267] on button "Create Administrator" at bounding box center [1024, 267] width 117 height 28
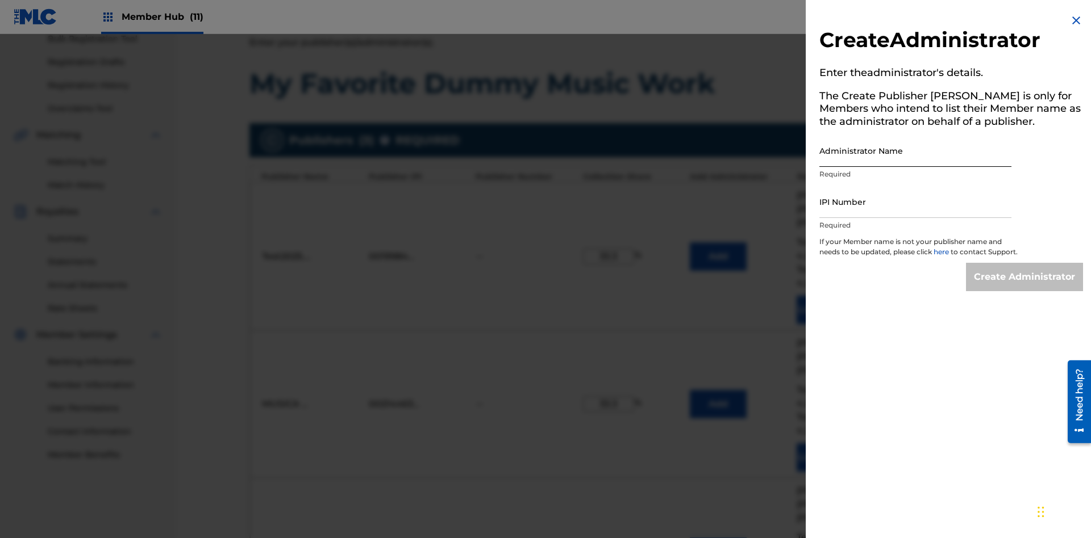
click at [915, 151] on input "Administrator Name" at bounding box center [915, 151] width 192 height 32
click at [915, 202] on input "IPI Number" at bounding box center [915, 202] width 192 height 32
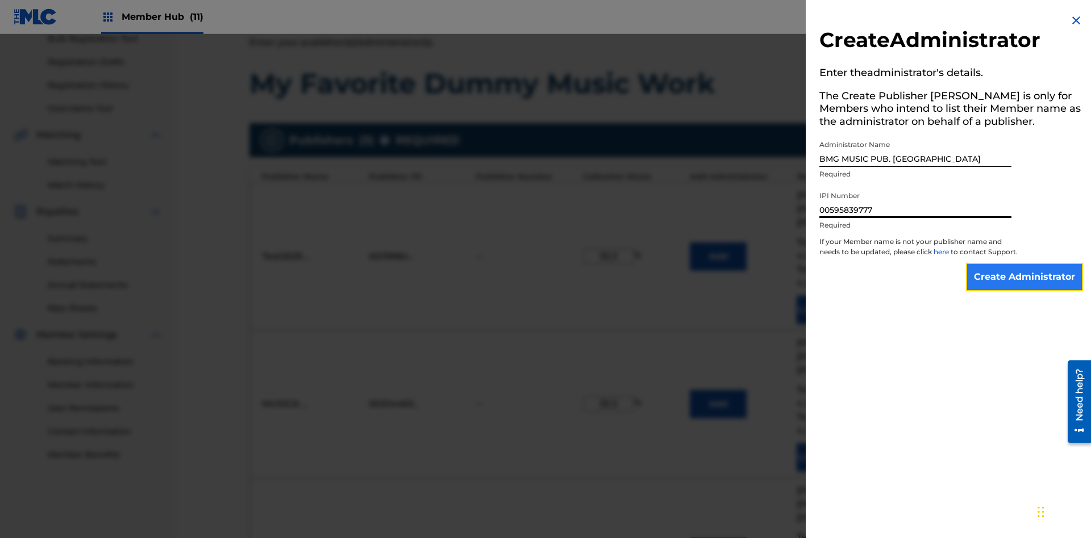
click at [1025, 287] on input "Create Administrator" at bounding box center [1024, 277] width 117 height 28
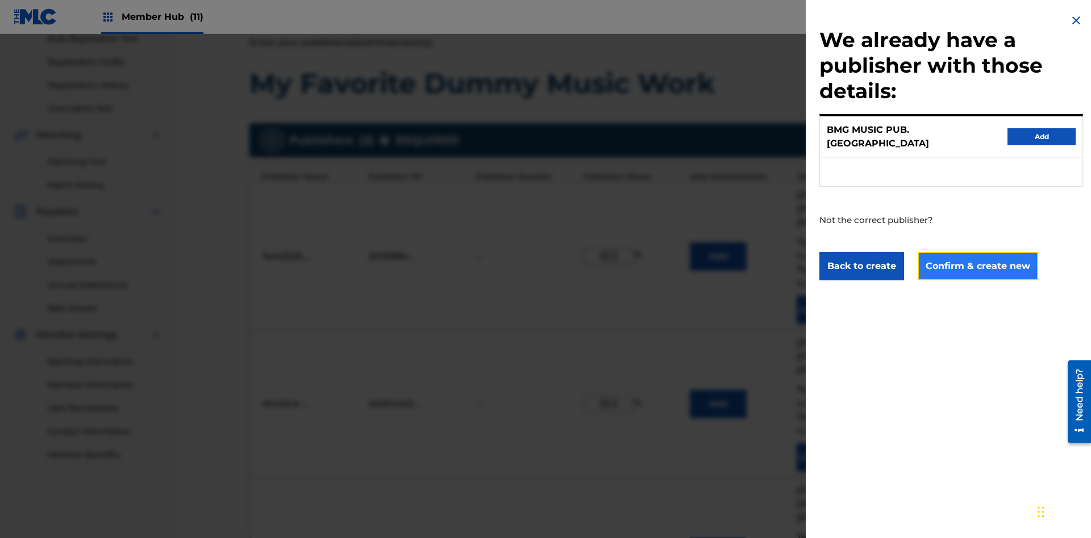
click at [976, 256] on button "Confirm & create new" at bounding box center [977, 266] width 120 height 28
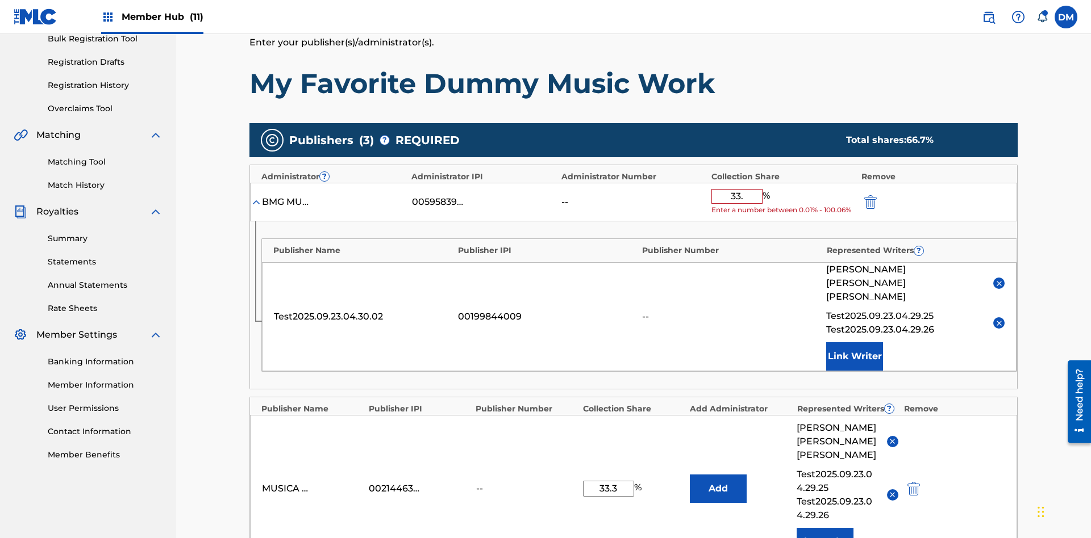
type input "33.3"
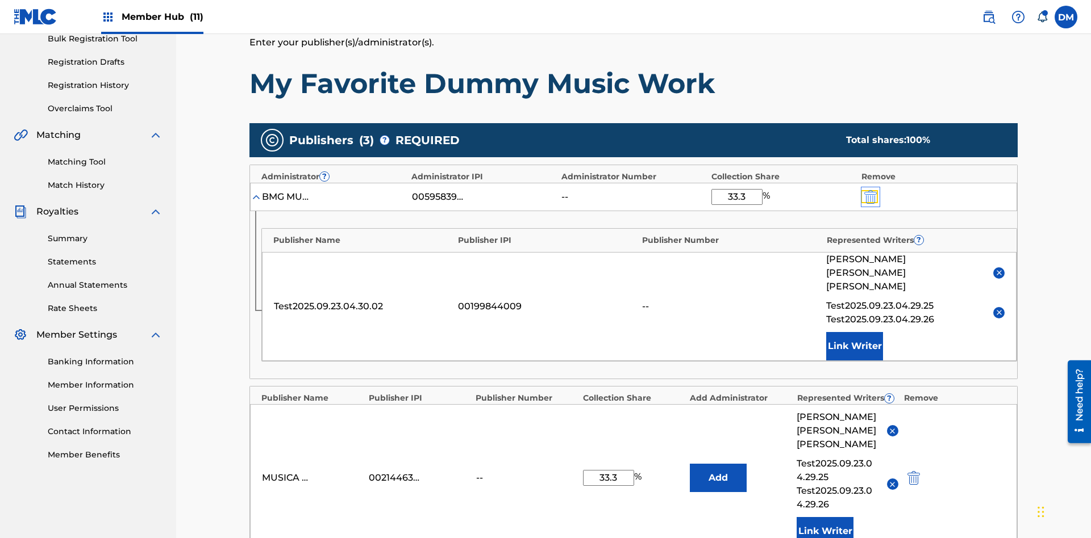
click at [869, 190] on img "submit" at bounding box center [870, 197] width 12 height 14
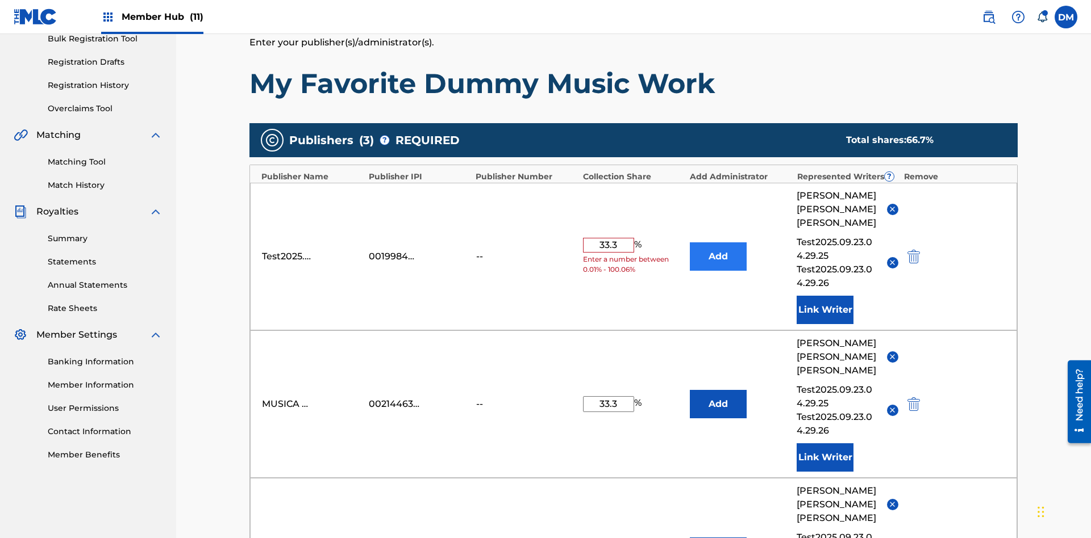
type input "33.3"
click at [718, 243] on button "Add" at bounding box center [718, 257] width 57 height 28
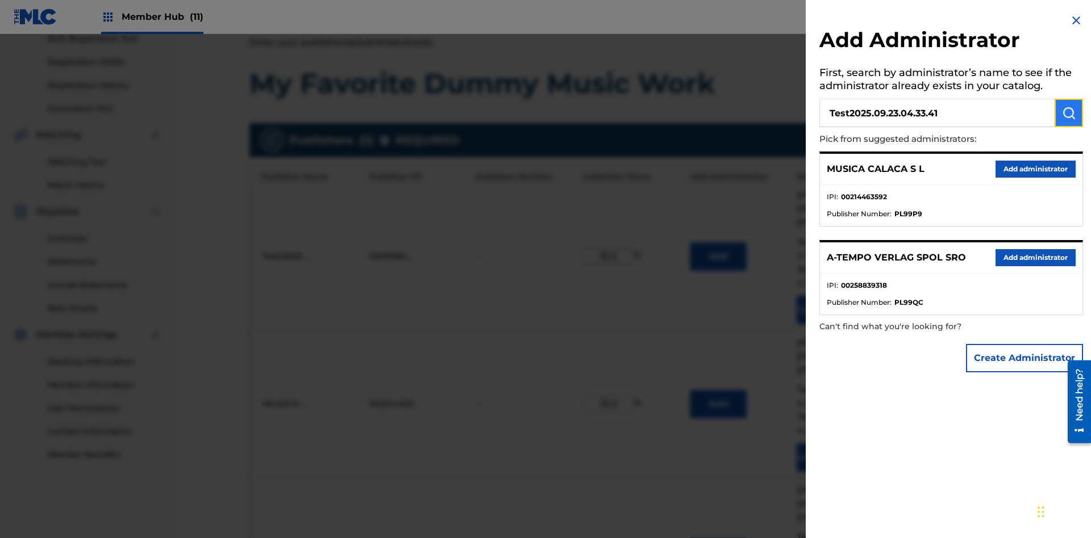
click at [1068, 113] on img "submit" at bounding box center [1069, 113] width 14 height 14
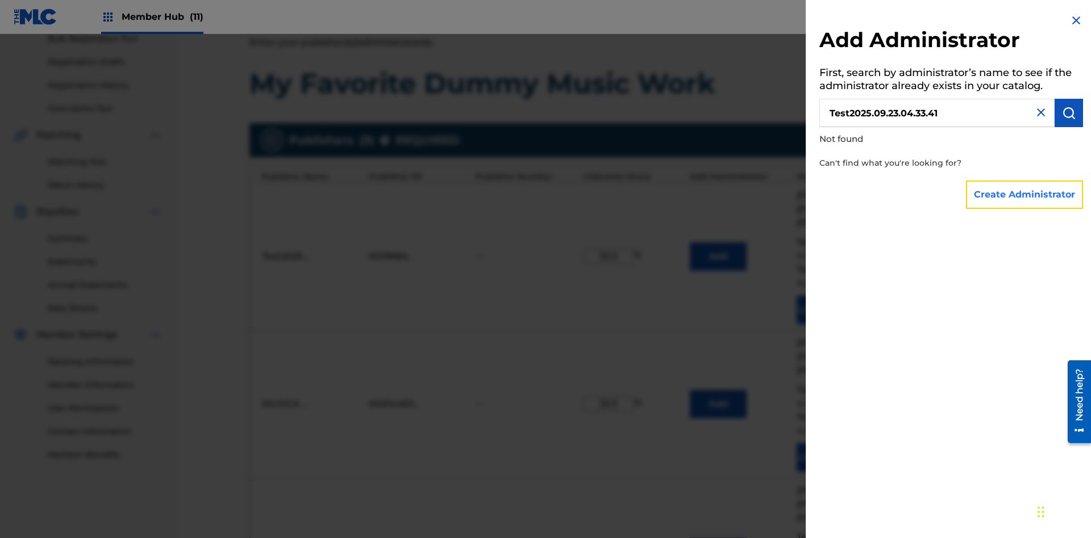
click at [1025, 194] on button "Create Administrator" at bounding box center [1024, 195] width 117 height 28
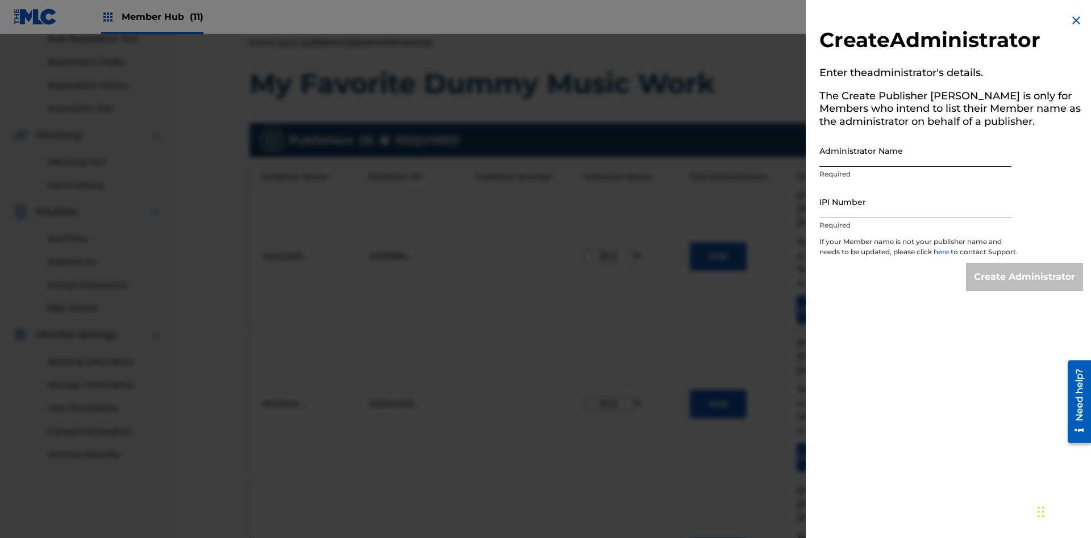
click at [915, 151] on input "Administrator Name" at bounding box center [915, 151] width 192 height 32
click at [915, 202] on input "IPI Number" at bounding box center [915, 202] width 192 height 32
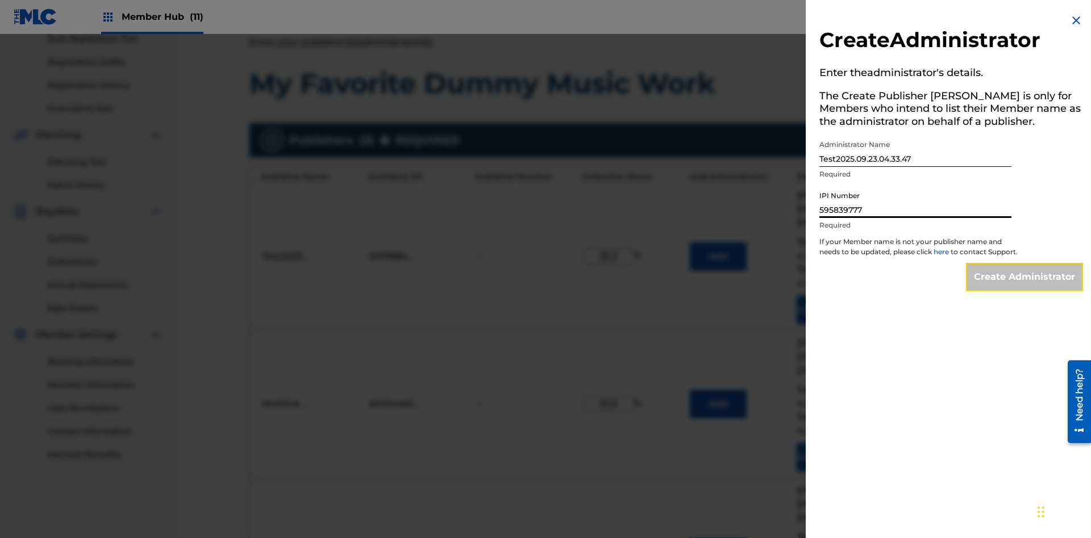
click at [1025, 287] on input "Create Administrator" at bounding box center [1024, 277] width 117 height 28
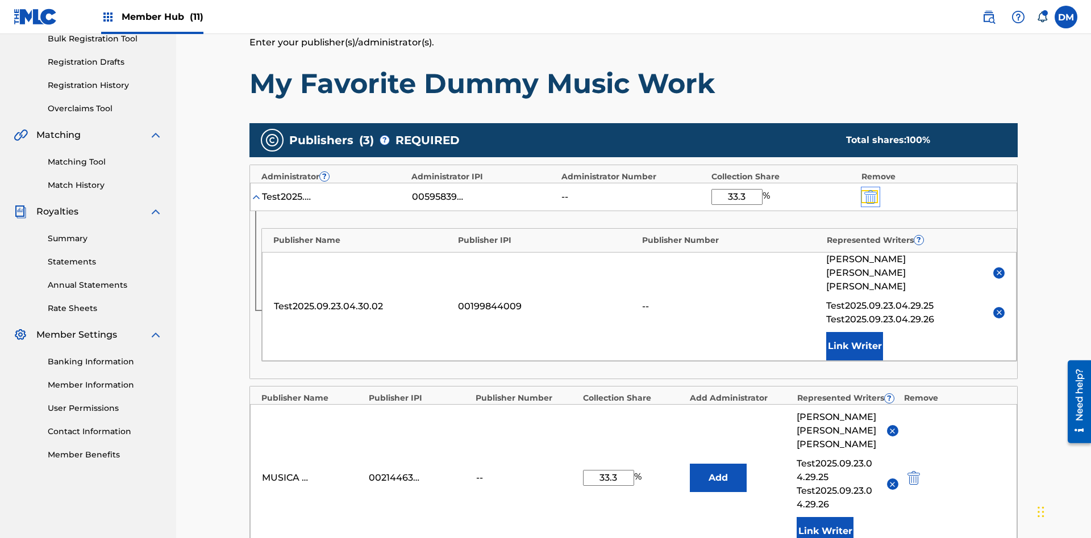
click at [869, 190] on img "submit" at bounding box center [870, 197] width 12 height 14
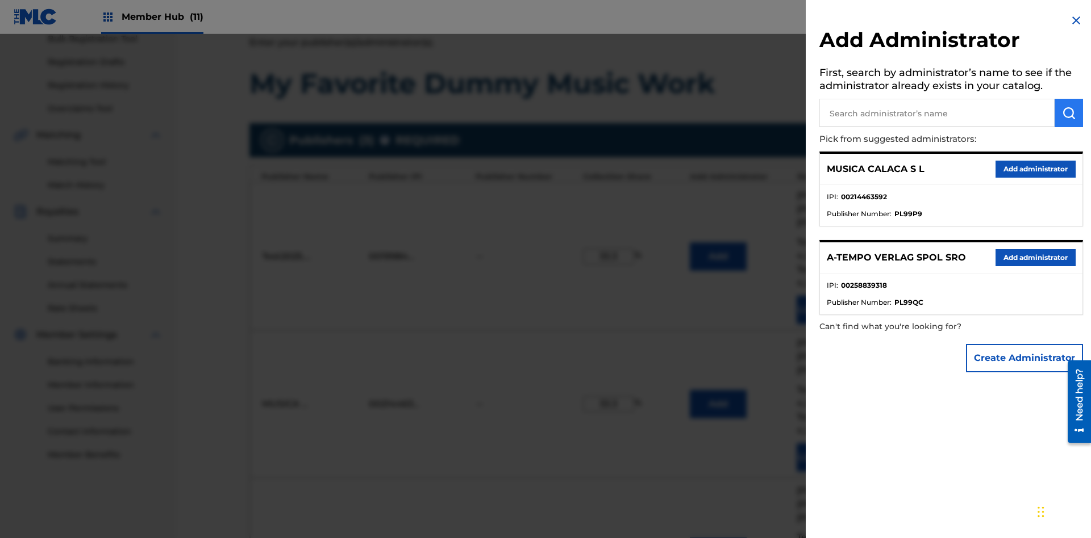
click at [937, 113] on input "text" at bounding box center [936, 113] width 235 height 28
type input "SOUTH FIFTH AVENUE PUB"
click at [1068, 113] on img "submit" at bounding box center [1069, 113] width 14 height 14
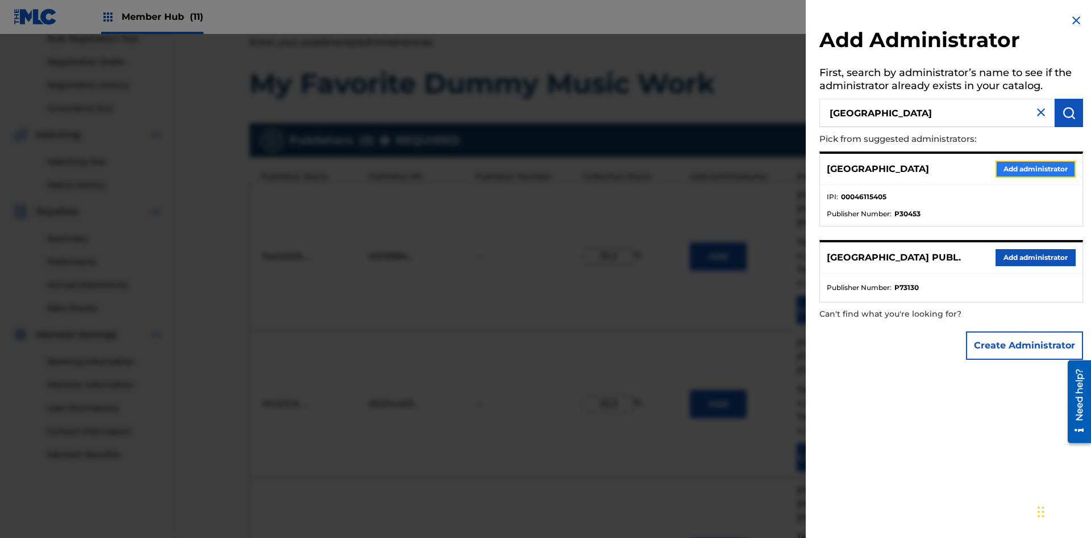
click at [1034, 169] on button "Add administrator" at bounding box center [1035, 169] width 80 height 17
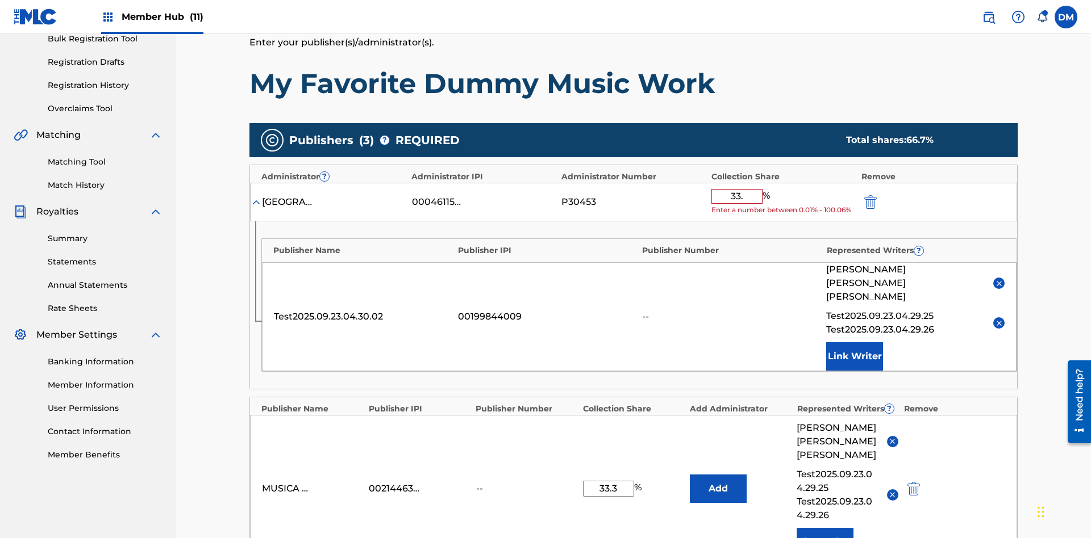
type input "33.3"
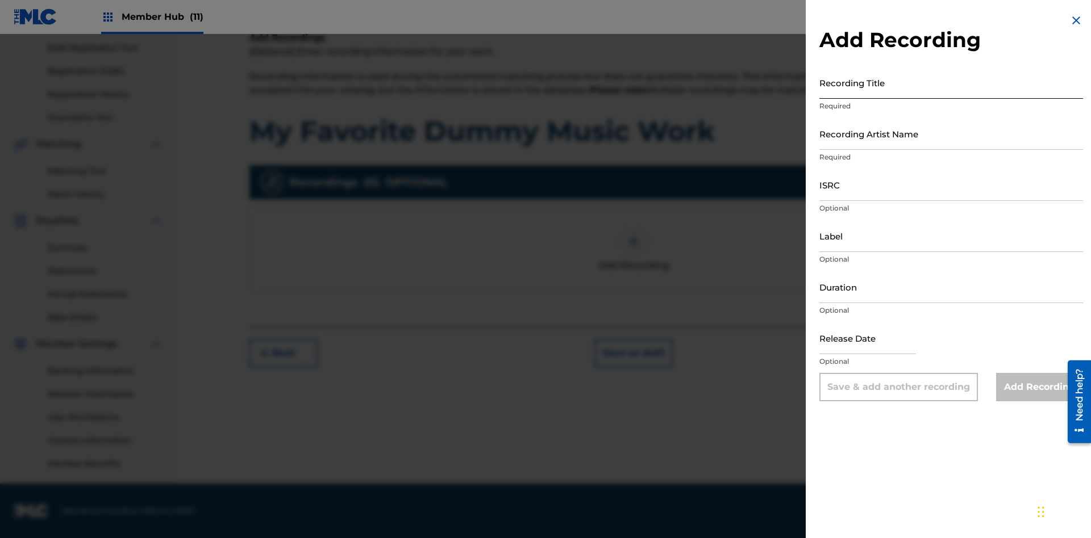
click at [951, 82] on input "Recording Title" at bounding box center [951, 82] width 264 height 32
type input "Best Song Ever"
click at [951, 133] on input "Recording Artist Name" at bounding box center [951, 134] width 264 height 32
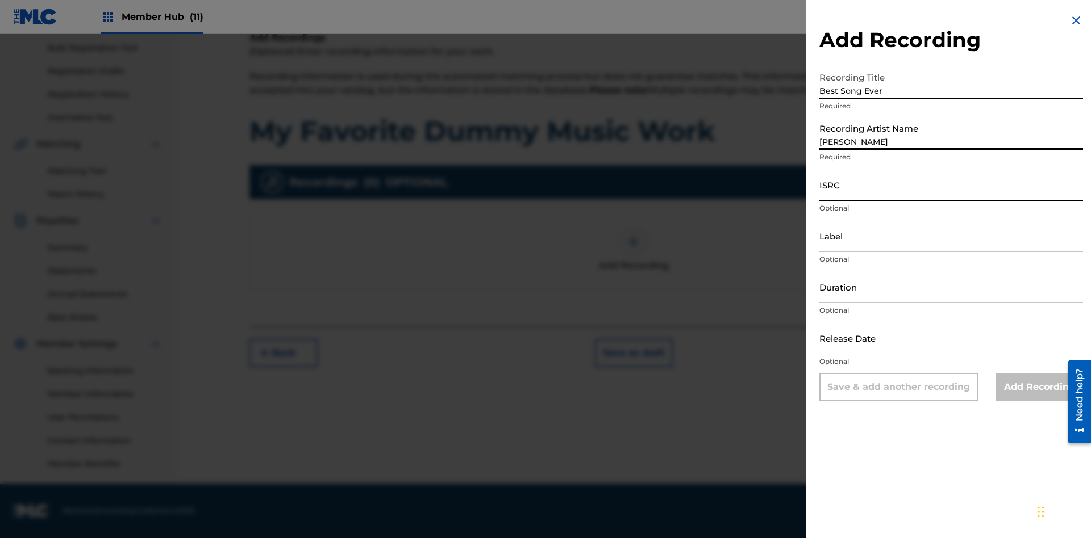
type input "Joe Lewis"
click at [951, 185] on input "ISRC" at bounding box center [951, 185] width 264 height 32
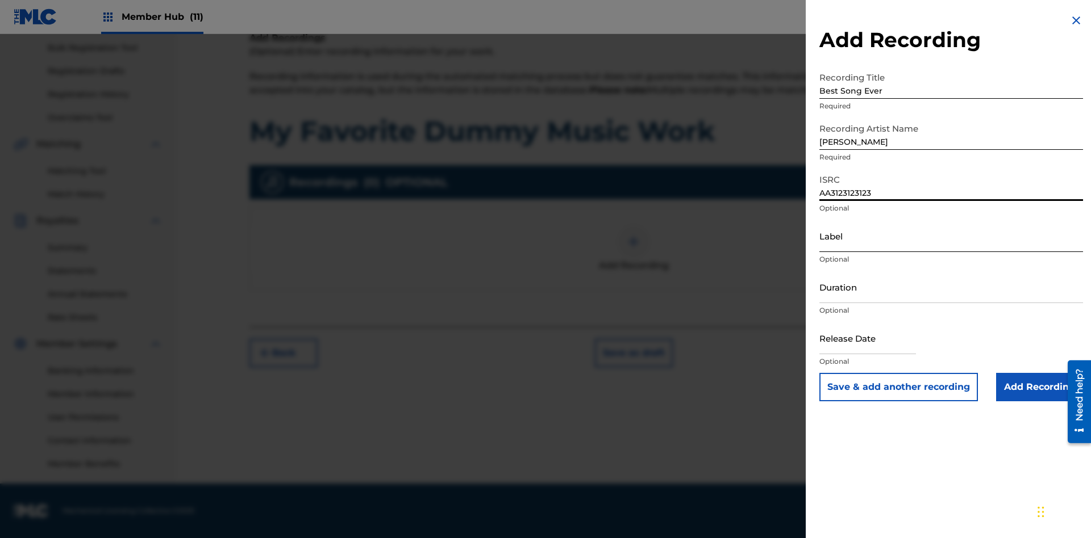
type input "AA3123123123"
click at [951, 236] on input "Label" at bounding box center [951, 236] width 264 height 32
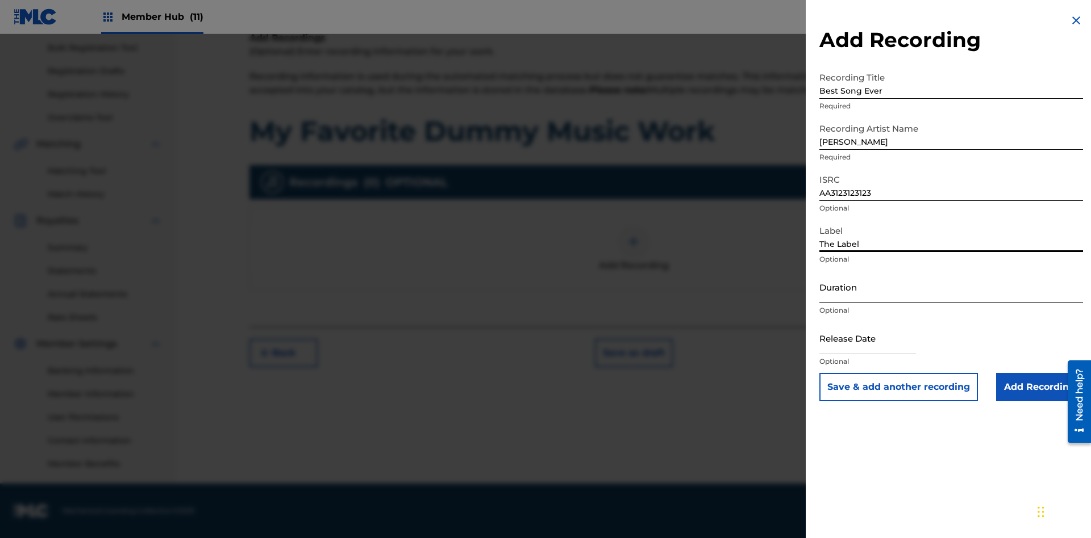
type input "The Label"
click at [951, 287] on input "Duration" at bounding box center [951, 287] width 264 height 32
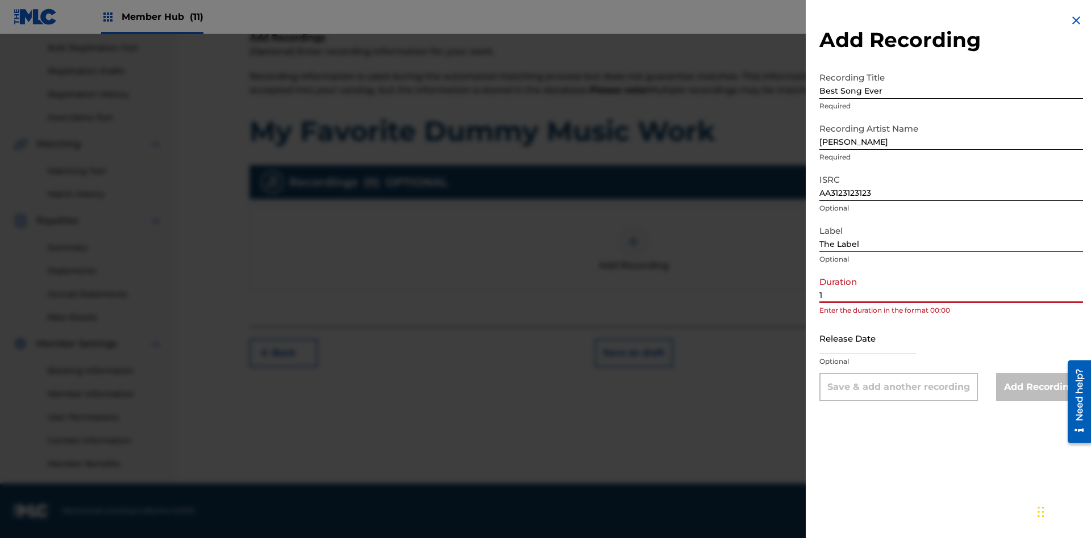
click at [951, 287] on input "1" at bounding box center [951, 287] width 264 height 32
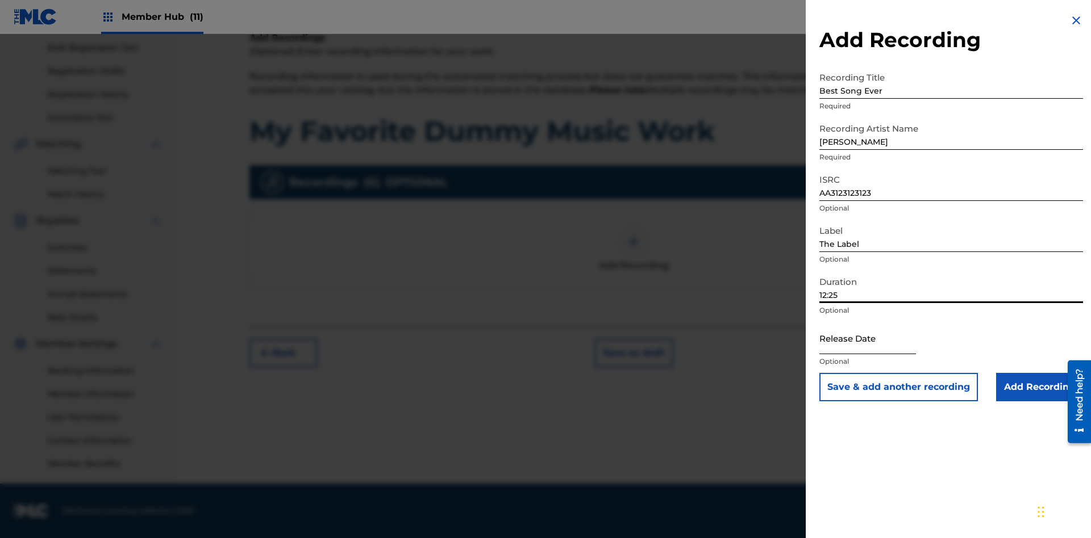
type input "12:25"
click at [876, 339] on input "text" at bounding box center [867, 338] width 97 height 32
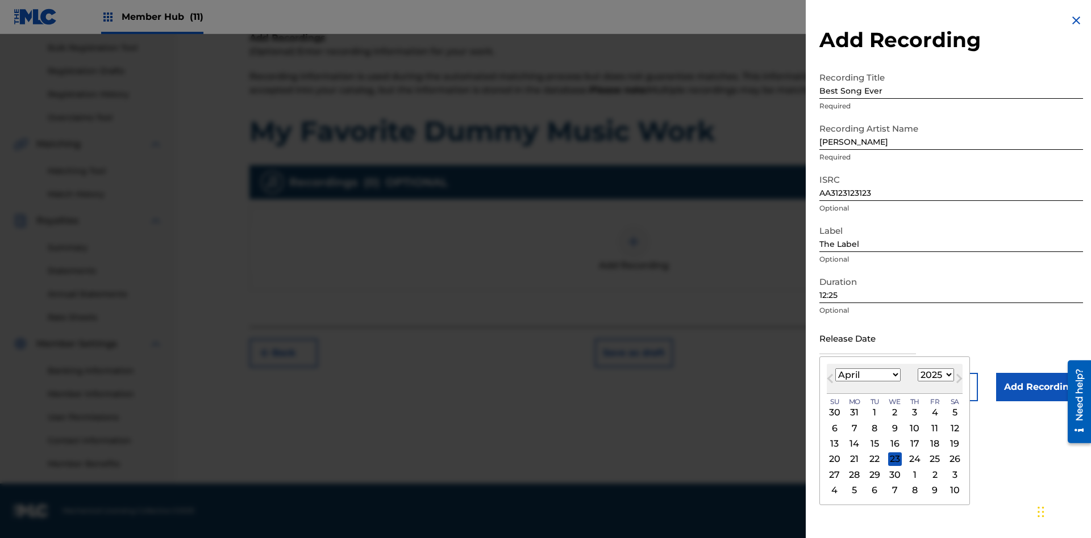
click at [934, 375] on select "1900 1901 1902 1903 1904 1905 1906 1907 1908 1909 1910 1911 1912 1913 1914 1915…" at bounding box center [935, 375] width 36 height 13
click at [913, 413] on div "1" at bounding box center [915, 413] width 14 height 14
type input "April 1 2021"
click at [1039, 387] on input "Add Recording" at bounding box center [1039, 387] width 87 height 28
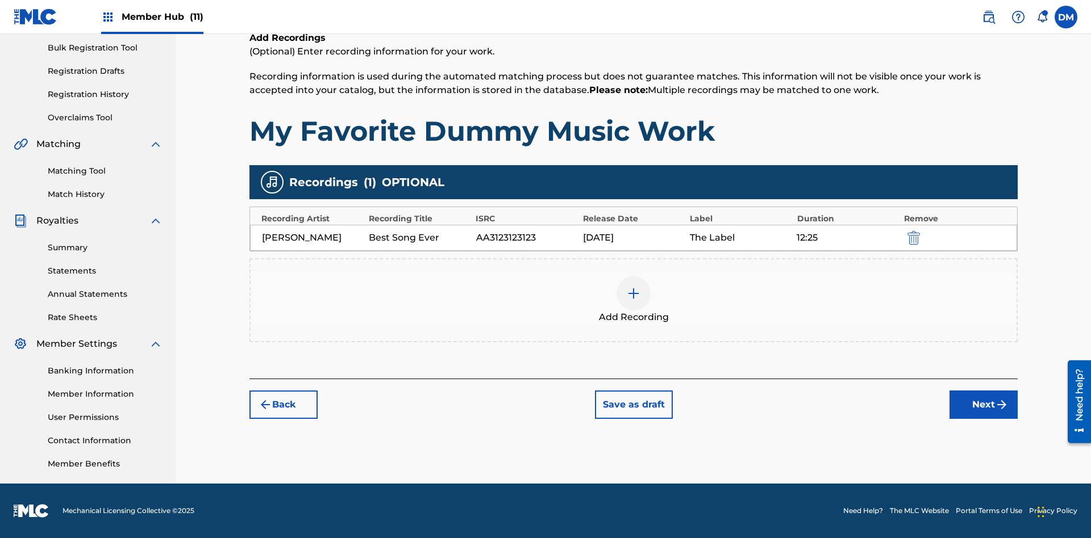
click at [633, 300] on div at bounding box center [633, 294] width 34 height 34
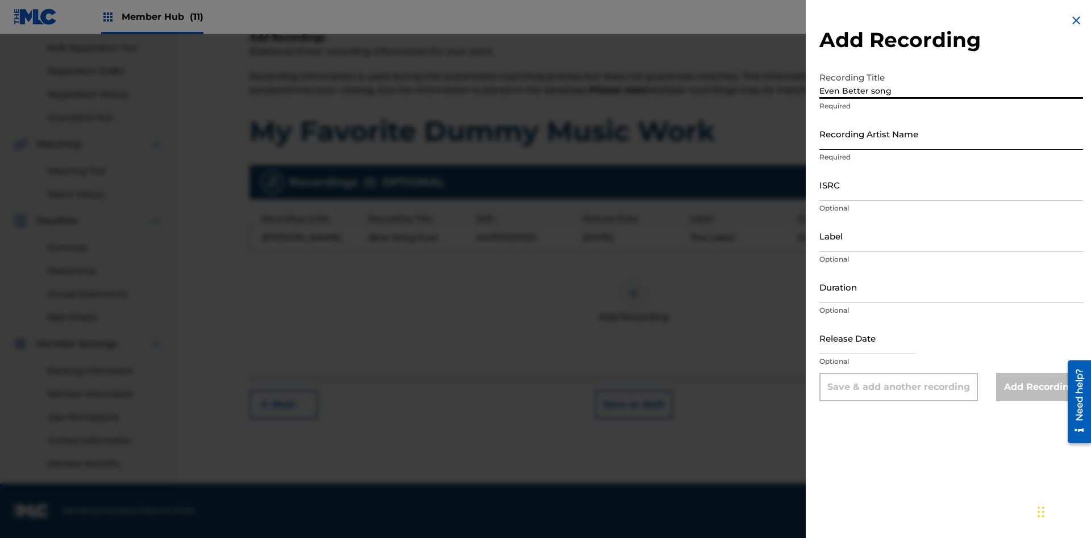
type input "Even Better song"
click at [951, 133] on input "Recording Artist Name" at bounding box center [951, 134] width 264 height 32
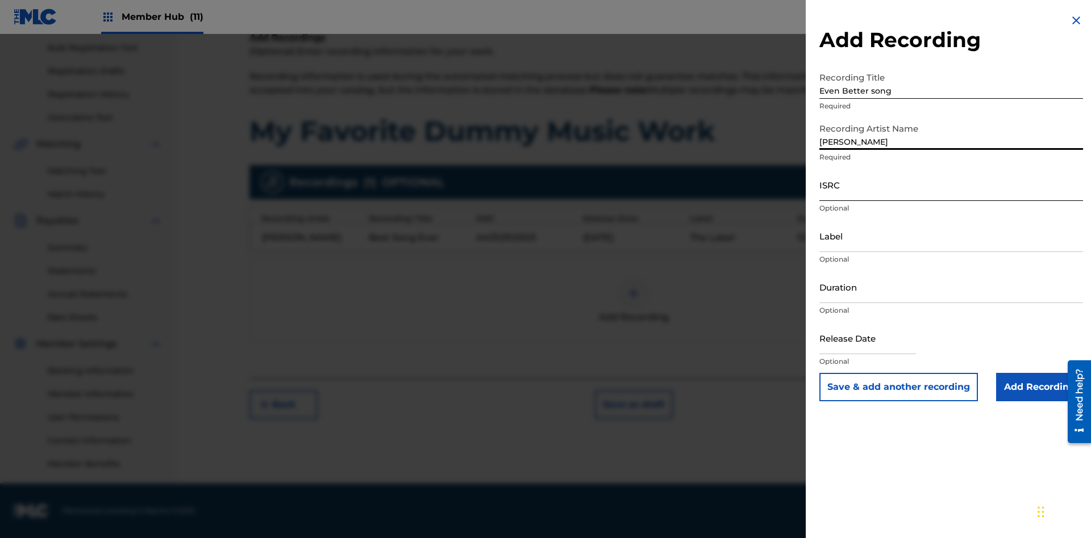
type input "John Smith"
click at [951, 185] on input "ISRC" at bounding box center [951, 185] width 264 height 32
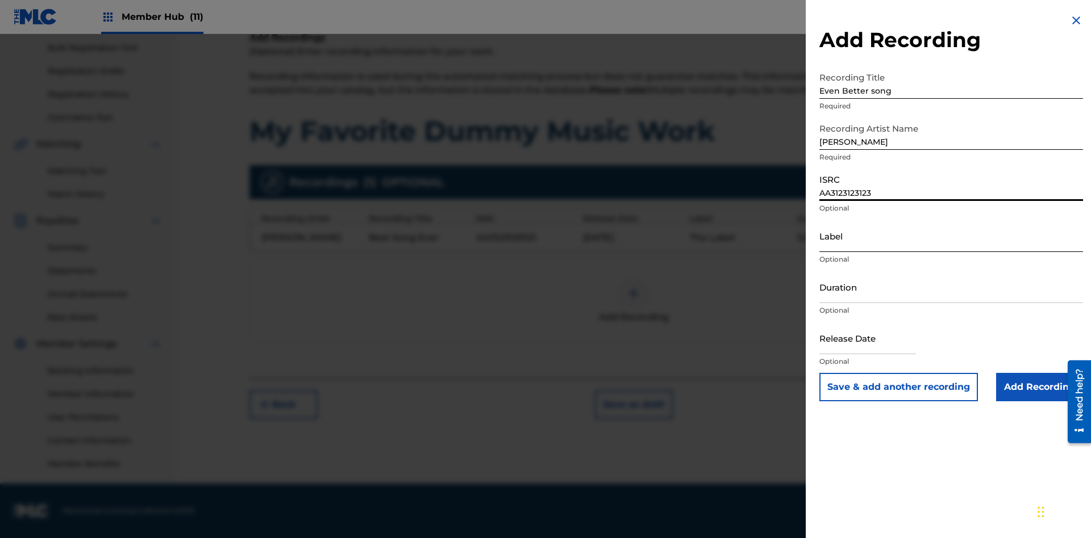
type input "AA3123123123"
click at [951, 236] on input "Label" at bounding box center [951, 236] width 264 height 32
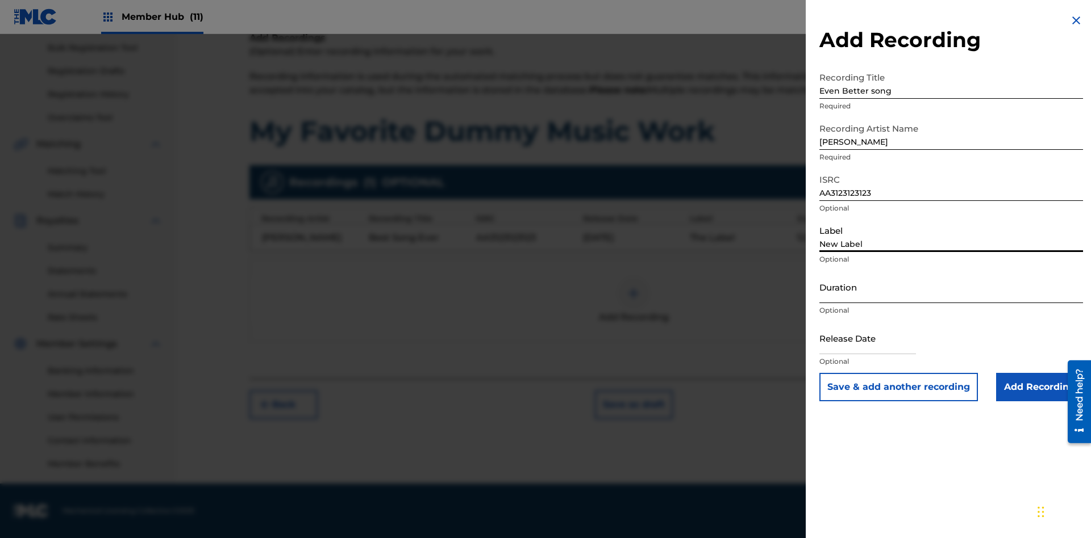
type input "New Label"
click at [951, 287] on input "Duration" at bounding box center [951, 287] width 264 height 32
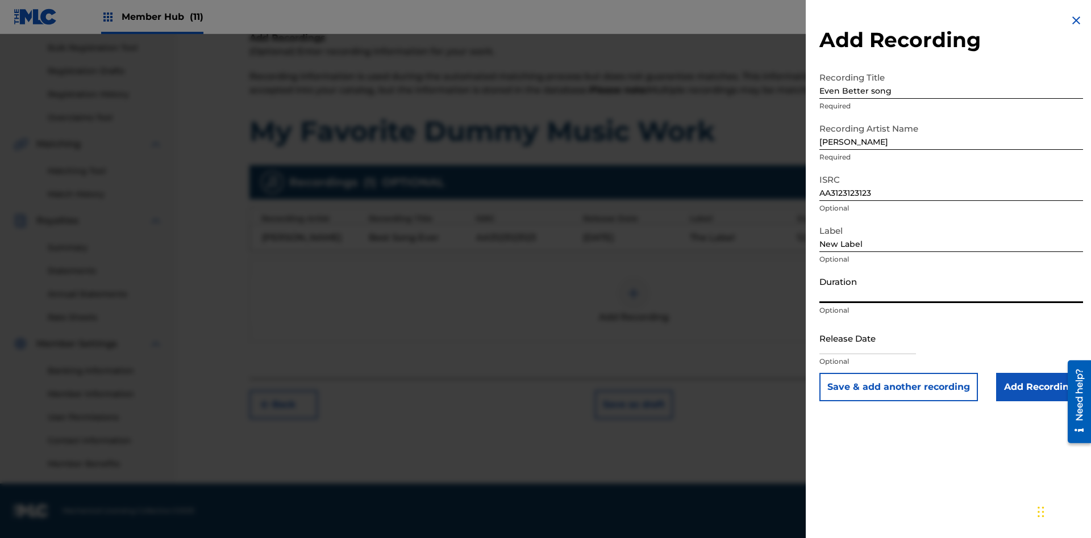
type input "1"
click at [951, 287] on input "1" at bounding box center [951, 287] width 264 height 32
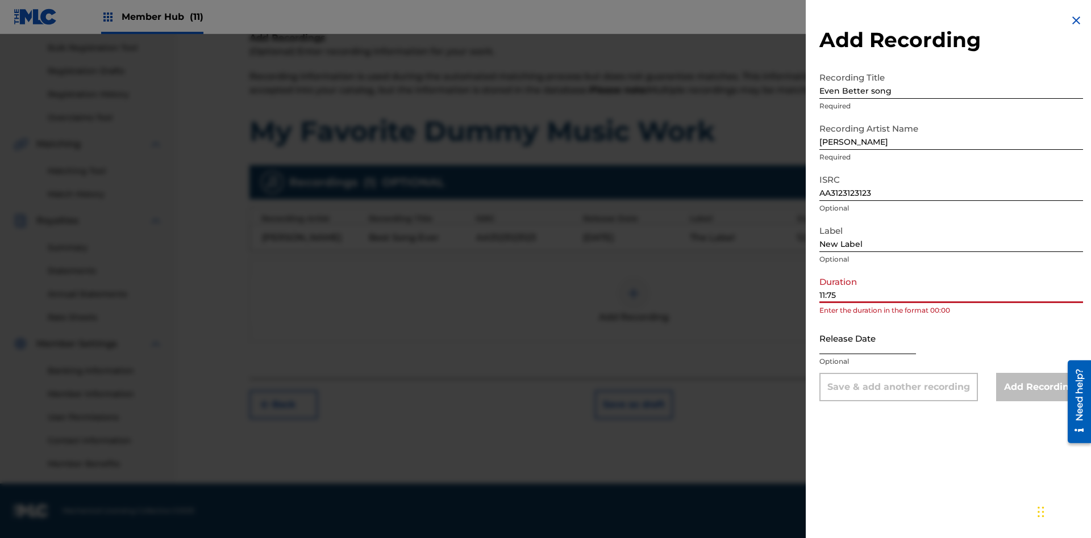
click at [876, 339] on input "text" at bounding box center [867, 338] width 97 height 32
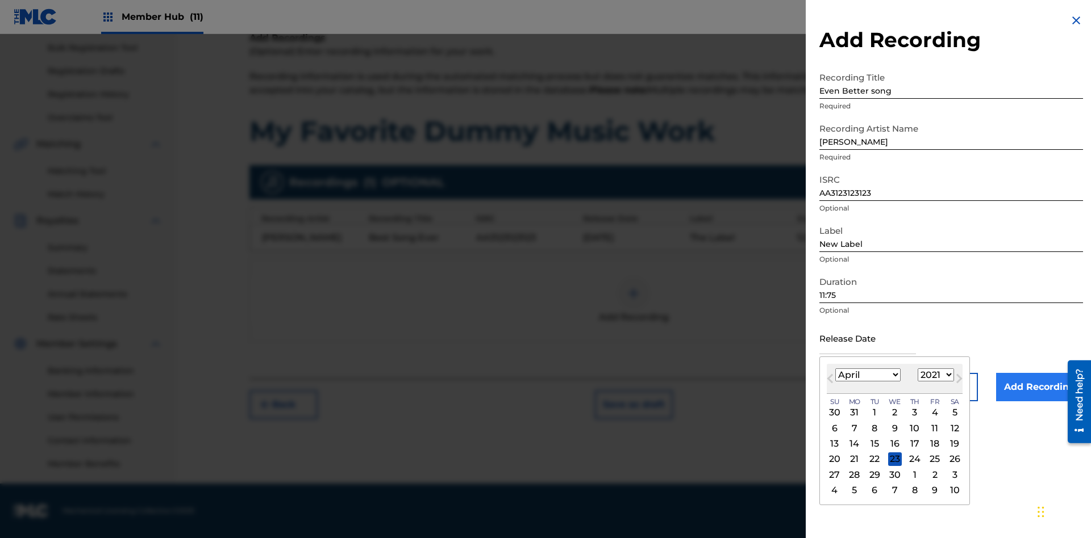
click at [934, 375] on select "1900 1901 1902 1903 1904 1905 1906 1907 1908 1909 1910 1911 1912 1913 1914 1915…" at bounding box center [935, 375] width 36 height 13
click at [1039, 387] on input "Add Recording" at bounding box center [1039, 387] width 87 height 28
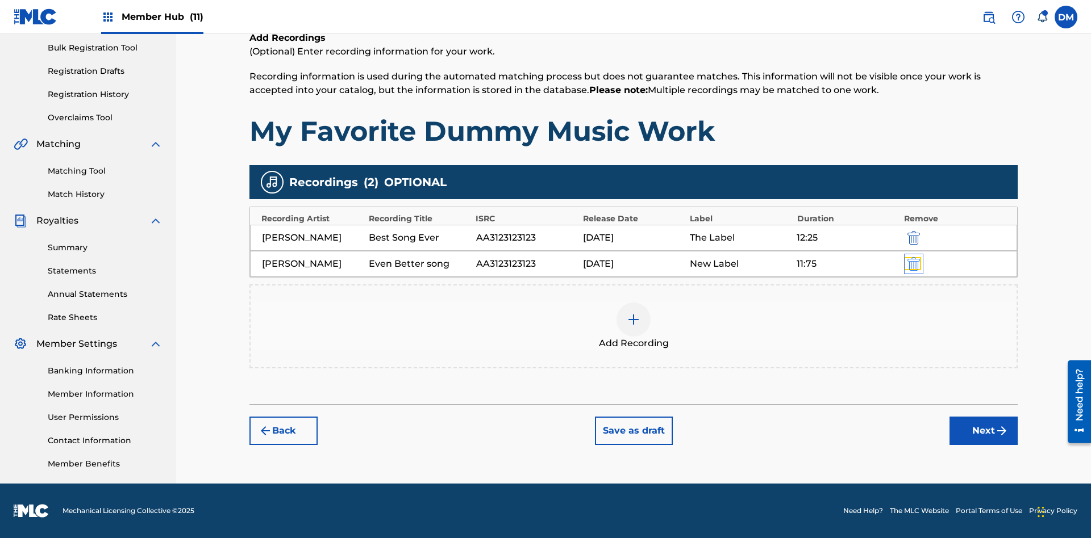
click at [912, 264] on img "submit" at bounding box center [913, 264] width 12 height 14
click at [633, 303] on div at bounding box center [633, 320] width 34 height 34
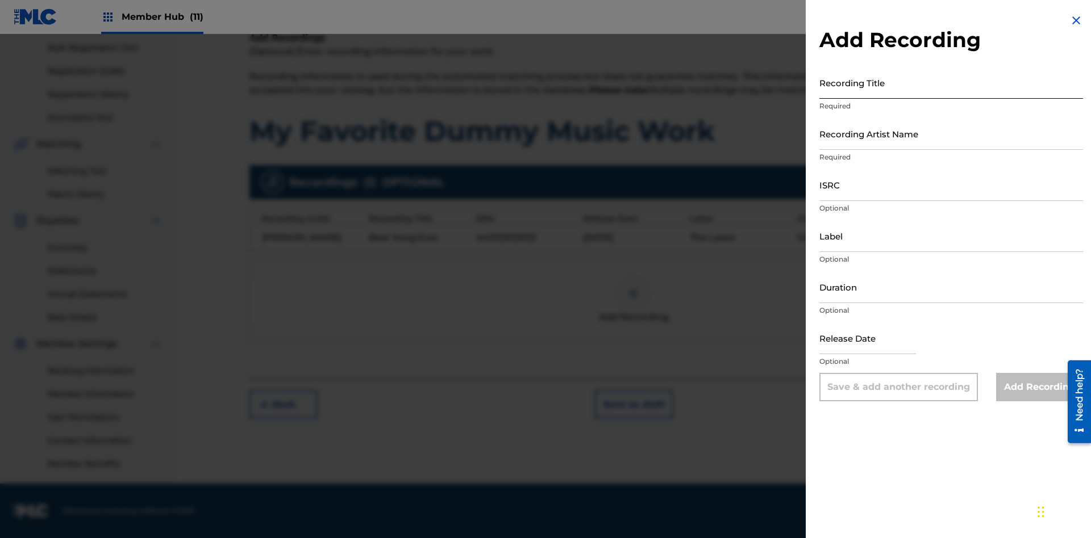
click at [951, 82] on input "Recording Title" at bounding box center [951, 82] width 264 height 32
type input "Smells Like Teen Spirit"
click at [951, 133] on input "Recording Artist Name" at bounding box center [951, 134] width 264 height 32
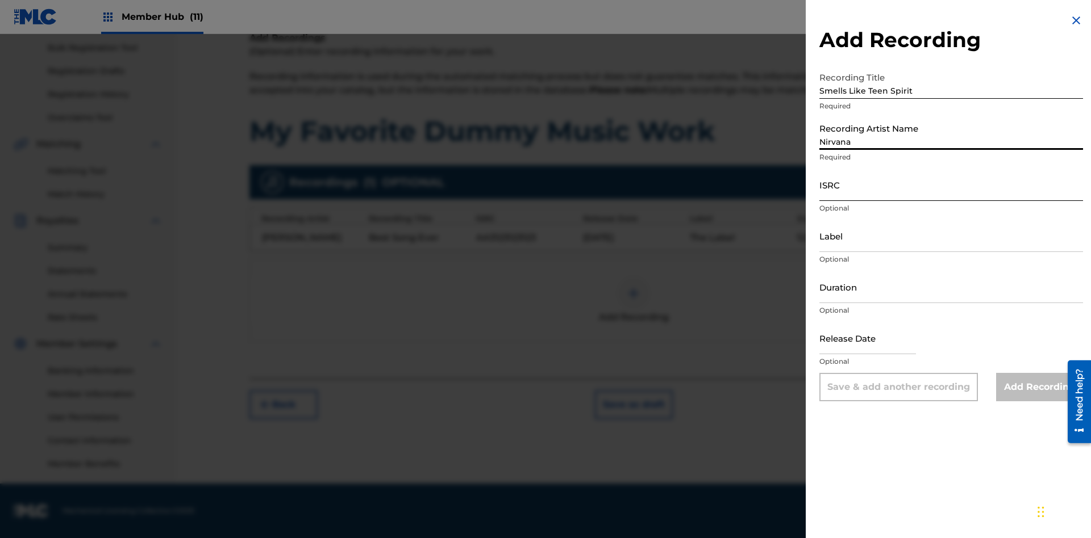
type input "Nirvana"
click at [951, 185] on input "ISRC" at bounding box center [951, 185] width 264 height 32
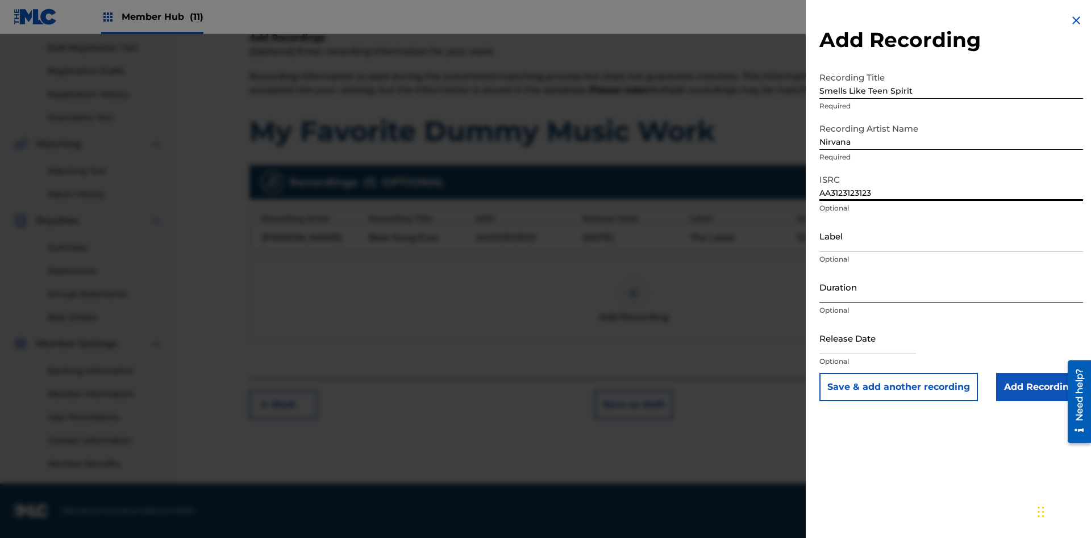
type input "AA3123123123"
click at [951, 236] on input "Label" at bounding box center [951, 236] width 264 height 32
type input "The Label"
click at [951, 287] on input "Duration" at bounding box center [951, 287] width 264 height 32
type input "1"
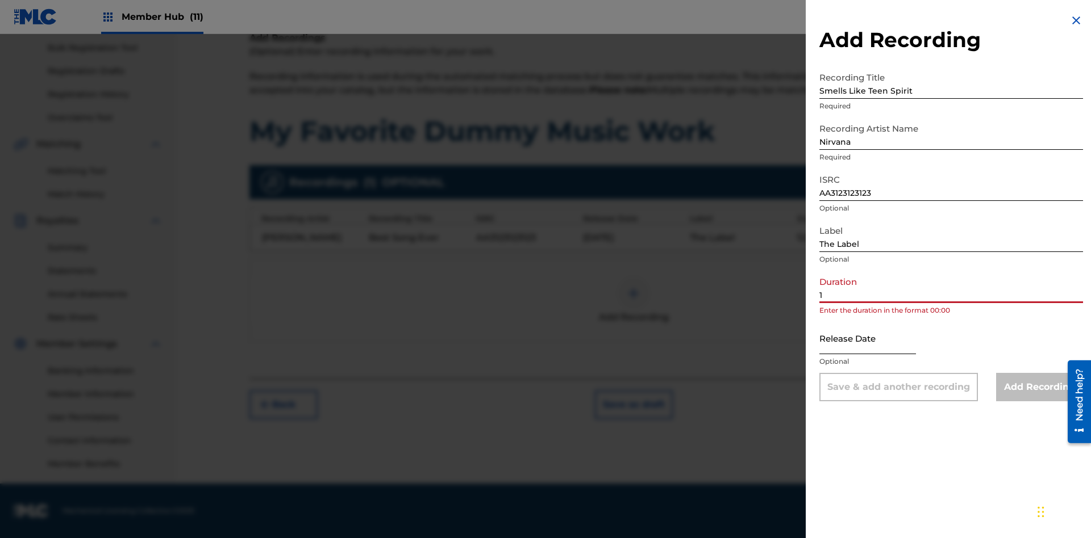
click at [951, 287] on input "1" at bounding box center [951, 287] width 264 height 32
click at [876, 339] on input "text" at bounding box center [867, 338] width 97 height 32
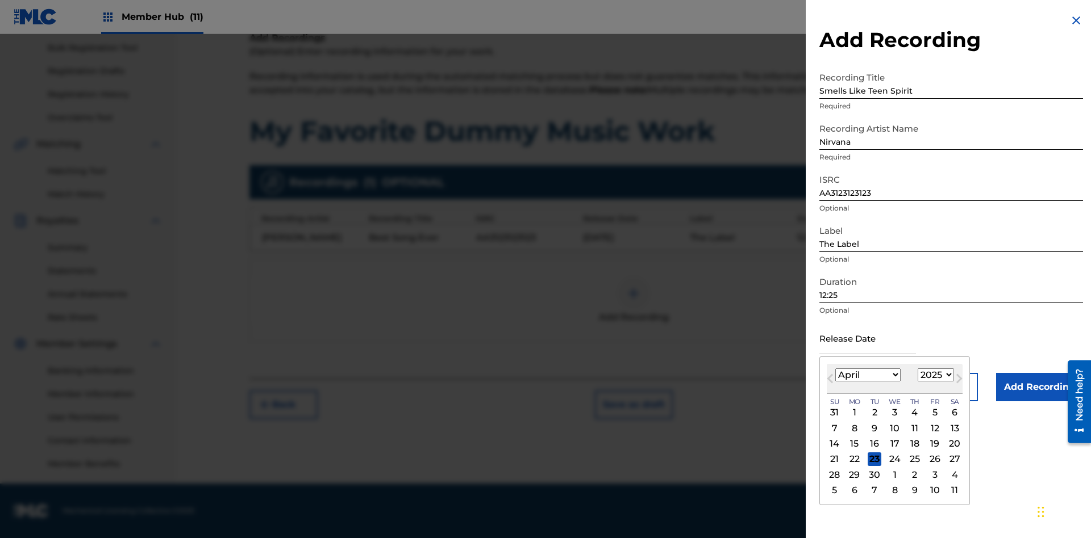
click at [934, 375] on select "1900 1901 1902 1903 1904 1905 1906 1907 1908 1909 1910 1911 1912 1913 1914 1915…" at bounding box center [935, 375] width 36 height 13
click at [913, 413] on div "1" at bounding box center [915, 413] width 14 height 14
click at [1039, 387] on input "Add Recording" at bounding box center [1039, 387] width 87 height 28
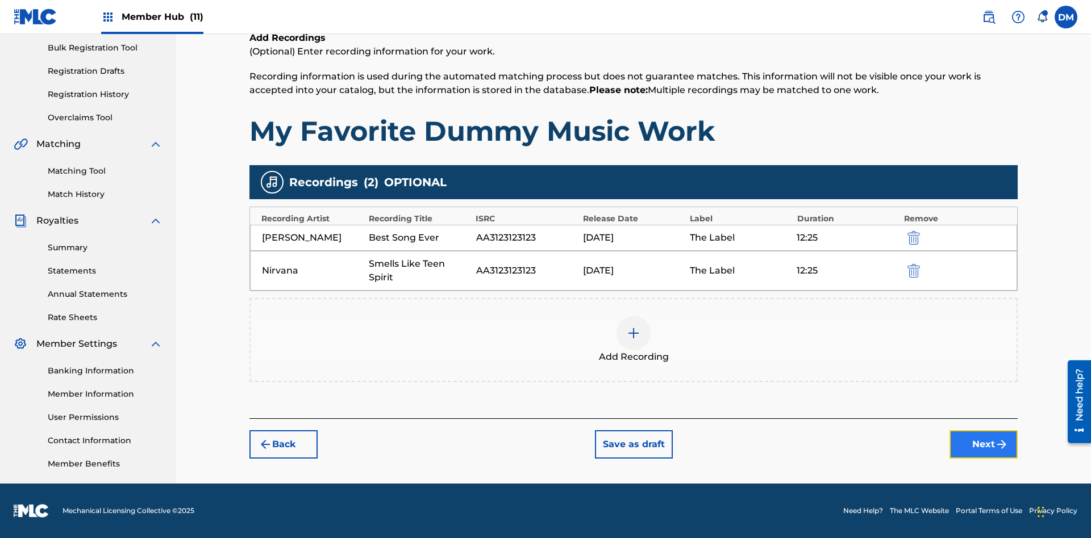
click at [983, 445] on button "Next" at bounding box center [983, 445] width 68 height 28
